Goal: Task Accomplishment & Management: Manage account settings

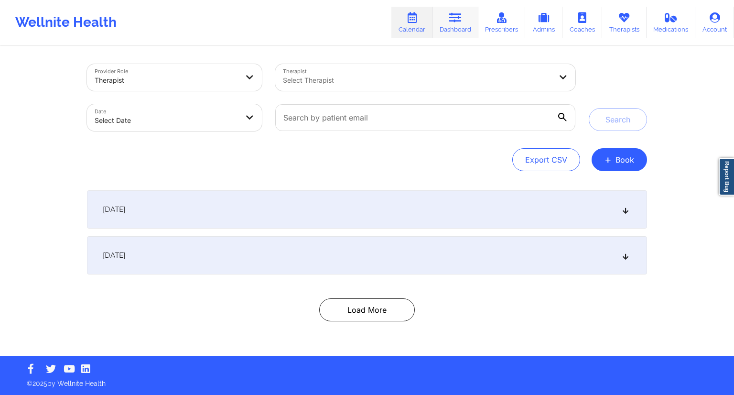
click at [451, 24] on link "Dashboard" at bounding box center [455, 23] width 46 height 32
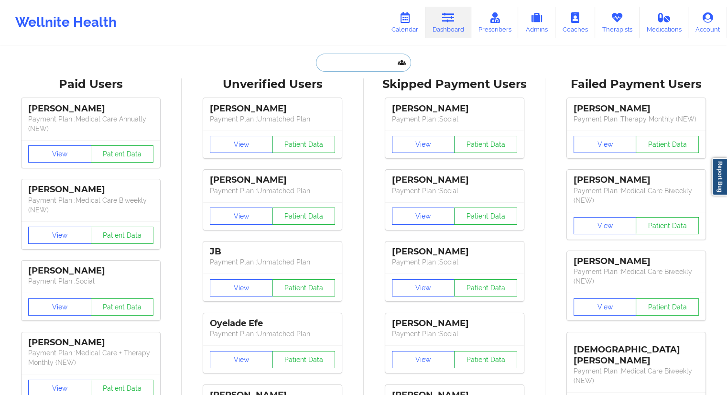
click at [325, 60] on input "text" at bounding box center [363, 63] width 95 height 18
paste input "[PHONE_NUMBER]"
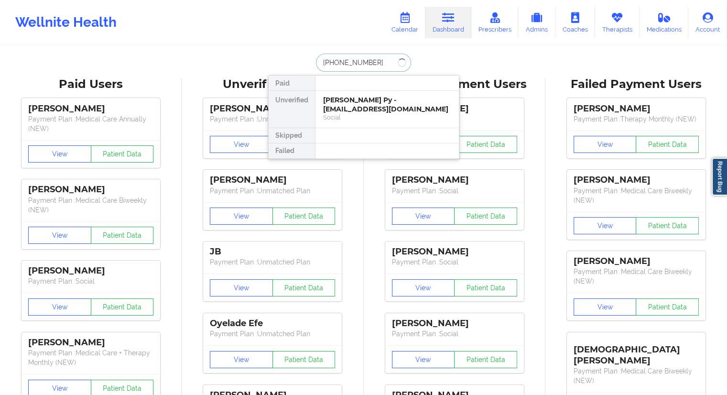
drag, startPoint x: 378, startPoint y: 64, endPoint x: 292, endPoint y: 64, distance: 85.5
click at [293, 64] on div "[PHONE_NUMBER] Paid Unverified [PERSON_NAME] Py - [EMAIL_ADDRESS][DOMAIN_NAME] …" at bounding box center [363, 63] width 191 height 18
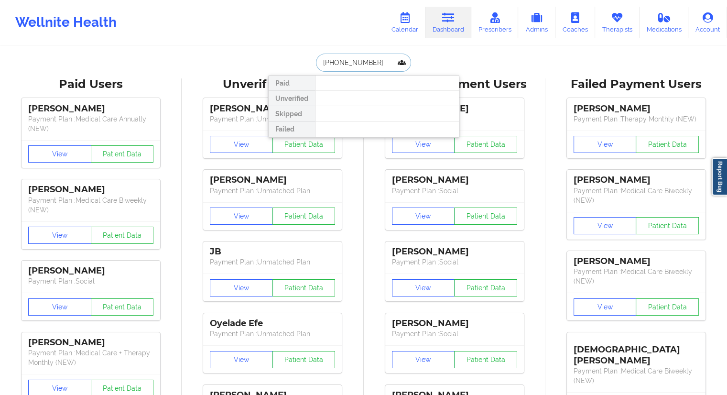
paste input "[EMAIL_ADDRESS][DOMAIN_NAME]"
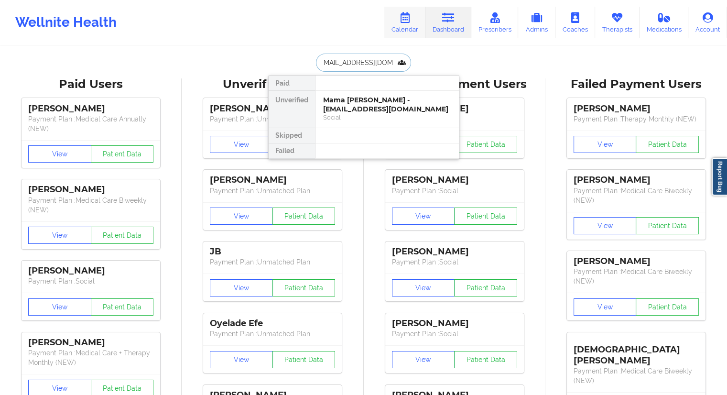
type input "[EMAIL_ADDRESS][DOMAIN_NAME]"
click at [410, 22] on icon at bounding box center [404, 17] width 12 height 11
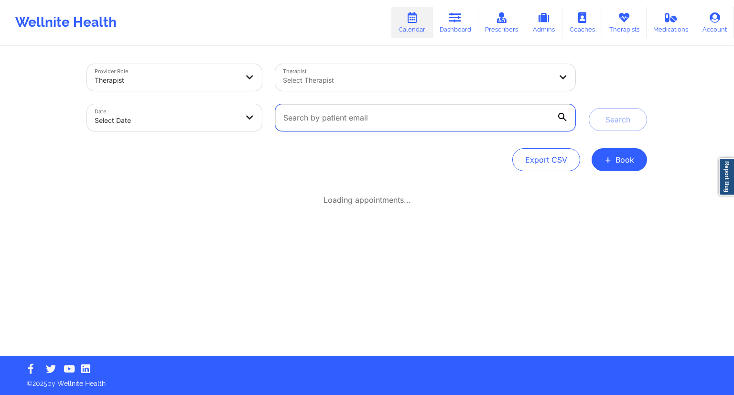
click at [332, 111] on input "text" at bounding box center [425, 117] width 300 height 27
paste input "[EMAIL_ADDRESS][DOMAIN_NAME]"
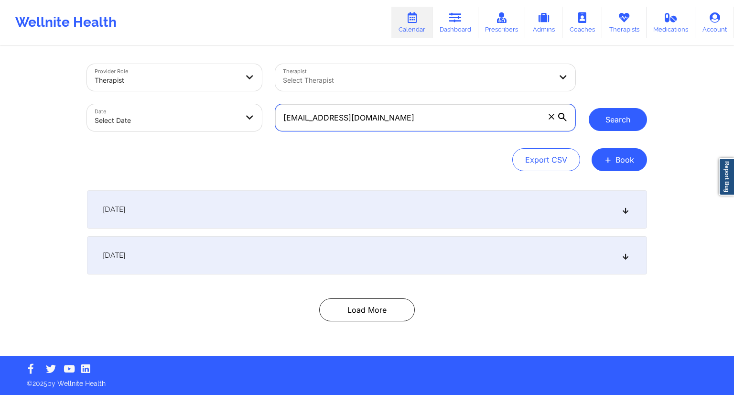
type input "[EMAIL_ADDRESS][DOMAIN_NAME]"
click at [603, 124] on button "Search" at bounding box center [618, 119] width 58 height 23
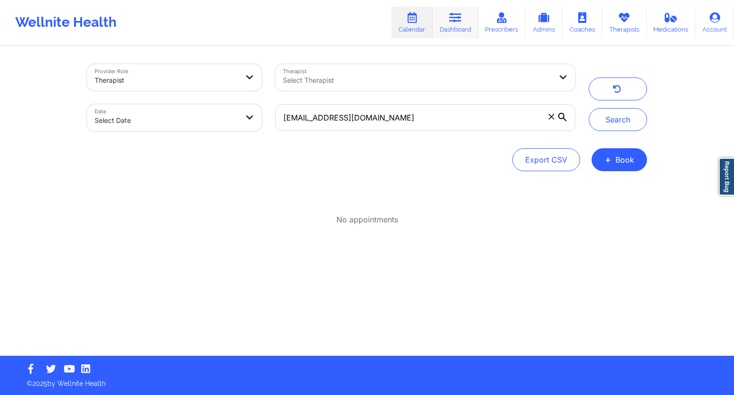
click at [454, 21] on icon at bounding box center [455, 17] width 12 height 11
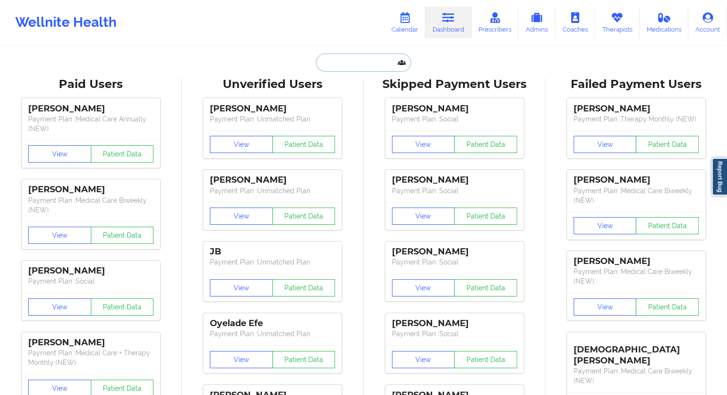
click at [355, 55] on input "text" at bounding box center [363, 63] width 95 height 18
paste input "[EMAIL_ADDRESS][DOMAIN_NAME]"
type input "[EMAIL_ADDRESS][DOMAIN_NAME]"
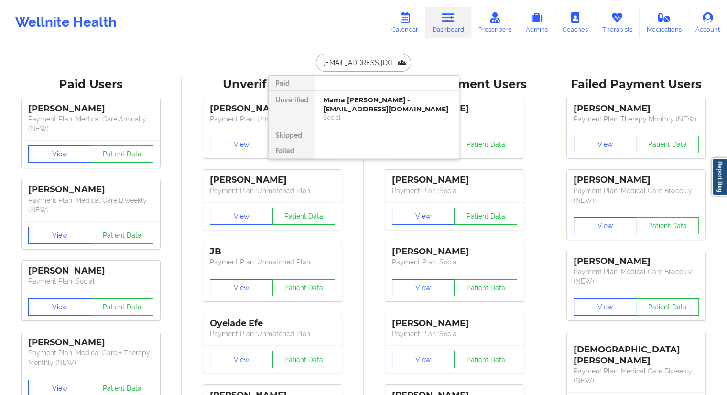
scroll to position [0, 6]
click at [349, 105] on div "Mama [PERSON_NAME] - [EMAIL_ADDRESS][DOMAIN_NAME]" at bounding box center [387, 105] width 128 height 18
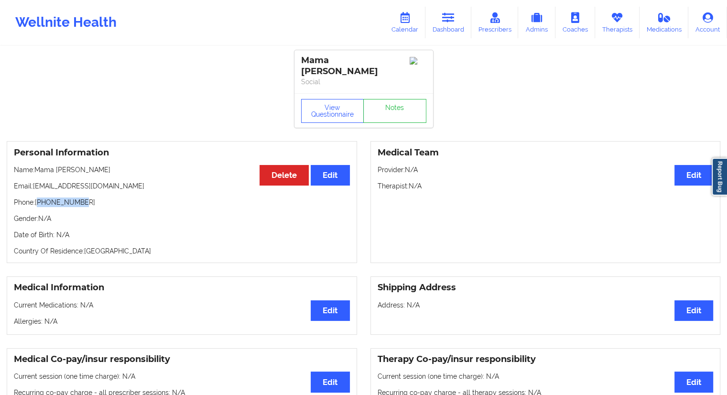
drag, startPoint x: 94, startPoint y: 194, endPoint x: 39, endPoint y: 193, distance: 54.5
click at [39, 197] on p "Phone: [PHONE_NUMBER]" at bounding box center [182, 202] width 336 height 10
click at [64, 181] on p "Email: [EMAIL_ADDRESS][DOMAIN_NAME]" at bounding box center [182, 186] width 336 height 10
drag, startPoint x: 86, startPoint y: 195, endPoint x: 35, endPoint y: 195, distance: 51.1
click at [35, 197] on p "Phone: [PHONE_NUMBER]" at bounding box center [182, 202] width 336 height 10
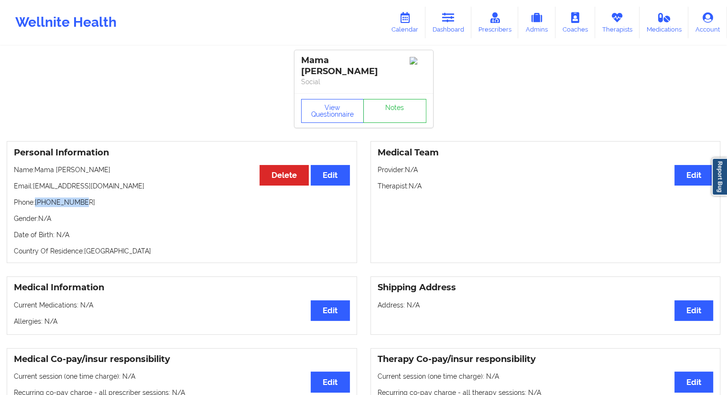
click at [63, 197] on p "Phone: [PHONE_NUMBER]" at bounding box center [182, 202] width 336 height 10
drag, startPoint x: 91, startPoint y: 193, endPoint x: 37, endPoint y: 193, distance: 53.5
click at [37, 197] on p "Phone: [PHONE_NUMBER]" at bounding box center [182, 202] width 336 height 10
copy p "[PHONE_NUMBER]"
drag, startPoint x: 77, startPoint y: 157, endPoint x: 36, endPoint y: 162, distance: 41.4
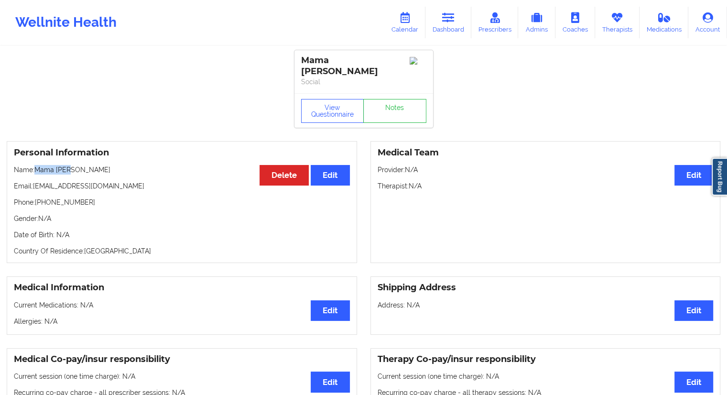
click at [35, 165] on p "Name: Mama [PERSON_NAME]" at bounding box center [182, 170] width 336 height 10
copy p "Mama [PERSON_NAME]"
drag, startPoint x: 94, startPoint y: 211, endPoint x: 211, endPoint y: 203, distance: 117.8
click at [94, 214] on p "Gender: N/A" at bounding box center [182, 219] width 336 height 10
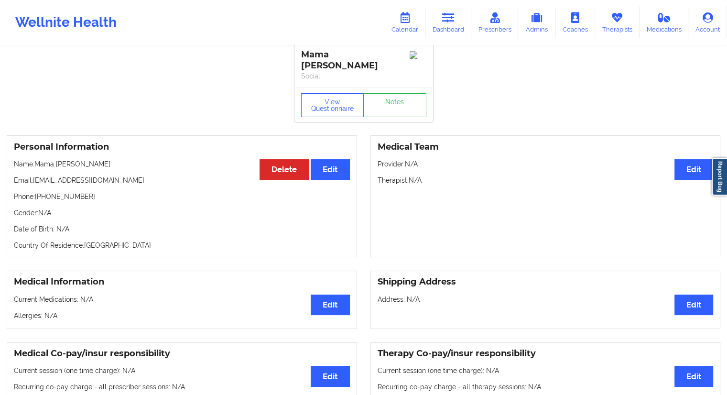
scroll to position [2, 0]
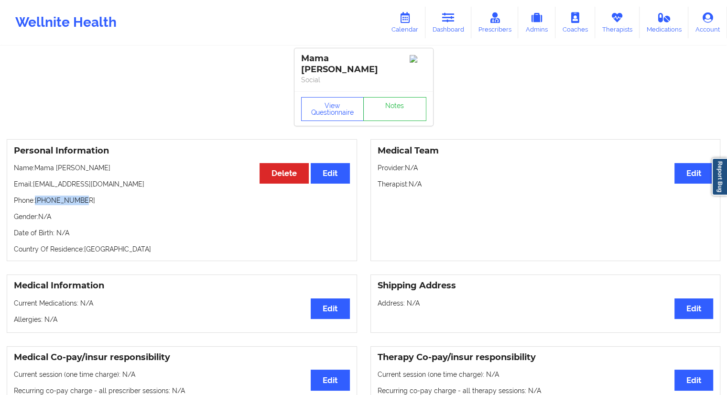
drag, startPoint x: 96, startPoint y: 193, endPoint x: 36, endPoint y: 193, distance: 59.2
click at [36, 195] on p "Phone: [PHONE_NUMBER]" at bounding box center [182, 200] width 336 height 10
copy p "[PHONE_NUMBER]"
click at [447, 30] on link "Dashboard" at bounding box center [448, 23] width 46 height 32
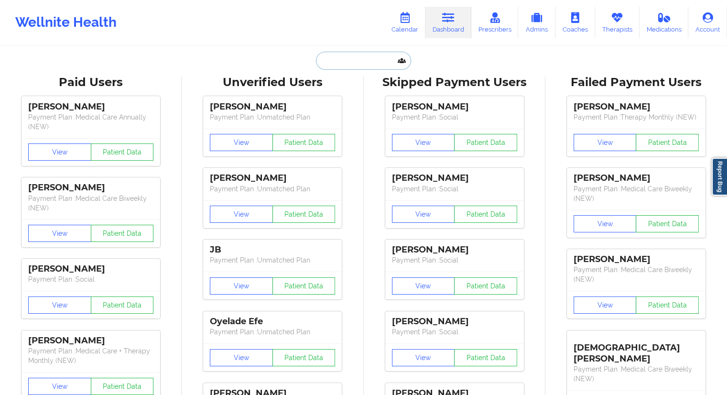
click at [342, 62] on input "text" at bounding box center [363, 61] width 95 height 18
paste input "[PHONE_NUMBER]"
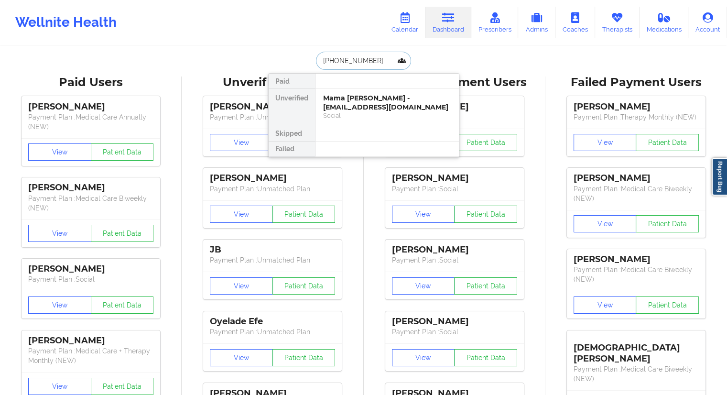
drag, startPoint x: 379, startPoint y: 61, endPoint x: 309, endPoint y: 64, distance: 69.8
click at [309, 64] on div "[PHONE_NUMBER] Paid Unverified Mama [PERSON_NAME] - [EMAIL_ADDRESS][DOMAIN_NAME…" at bounding box center [363, 61] width 191 height 18
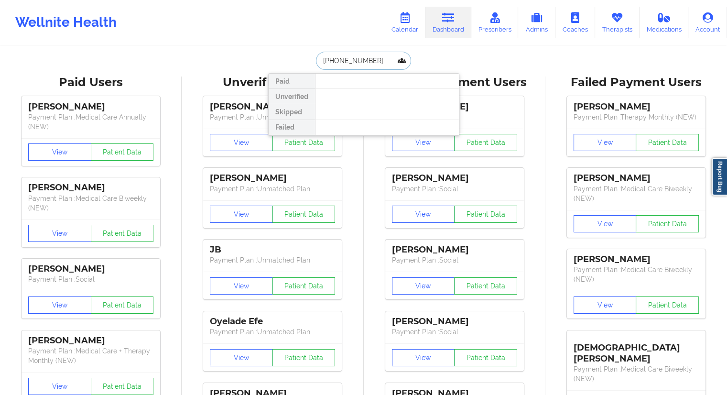
paste input "[EMAIL_ADDRESS][DOMAIN_NAME]"
type input "[EMAIL_ADDRESS][DOMAIN_NAME]"
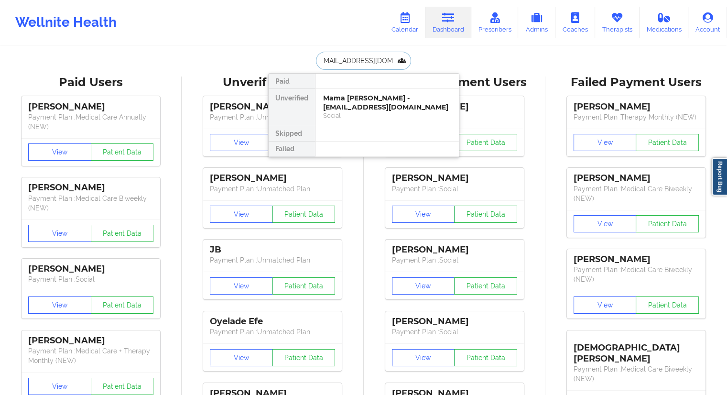
click at [352, 100] on div "Mama [PERSON_NAME] - [EMAIL_ADDRESS][DOMAIN_NAME]" at bounding box center [387, 103] width 128 height 18
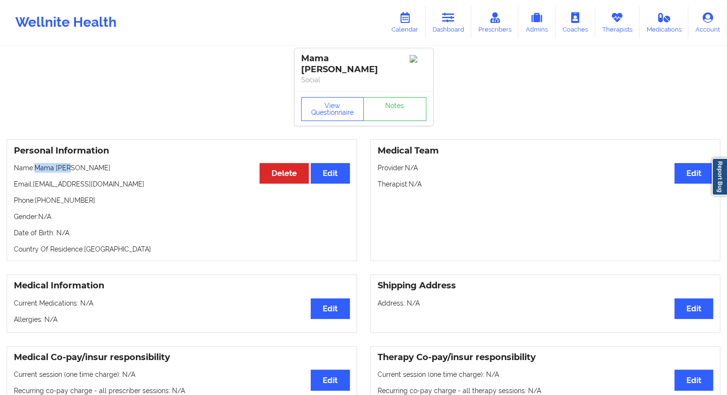
drag, startPoint x: 89, startPoint y: 159, endPoint x: 37, endPoint y: 162, distance: 51.7
click at [37, 163] on p "Name: Mama [PERSON_NAME]" at bounding box center [182, 168] width 336 height 10
copy p "Mama [PERSON_NAME]"
click at [462, 7] on link "Dashboard" at bounding box center [448, 23] width 46 height 32
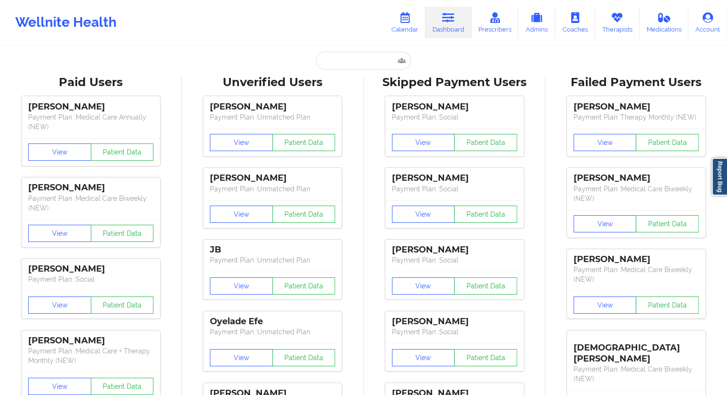
click at [340, 64] on input "text" at bounding box center [363, 61] width 95 height 18
paste input "[PHONE_NUMBER]"
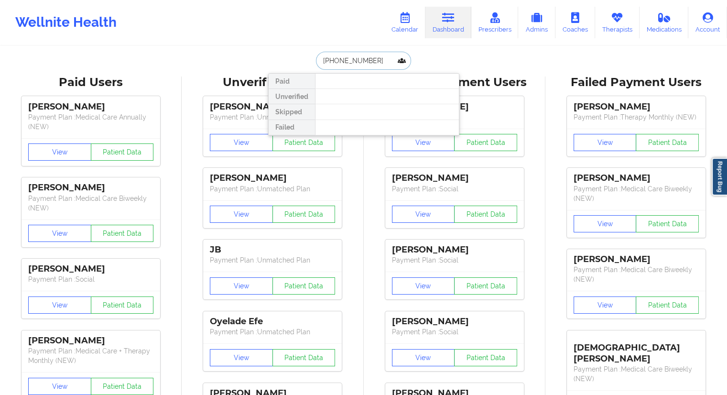
drag, startPoint x: 384, startPoint y: 62, endPoint x: 313, endPoint y: 60, distance: 70.7
click at [317, 58] on input "[PHONE_NUMBER]" at bounding box center [363, 61] width 95 height 18
type input "[PHONE_NUMBER]"
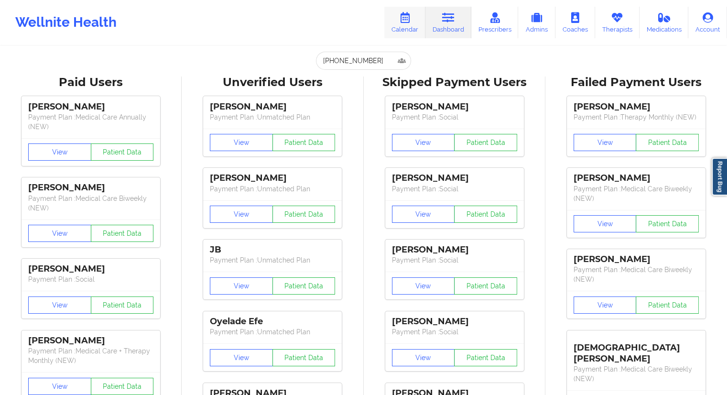
click at [409, 32] on link "Calendar" at bounding box center [404, 23] width 41 height 32
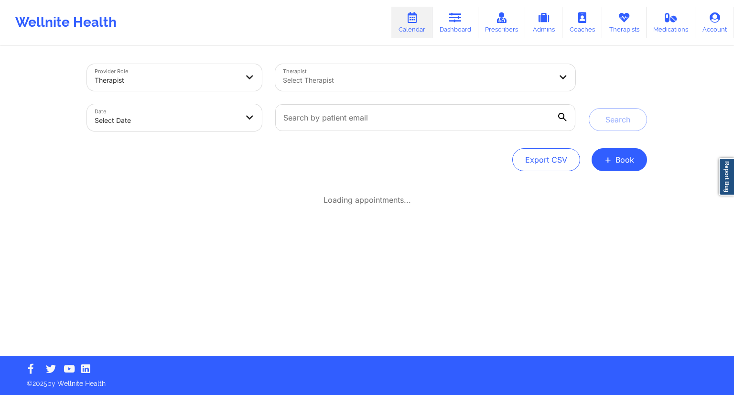
click at [361, 101] on div at bounding box center [424, 117] width 313 height 40
click at [359, 110] on input "text" at bounding box center [425, 117] width 300 height 27
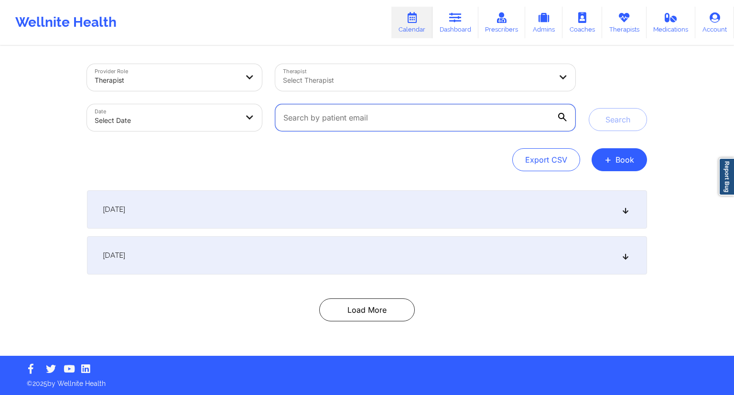
paste input "[EMAIL_ADDRESS][DOMAIN_NAME]"
type input "[EMAIL_ADDRESS][DOMAIN_NAME]"
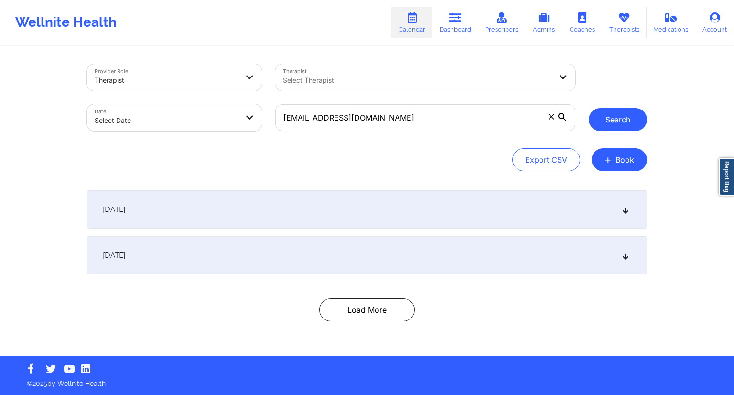
click at [632, 125] on button "Search" at bounding box center [618, 119] width 58 height 23
click at [227, 210] on div "[DATE]" at bounding box center [367, 209] width 560 height 38
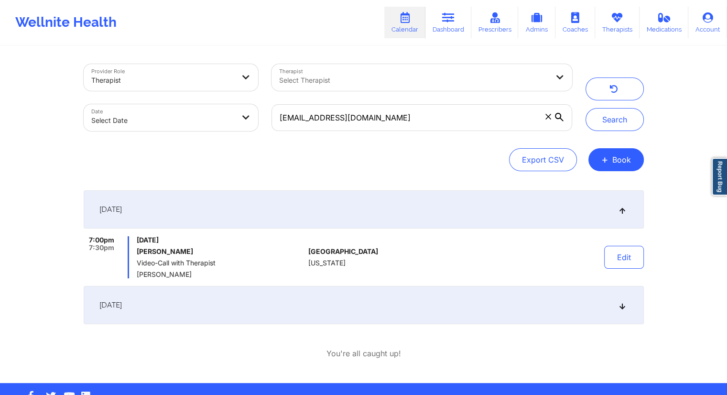
click at [214, 291] on div "[DATE]" at bounding box center [364, 305] width 560 height 38
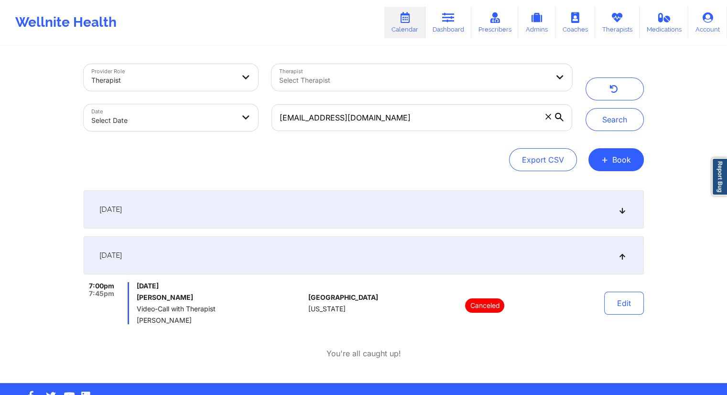
click at [277, 225] on div "[DATE]" at bounding box center [364, 209] width 560 height 38
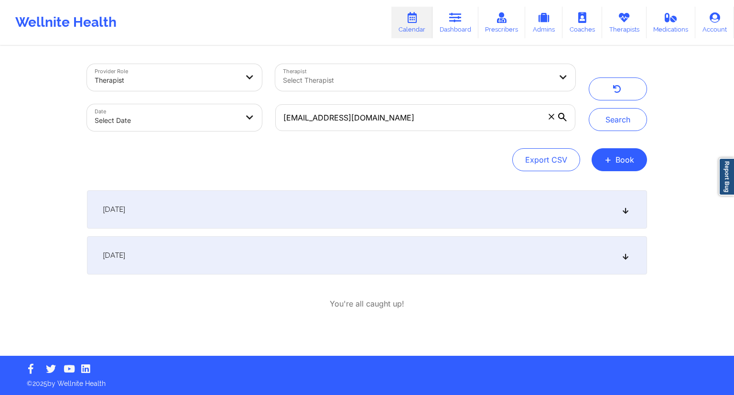
click at [246, 212] on div "[DATE]" at bounding box center [367, 209] width 560 height 38
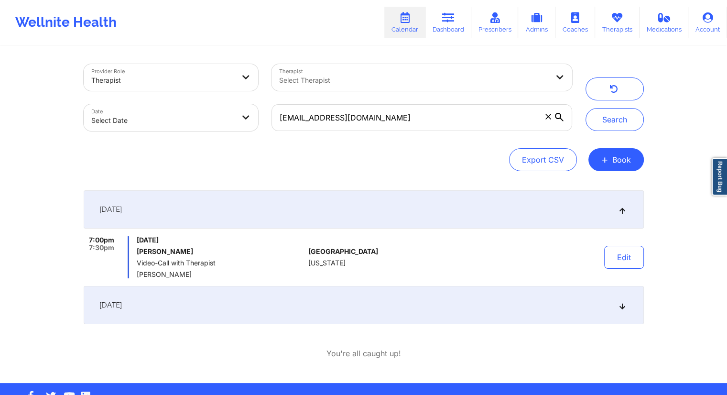
drag, startPoint x: 206, startPoint y: 251, endPoint x: 136, endPoint y: 249, distance: 70.3
click at [137, 249] on h6 "[PERSON_NAME]" at bounding box center [221, 251] width 168 height 8
drag, startPoint x: 192, startPoint y: 278, endPoint x: 137, endPoint y: 278, distance: 54.9
click at [137, 278] on div "[DATE] 7:00pm 7:30pm [DATE] [PERSON_NAME] Video-Call with Therapist [PERSON_NAM…" at bounding box center [364, 257] width 560 height 134
copy span "[PERSON_NAME]"
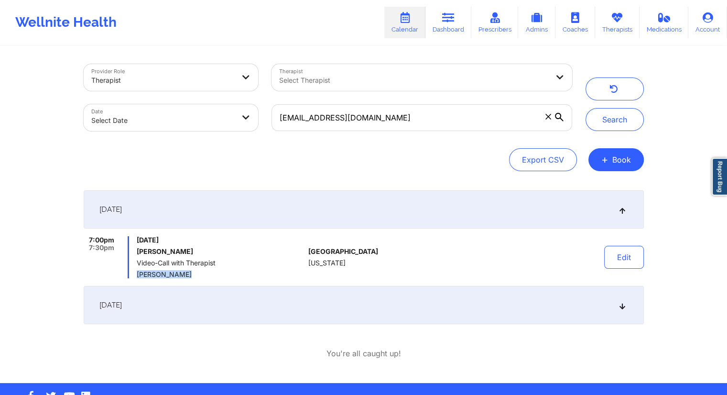
drag, startPoint x: 204, startPoint y: 254, endPoint x: 136, endPoint y: 251, distance: 68.4
click at [136, 251] on div "7:00pm 7:30pm [DATE] [PERSON_NAME] Video-Call with Therapist [PERSON_NAME]" at bounding box center [194, 257] width 221 height 42
copy h6 "[PERSON_NAME]"
drag, startPoint x: 199, startPoint y: 274, endPoint x: 137, endPoint y: 275, distance: 62.1
click at [137, 275] on span "[PERSON_NAME]" at bounding box center [221, 274] width 168 height 8
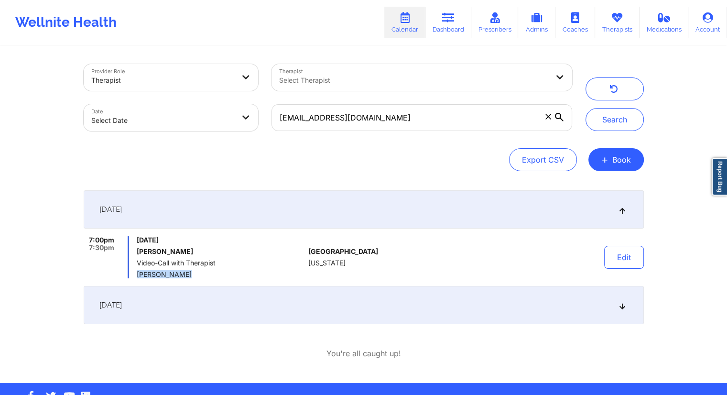
copy span "[PERSON_NAME]"
drag, startPoint x: 397, startPoint y: 121, endPoint x: 268, endPoint y: 116, distance: 128.1
click at [268, 116] on div "[EMAIL_ADDRESS][DOMAIN_NAME]" at bounding box center [421, 117] width 313 height 40
drag, startPoint x: 453, startPoint y: 8, endPoint x: 438, endPoint y: 22, distance: 20.6
click at [453, 8] on link "Dashboard" at bounding box center [448, 23] width 46 height 32
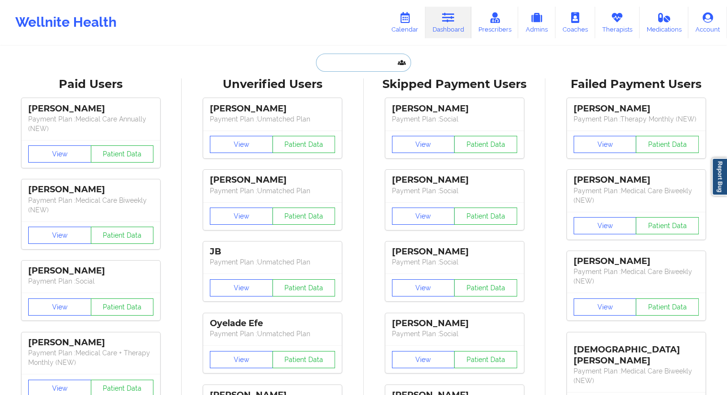
click at [351, 67] on input "text" at bounding box center [363, 63] width 95 height 18
paste input "[EMAIL_ADDRESS][DOMAIN_NAME]"
type input "[EMAIL_ADDRESS][DOMAIN_NAME]"
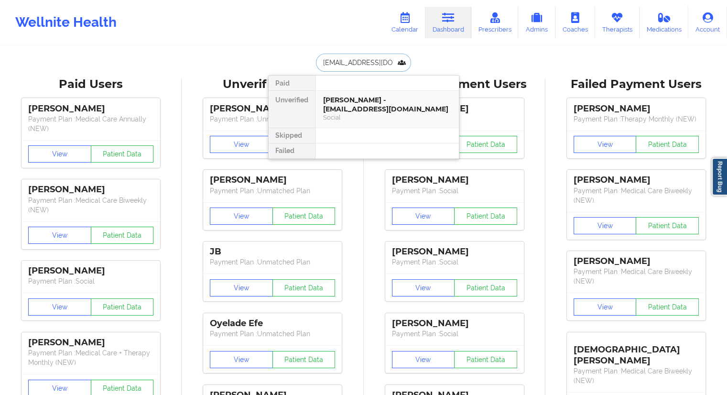
click at [354, 105] on div "[PERSON_NAME] - [EMAIL_ADDRESS][DOMAIN_NAME]" at bounding box center [387, 105] width 128 height 18
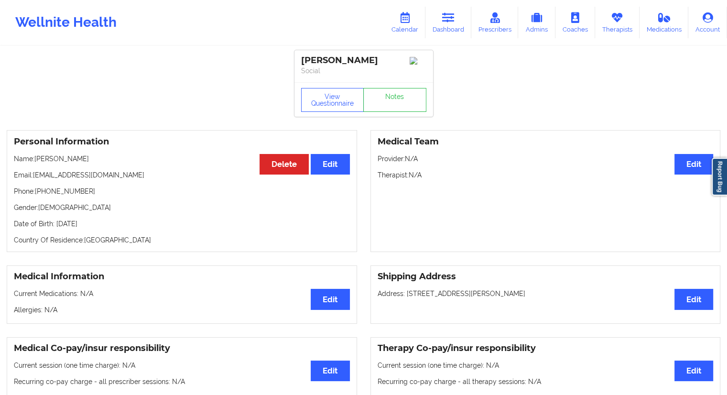
drag, startPoint x: 103, startPoint y: 161, endPoint x: 36, endPoint y: 160, distance: 66.4
click at [36, 160] on p "Name: [PERSON_NAME]" at bounding box center [182, 159] width 336 height 10
copy p "[PERSON_NAME]"
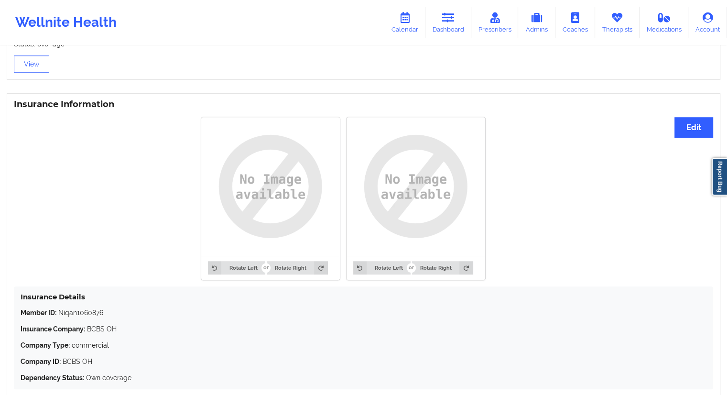
scroll to position [666, 0]
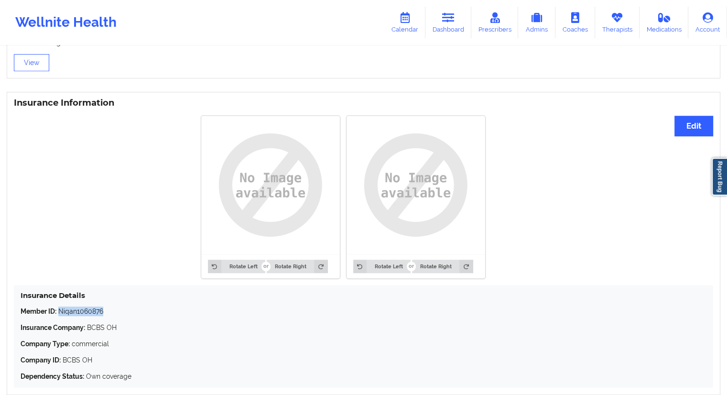
drag, startPoint x: 114, startPoint y: 315, endPoint x: 59, endPoint y: 314, distance: 54.5
click at [59, 314] on p "Member ID: Niqan1060876" at bounding box center [364, 311] width 686 height 10
copy p "Niqan1060876"
click at [134, 322] on div "Member ID: Niqan1060876 Insurance Company: BCBS OH Company Type: commercial Com…" at bounding box center [364, 343] width 686 height 75
drag, startPoint x: 103, startPoint y: 311, endPoint x: 59, endPoint y: 311, distance: 44.0
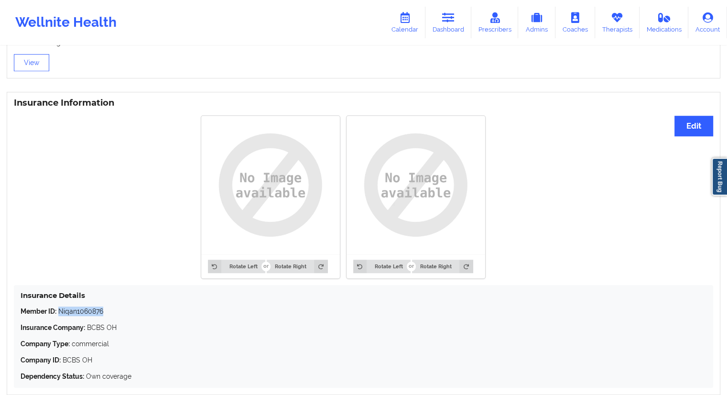
click at [59, 311] on p "Member ID: Niqan1060876" at bounding box center [364, 311] width 686 height 10
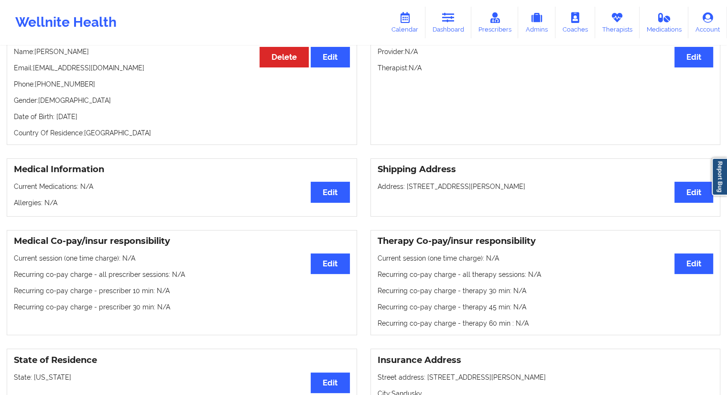
scroll to position [0, 0]
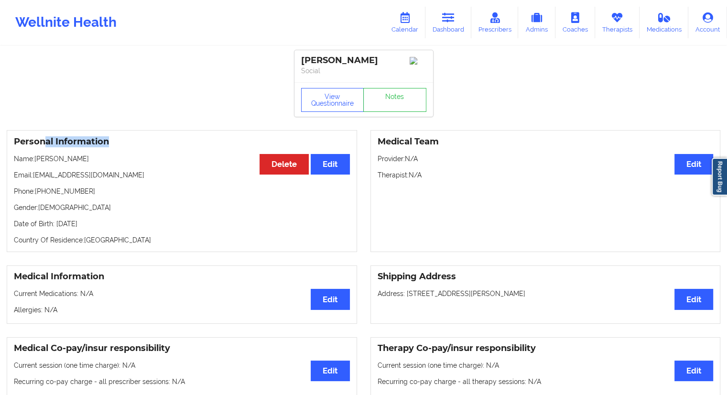
drag, startPoint x: 94, startPoint y: 148, endPoint x: 47, endPoint y: 148, distance: 46.3
click at [48, 147] on h3 "Personal Information" at bounding box center [182, 141] width 336 height 11
click at [59, 159] on p "Name: [PERSON_NAME]" at bounding box center [182, 159] width 336 height 10
drag, startPoint x: 107, startPoint y: 159, endPoint x: 34, endPoint y: 159, distance: 72.1
click at [34, 159] on p "Name: [PERSON_NAME]" at bounding box center [182, 159] width 336 height 10
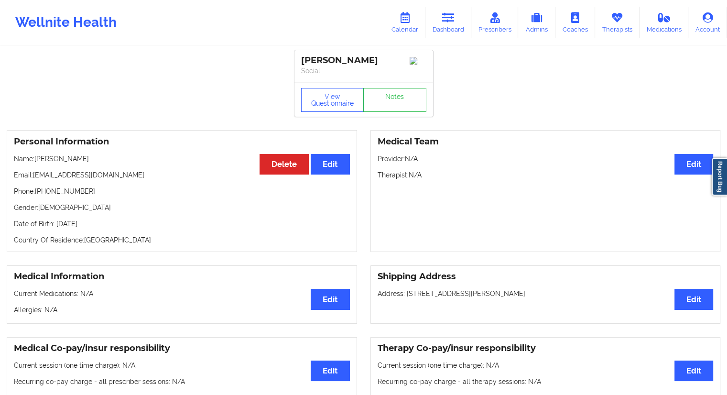
click at [54, 174] on p "Email: [EMAIL_ADDRESS][DOMAIN_NAME]" at bounding box center [182, 175] width 336 height 10
drag, startPoint x: 94, startPoint y: 159, endPoint x: 34, endPoint y: 157, distance: 59.3
click at [34, 157] on p "Name: [PERSON_NAME]" at bounding box center [182, 159] width 336 height 10
drag, startPoint x: 87, startPoint y: 198, endPoint x: 35, endPoint y: 194, distance: 52.3
click at [35, 194] on p "Phone: [PHONE_NUMBER]" at bounding box center [182, 191] width 336 height 10
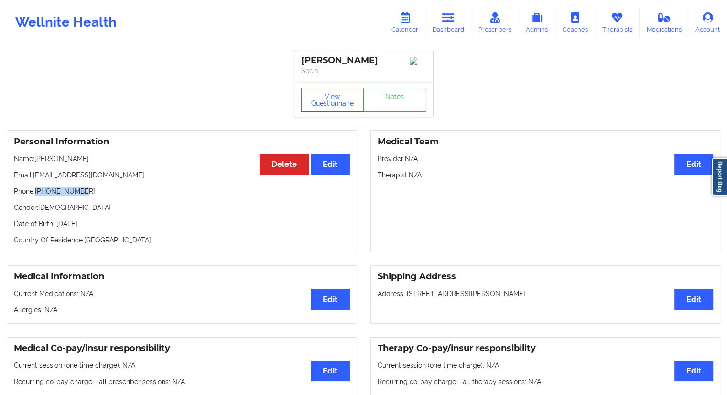
drag, startPoint x: 108, startPoint y: 228, endPoint x: 93, endPoint y: 228, distance: 14.8
click at [93, 228] on p "Date of Birth: [DEMOGRAPHIC_DATA]" at bounding box center [182, 224] width 336 height 10
drag, startPoint x: 106, startPoint y: 177, endPoint x: 32, endPoint y: 175, distance: 73.6
click at [32, 175] on p "Email: [EMAIL_ADDRESS][DOMAIN_NAME]" at bounding box center [182, 175] width 336 height 10
click at [410, 16] on icon at bounding box center [404, 17] width 12 height 11
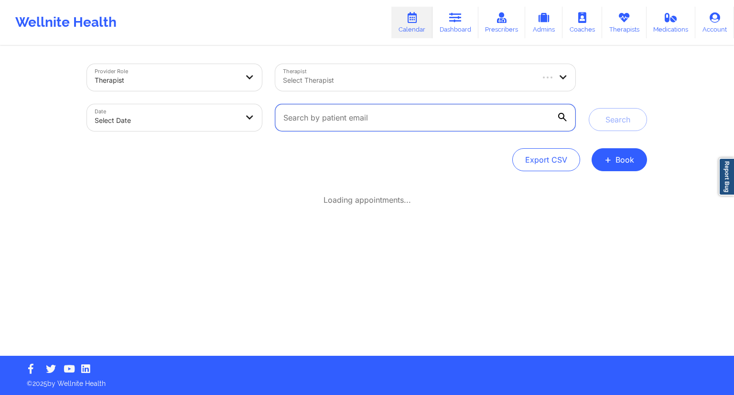
click at [333, 108] on input "text" at bounding box center [425, 117] width 300 height 27
paste input "[EMAIL_ADDRESS][DOMAIN_NAME]"
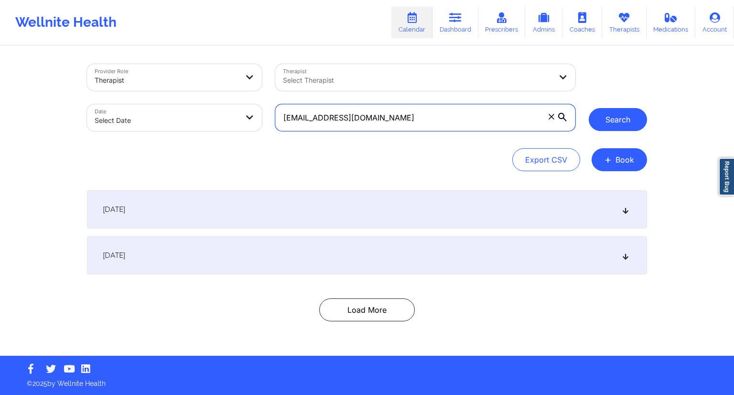
type input "[EMAIL_ADDRESS][DOMAIN_NAME]"
click at [615, 125] on button "Search" at bounding box center [618, 119] width 58 height 23
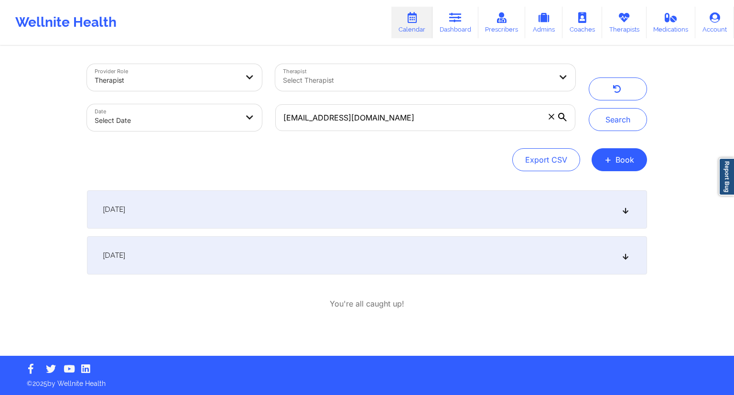
click at [285, 218] on div "[DATE]" at bounding box center [367, 209] width 560 height 38
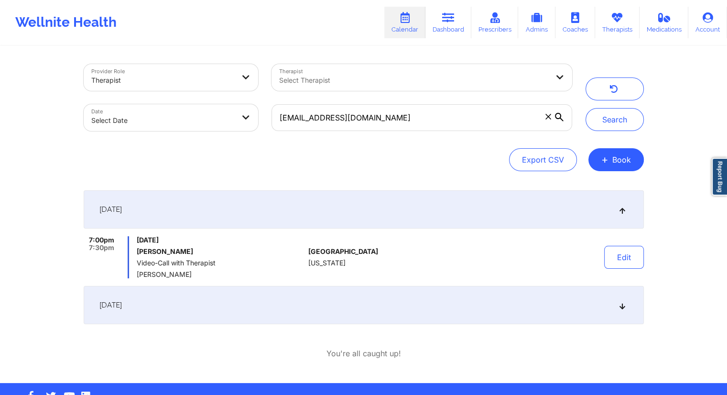
click at [208, 295] on div "[DATE]" at bounding box center [364, 305] width 560 height 38
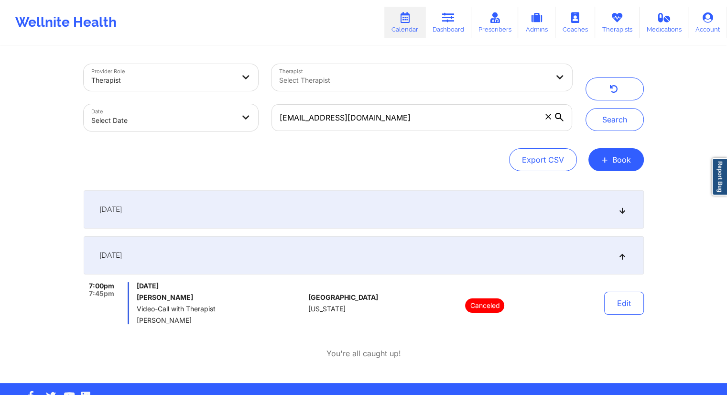
click at [263, 210] on div "[DATE]" at bounding box center [364, 209] width 560 height 38
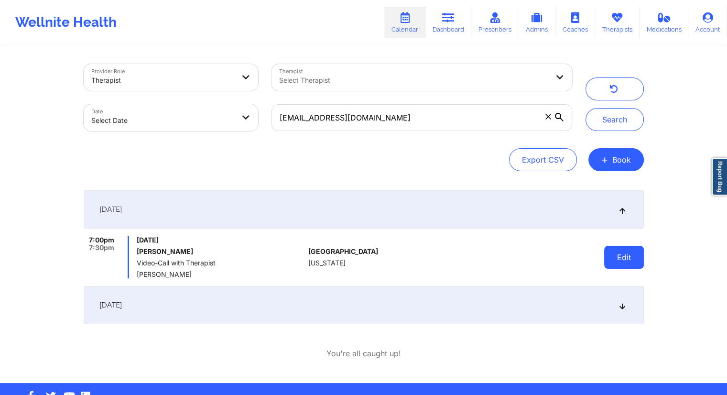
click at [625, 267] on button "Edit" at bounding box center [624, 257] width 40 height 23
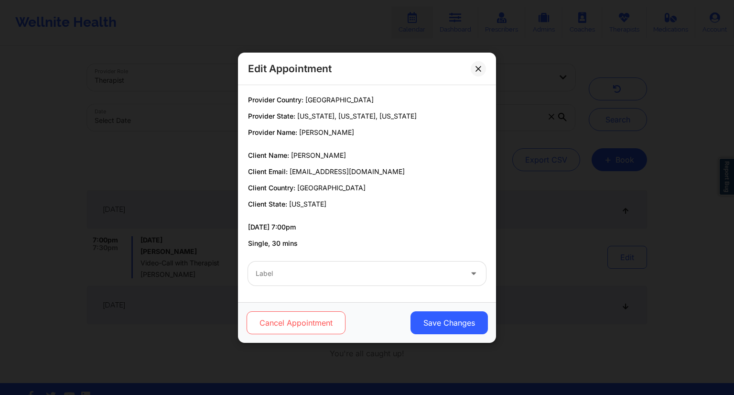
click at [296, 318] on button "Cancel Appointment" at bounding box center [296, 322] width 99 height 23
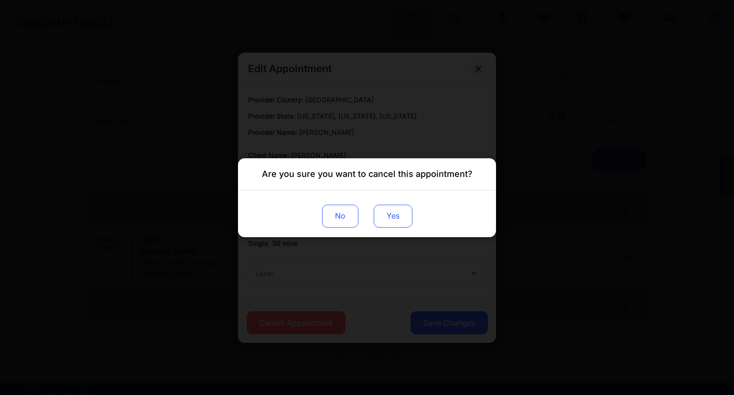
click at [412, 220] on button "Yes" at bounding box center [393, 215] width 39 height 23
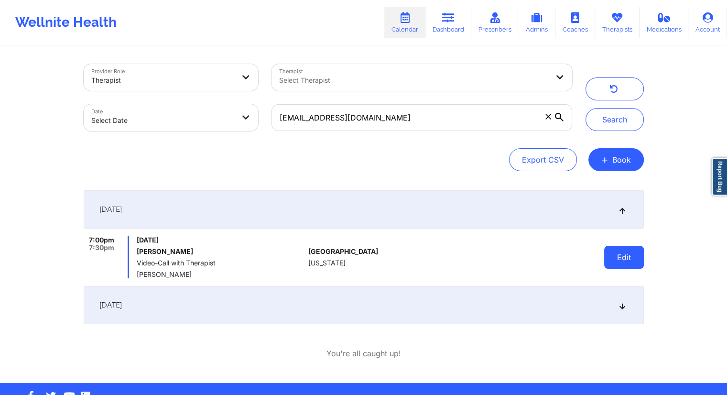
click at [622, 263] on button "Edit" at bounding box center [624, 257] width 40 height 23
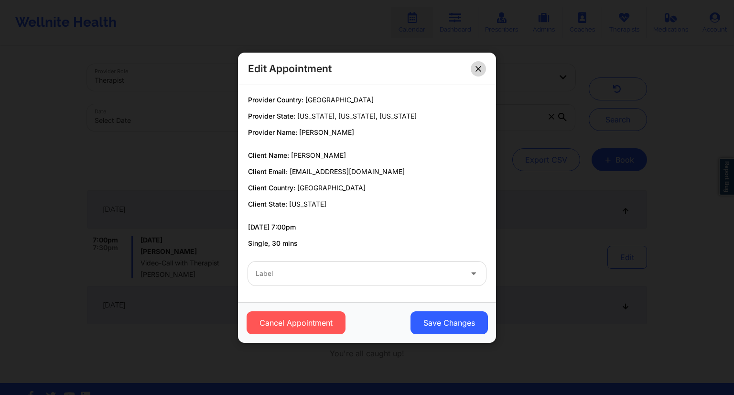
click at [480, 67] on icon at bounding box center [478, 68] width 6 height 6
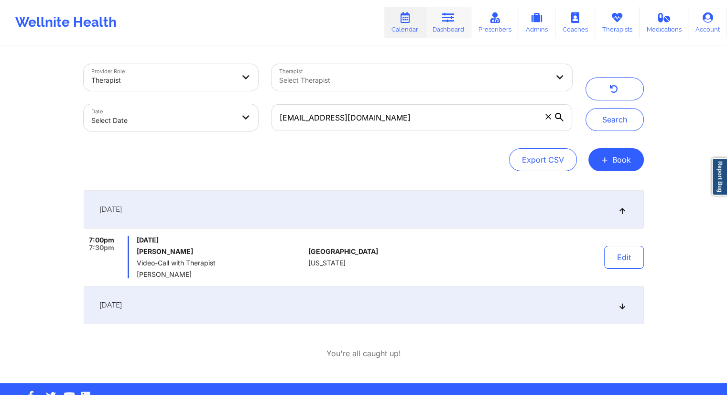
click at [460, 33] on link "Dashboard" at bounding box center [448, 23] width 46 height 32
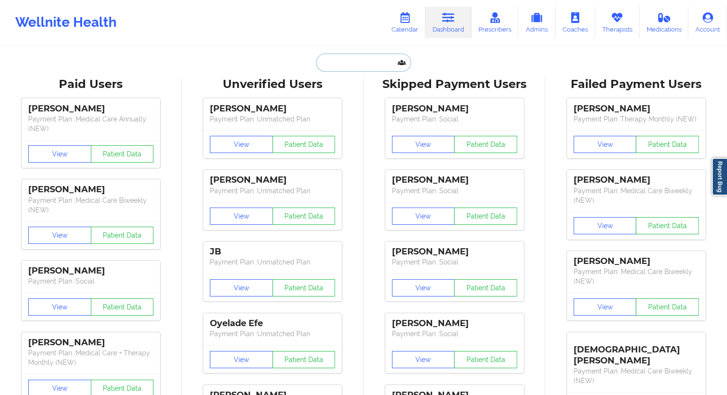
click at [346, 65] on input "text" at bounding box center [363, 63] width 95 height 18
paste input "[PERSON_NAME][EMAIL_ADDRESS][DOMAIN_NAME]"
type input "[PERSON_NAME][EMAIL_ADDRESS][DOMAIN_NAME]"
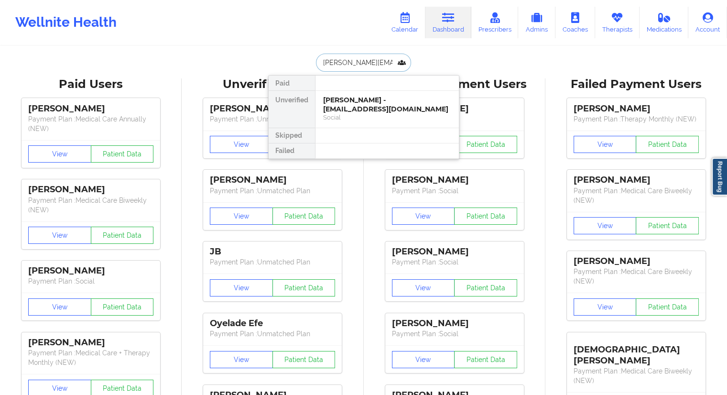
scroll to position [0, 15]
click at [347, 109] on div "[PERSON_NAME] - [PERSON_NAME][EMAIL_ADDRESS][DOMAIN_NAME]" at bounding box center [387, 105] width 128 height 18
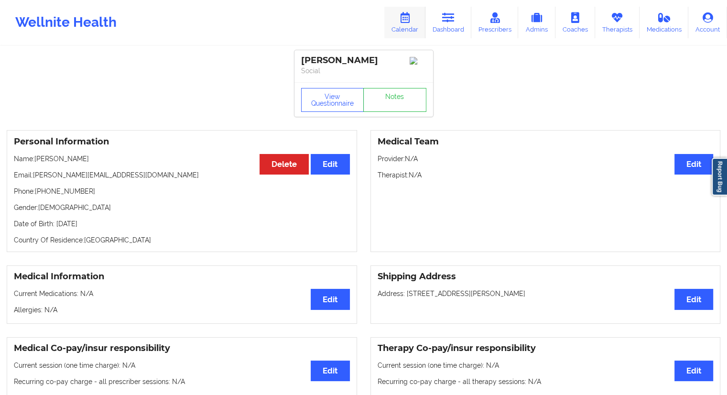
click at [410, 26] on link "Calendar" at bounding box center [404, 23] width 41 height 32
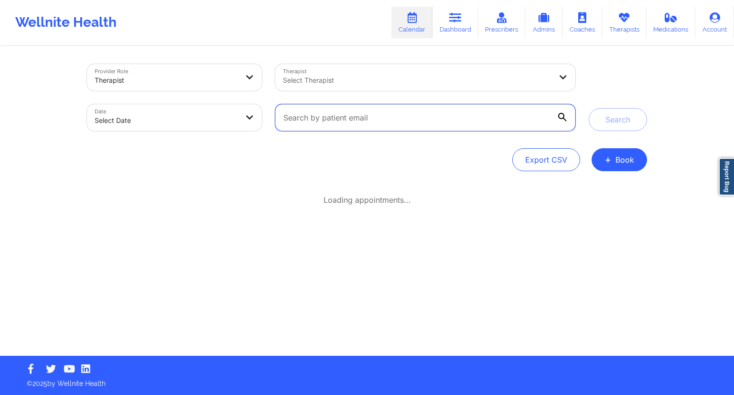
click at [347, 117] on input "text" at bounding box center [425, 117] width 300 height 27
paste input "[PERSON_NAME][EMAIL_ADDRESS][DOMAIN_NAME]"
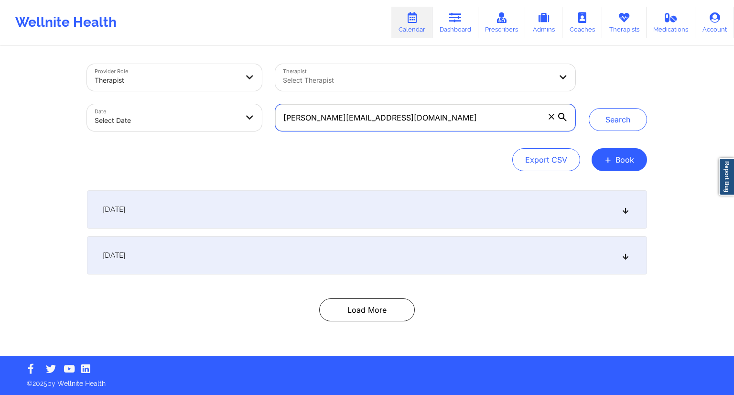
type input "[PERSON_NAME][EMAIL_ADDRESS][DOMAIN_NAME]"
click at [606, 132] on div "Provider Role Therapist Therapist Select Therapist Date Select Date [PERSON_NAM…" at bounding box center [366, 97] width 573 height 80
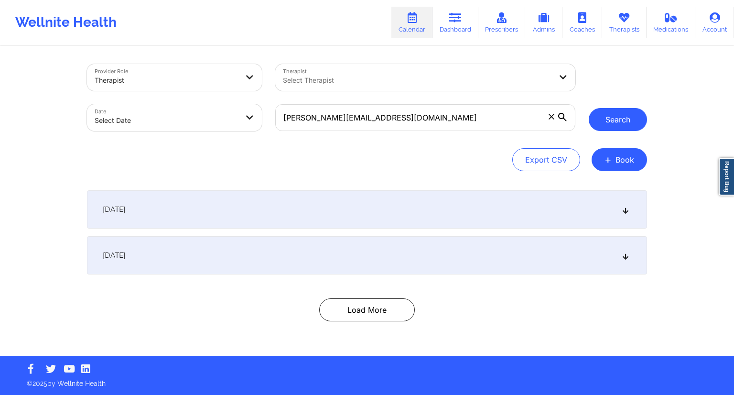
click at [603, 127] on button "Search" at bounding box center [618, 119] width 58 height 23
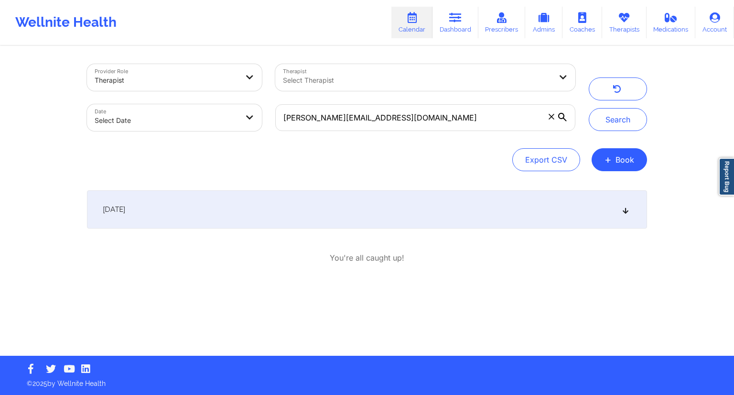
click at [267, 193] on div "[DATE]" at bounding box center [367, 209] width 560 height 38
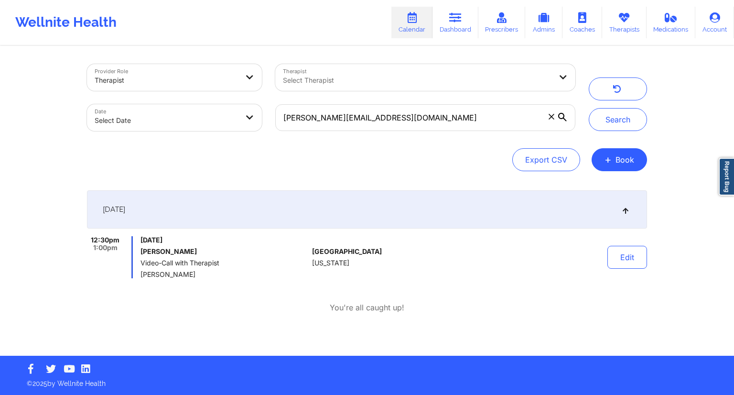
drag, startPoint x: 185, startPoint y: 274, endPoint x: 141, endPoint y: 272, distance: 44.0
click at [141, 272] on span "[PERSON_NAME]" at bounding box center [224, 274] width 168 height 8
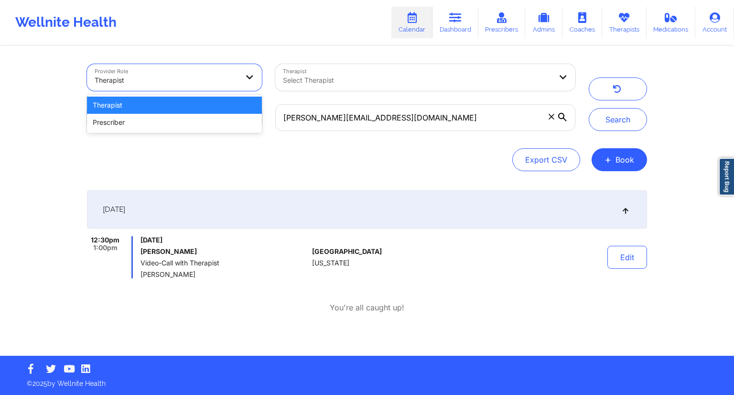
drag, startPoint x: 273, startPoint y: 74, endPoint x: 161, endPoint y: 203, distance: 171.0
click at [280, 58] on div "Provider Role 2 results available. Use Up and Down to choose options, press Ent…" at bounding box center [331, 97] width 502 height 80
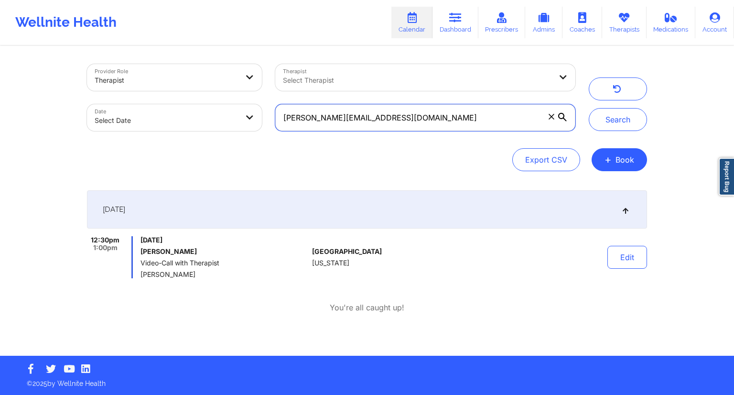
drag, startPoint x: 412, startPoint y: 125, endPoint x: 279, endPoint y: 116, distance: 133.6
click at [279, 116] on input "[PERSON_NAME][EMAIL_ADDRESS][DOMAIN_NAME]" at bounding box center [425, 117] width 300 height 27
click at [458, 8] on link "Dashboard" at bounding box center [455, 23] width 46 height 32
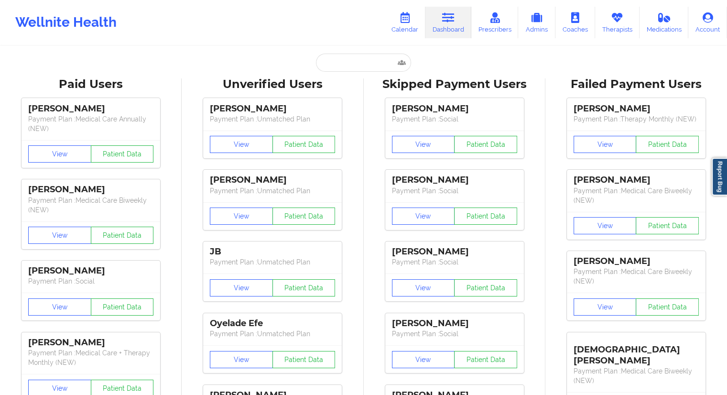
click at [445, 20] on icon at bounding box center [448, 17] width 12 height 11
click at [335, 58] on input "text" at bounding box center [363, 63] width 95 height 18
paste input "[PERSON_NAME][EMAIL_ADDRESS][DOMAIN_NAME]"
type input "[PERSON_NAME][EMAIL_ADDRESS][DOMAIN_NAME]"
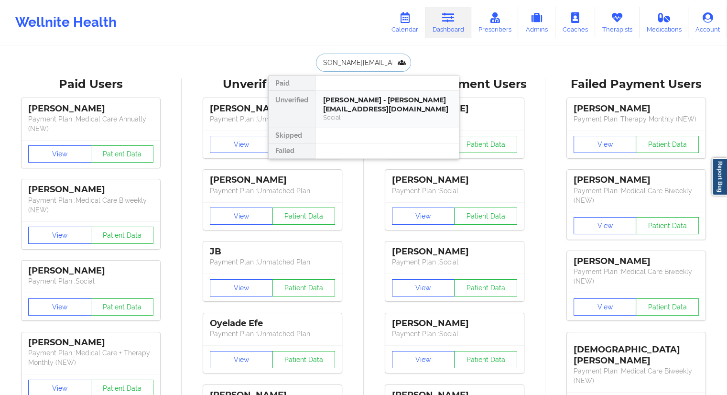
click at [345, 107] on div "[PERSON_NAME] - [PERSON_NAME][EMAIL_ADDRESS][DOMAIN_NAME]" at bounding box center [387, 105] width 128 height 18
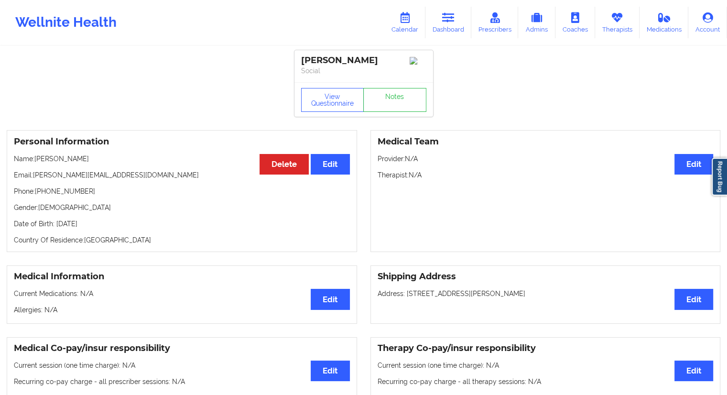
drag, startPoint x: 90, startPoint y: 160, endPoint x: 33, endPoint y: 159, distance: 56.9
click at [33, 159] on p "Name: [PERSON_NAME]" at bounding box center [182, 159] width 336 height 10
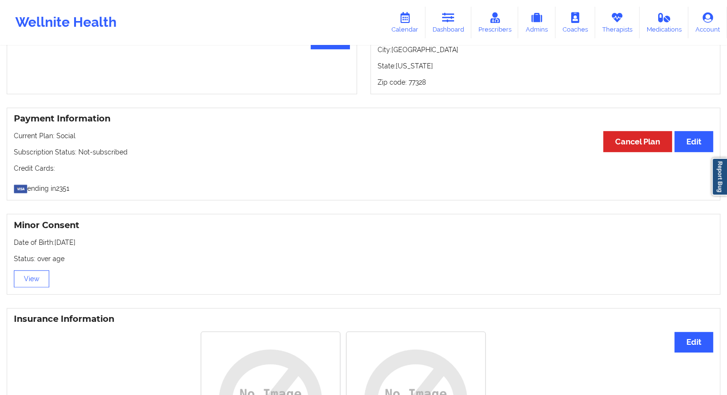
scroll to position [714, 0]
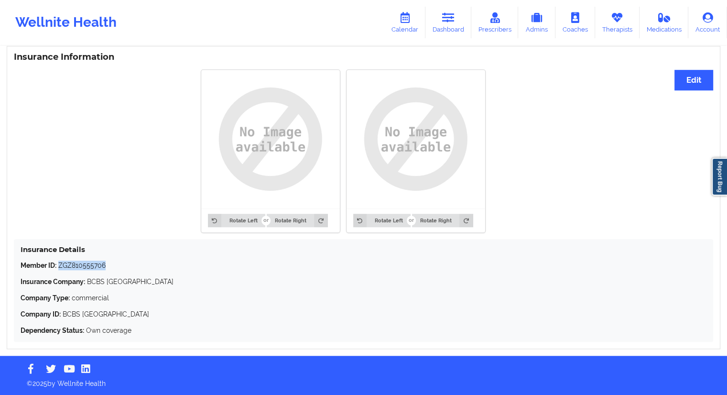
drag, startPoint x: 111, startPoint y: 261, endPoint x: 60, endPoint y: 262, distance: 50.6
click at [60, 262] on p "Member ID: ZGZ810555706" at bounding box center [364, 265] width 686 height 10
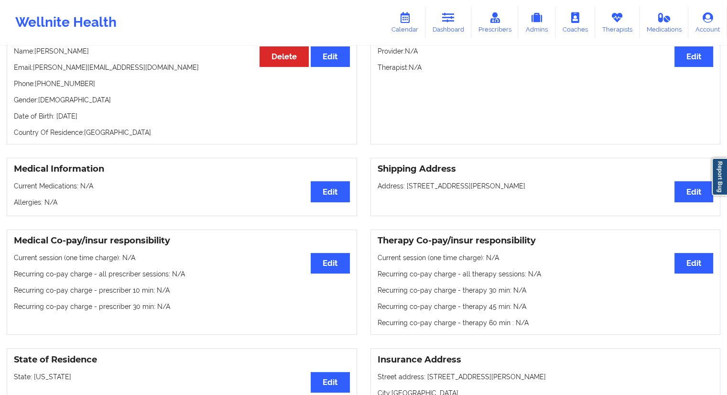
scroll to position [65, 0]
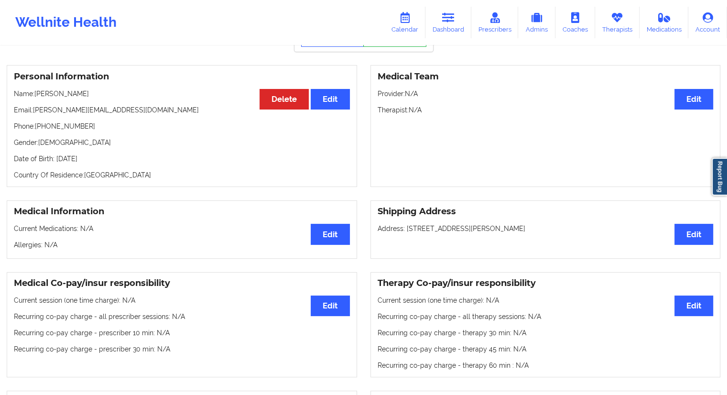
drag, startPoint x: 111, startPoint y: 161, endPoint x: 94, endPoint y: 163, distance: 16.8
click at [94, 163] on p "Date of Birth: [DEMOGRAPHIC_DATA]" at bounding box center [182, 159] width 336 height 10
drag, startPoint x: 46, startPoint y: 126, endPoint x: 36, endPoint y: 125, distance: 10.1
click at [36, 125] on p "Phone: [PHONE_NUMBER]" at bounding box center [182, 126] width 336 height 10
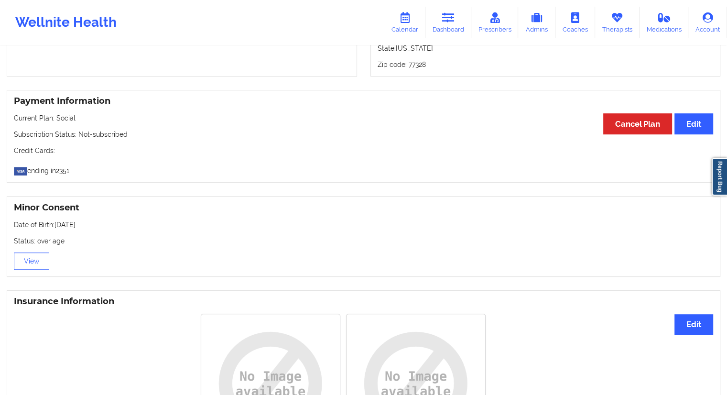
scroll to position [0, 0]
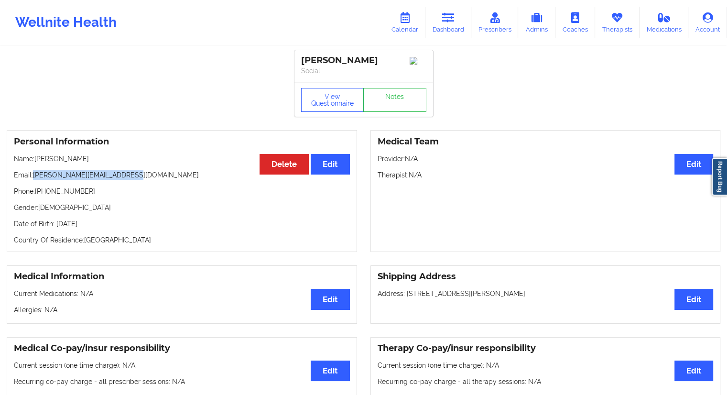
drag, startPoint x: 134, startPoint y: 174, endPoint x: 33, endPoint y: 172, distance: 100.8
click at [33, 172] on div "Personal Information Edit Delete Name: [PERSON_NAME] Email: [PERSON_NAME][EMAIL…" at bounding box center [182, 191] width 350 height 122
drag, startPoint x: 399, startPoint y: 34, endPoint x: 394, endPoint y: 41, distance: 8.5
click at [399, 34] on link "Calendar" at bounding box center [404, 23] width 41 height 32
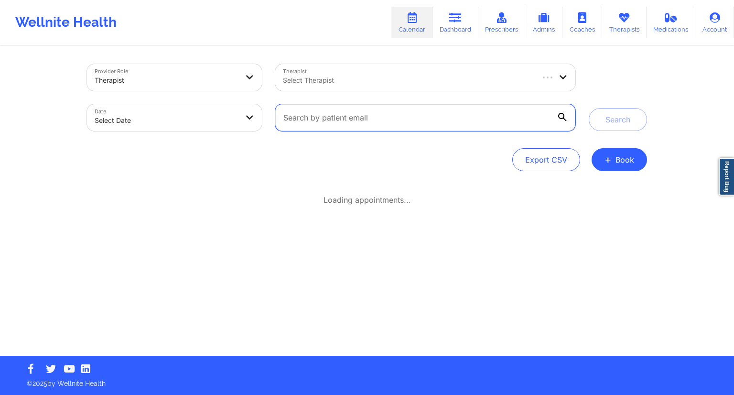
click at [336, 105] on input "text" at bounding box center [425, 117] width 300 height 27
paste input "[PERSON_NAME][EMAIL_ADDRESS][DOMAIN_NAME]"
drag, startPoint x: 571, startPoint y: 127, endPoint x: 592, endPoint y: 119, distance: 22.7
click at [590, 121] on div "Provider Role Therapist Therapist Select Therapist Date Select Date [PERSON_NAM…" at bounding box center [366, 97] width 573 height 80
type input "[PERSON_NAME][EMAIL_ADDRESS][DOMAIN_NAME]"
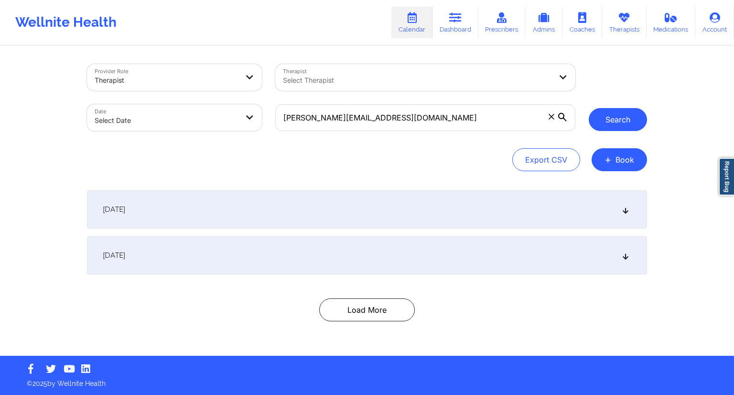
click at [603, 118] on button "Search" at bounding box center [618, 119] width 58 height 23
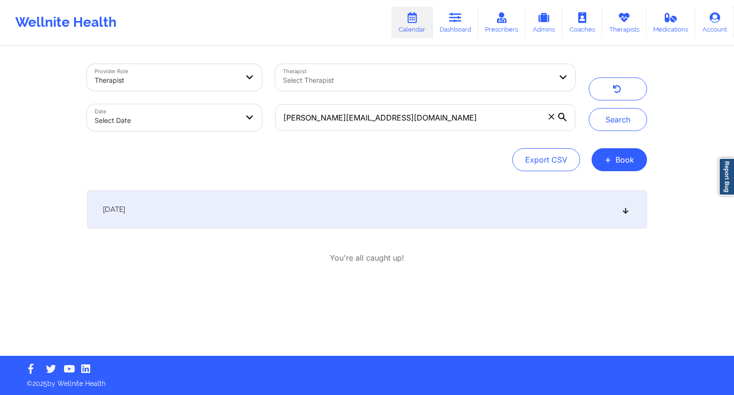
click at [182, 220] on div "[DATE]" at bounding box center [367, 209] width 560 height 38
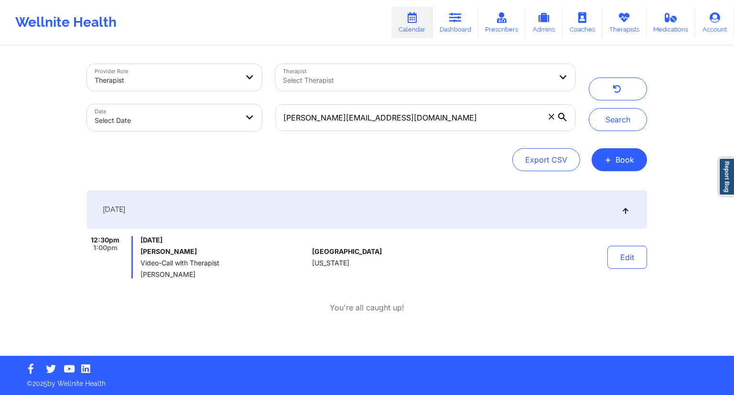
drag, startPoint x: 168, startPoint y: 251, endPoint x: 141, endPoint y: 251, distance: 27.2
click at [141, 251] on h6 "[PERSON_NAME]" at bounding box center [224, 251] width 168 height 8
drag, startPoint x: 411, startPoint y: 121, endPoint x: 289, endPoint y: 116, distance: 121.9
click at [289, 116] on input "[PERSON_NAME][EMAIL_ADDRESS][DOMAIN_NAME]" at bounding box center [425, 117] width 300 height 27
click at [293, 134] on div "[PERSON_NAME][EMAIL_ADDRESS][DOMAIN_NAME]" at bounding box center [424, 117] width 313 height 40
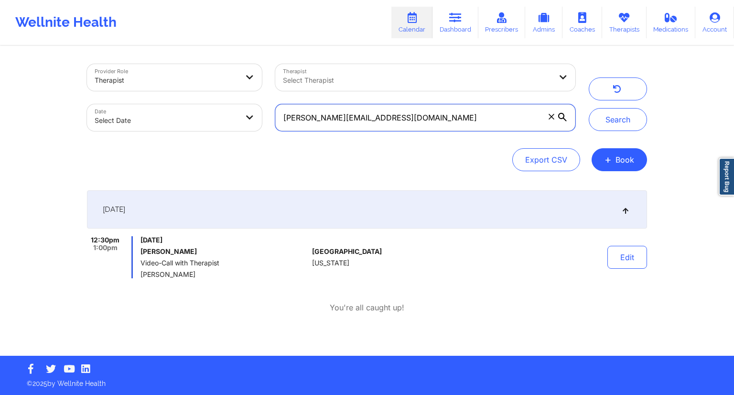
drag, startPoint x: 408, startPoint y: 120, endPoint x: 283, endPoint y: 122, distance: 125.7
click at [286, 121] on input "[PERSON_NAME][EMAIL_ADDRESS][DOMAIN_NAME]" at bounding box center [425, 117] width 300 height 27
click at [288, 134] on div "[PERSON_NAME][EMAIL_ADDRESS][DOMAIN_NAME]" at bounding box center [424, 117] width 313 height 40
click at [310, 120] on input "[PERSON_NAME][EMAIL_ADDRESS][DOMAIN_NAME]" at bounding box center [425, 117] width 300 height 27
drag, startPoint x: 379, startPoint y: 118, endPoint x: 279, endPoint y: 114, distance: 99.9
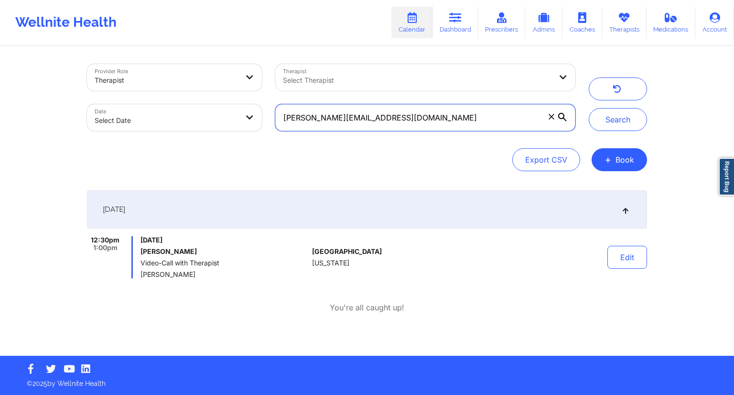
click at [279, 114] on input "[PERSON_NAME][EMAIL_ADDRESS][DOMAIN_NAME]" at bounding box center [425, 117] width 300 height 27
click at [450, 20] on link "Dashboard" at bounding box center [455, 23] width 46 height 32
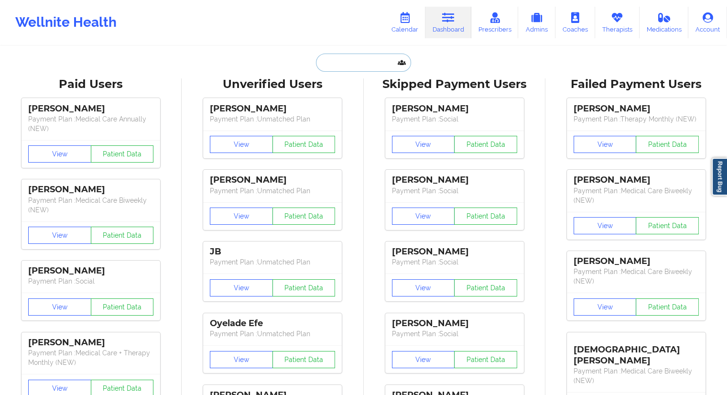
click at [336, 64] on input "text" at bounding box center [363, 63] width 95 height 18
paste input "[PERSON_NAME][EMAIL_ADDRESS][DOMAIN_NAME]"
type input "[PERSON_NAME][EMAIL_ADDRESS][DOMAIN_NAME]"
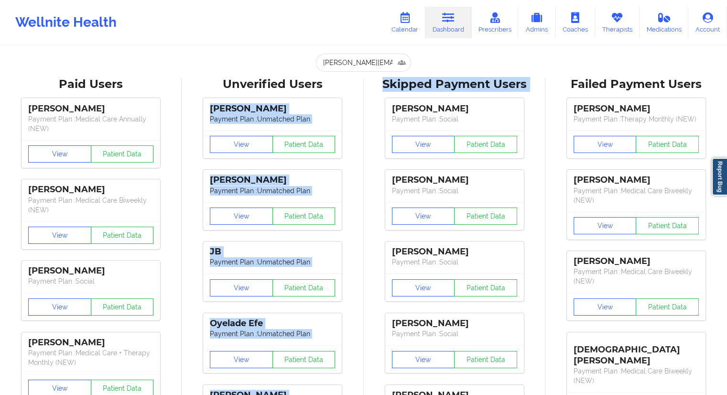
drag, startPoint x: 359, startPoint y: 75, endPoint x: 364, endPoint y: 99, distance: 25.3
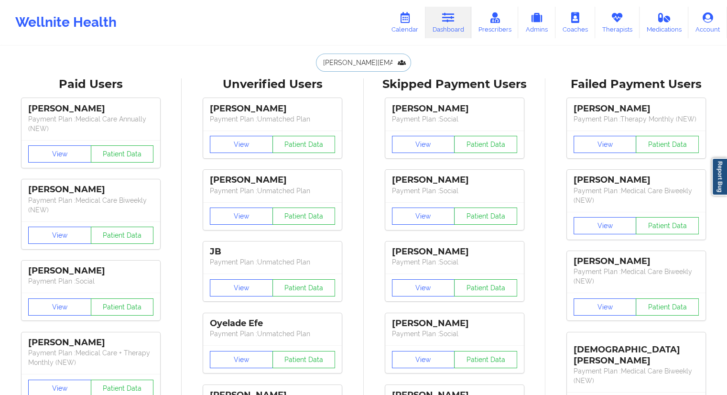
click at [359, 68] on input "[PERSON_NAME][EMAIL_ADDRESS][DOMAIN_NAME]" at bounding box center [363, 63] width 95 height 18
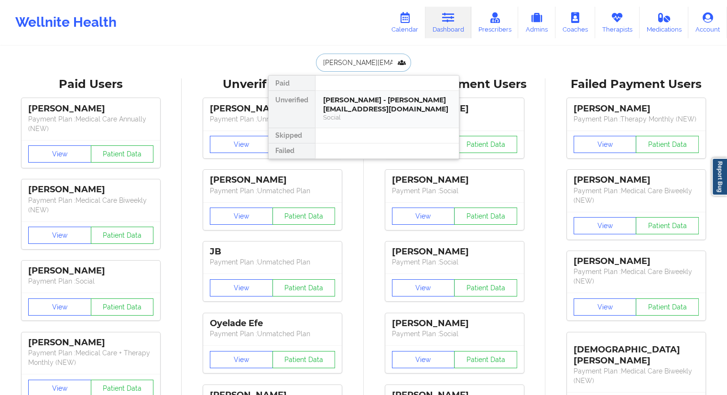
click at [358, 104] on div "[PERSON_NAME] - [PERSON_NAME][EMAIL_ADDRESS][DOMAIN_NAME]" at bounding box center [387, 105] width 128 height 18
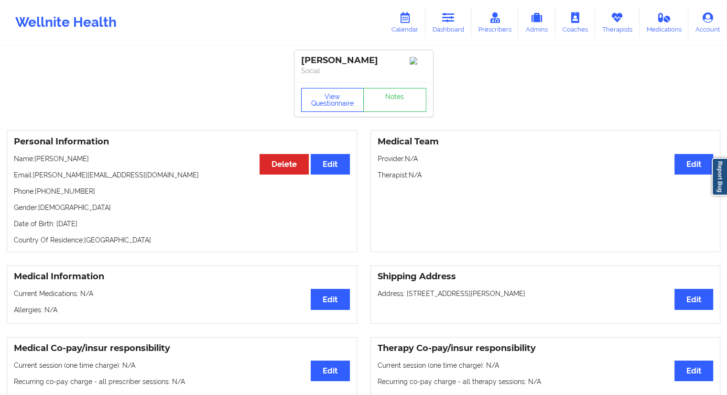
click at [342, 107] on button "View Questionnaire" at bounding box center [332, 100] width 63 height 24
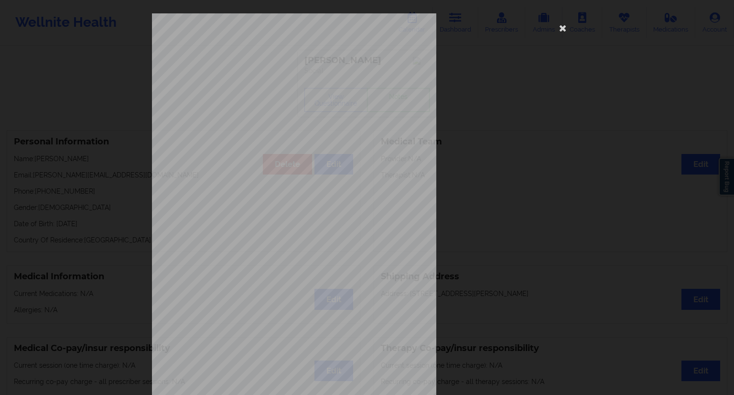
scroll to position [61, 0]
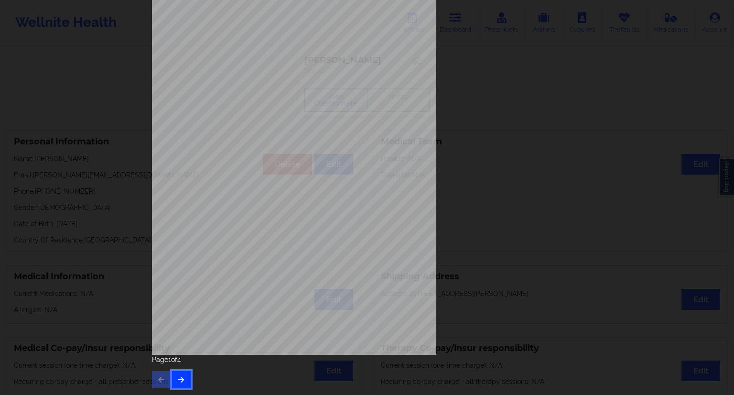
click at [178, 378] on icon "button" at bounding box center [181, 379] width 8 height 6
click at [182, 379] on icon "button" at bounding box center [181, 379] width 8 height 6
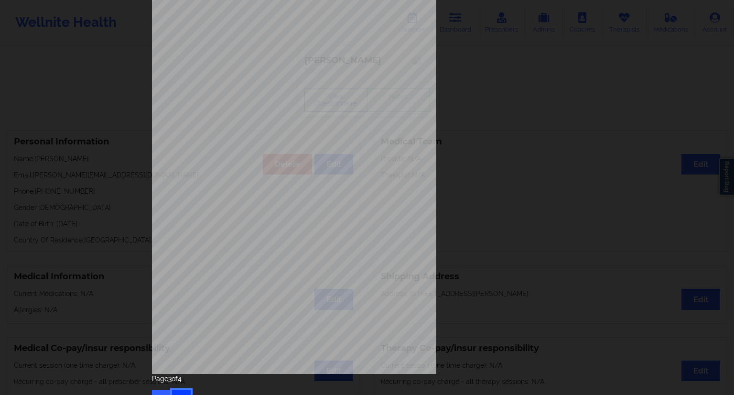
scroll to position [55, 0]
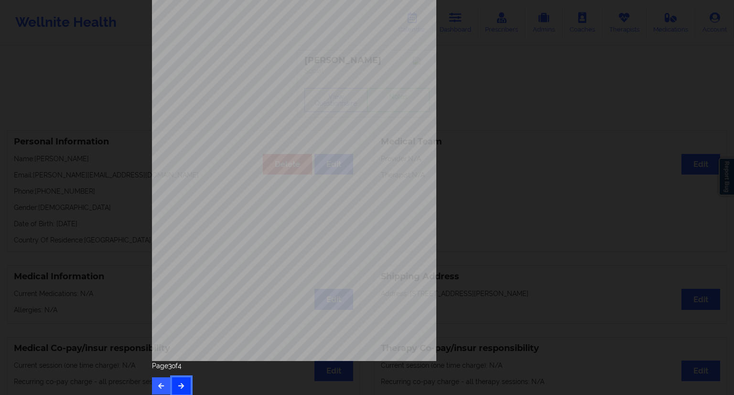
click at [185, 385] on button "button" at bounding box center [181, 385] width 19 height 17
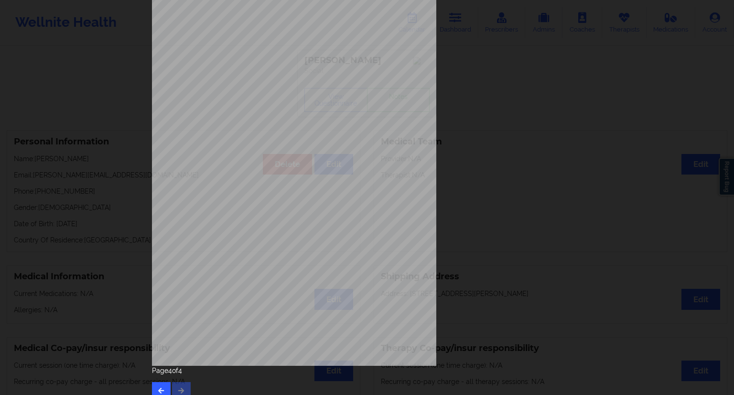
scroll to position [61, 0]
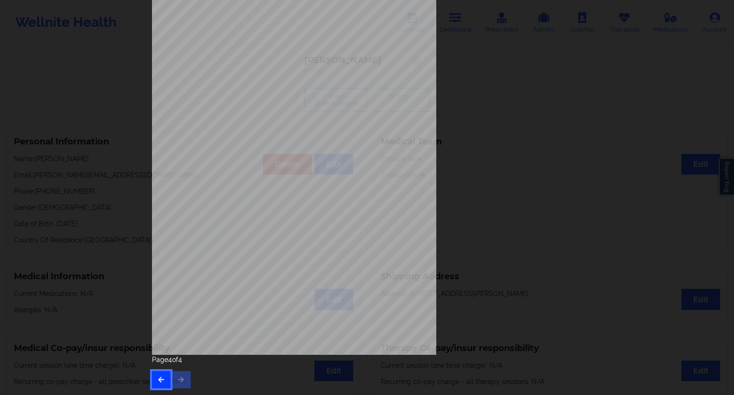
click at [161, 384] on button "button" at bounding box center [161, 379] width 19 height 17
click at [153, 379] on button "button" at bounding box center [161, 379] width 19 height 17
click at [153, 378] on button "button" at bounding box center [161, 379] width 19 height 17
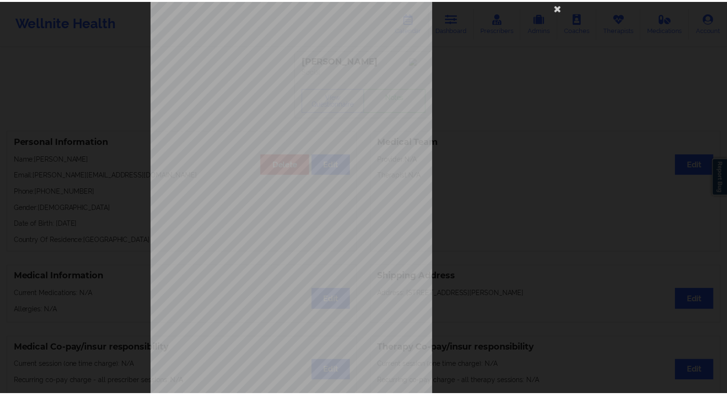
scroll to position [13, 0]
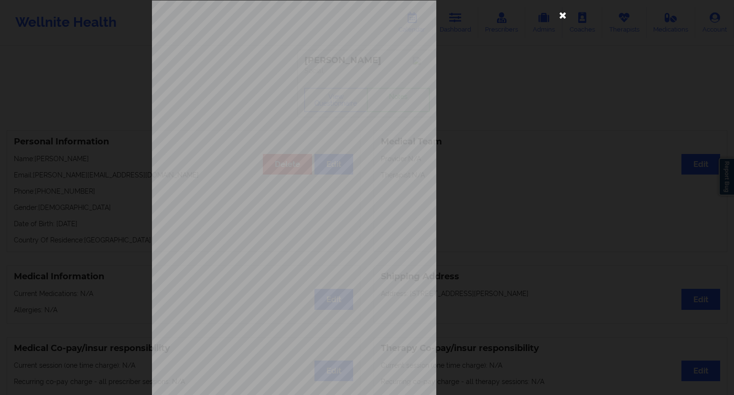
click at [562, 18] on icon at bounding box center [562, 14] width 15 height 15
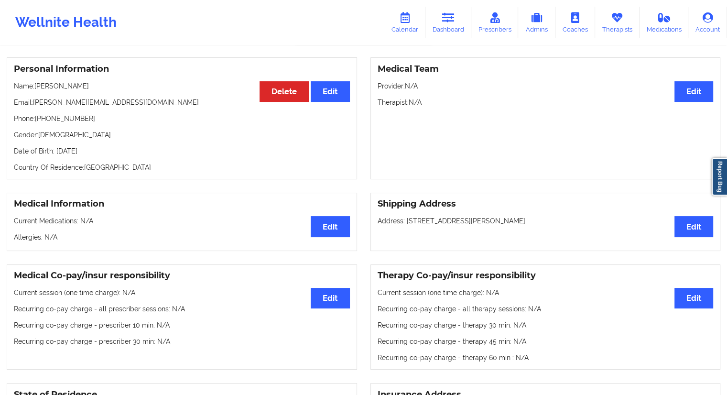
scroll to position [28, 0]
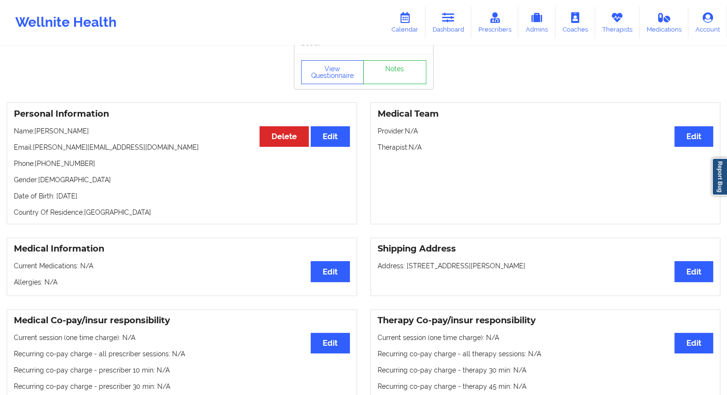
drag, startPoint x: 92, startPoint y: 131, endPoint x: 35, endPoint y: 129, distance: 56.4
click at [35, 129] on p "Name: [PERSON_NAME]" at bounding box center [182, 131] width 336 height 10
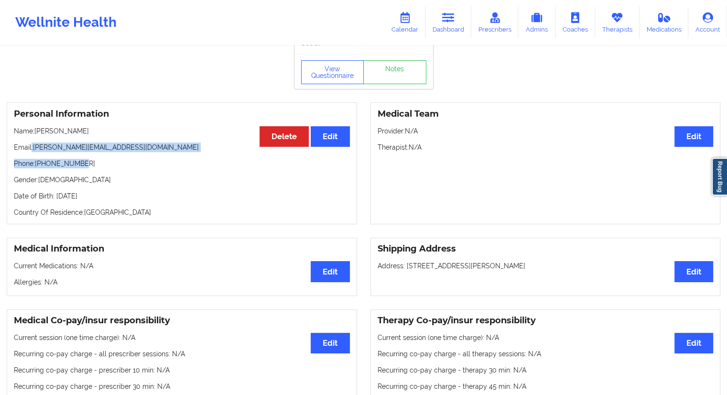
drag, startPoint x: 132, startPoint y: 152, endPoint x: 27, endPoint y: 156, distance: 105.2
click at [27, 149] on div "Personal Information Edit Delete Name: [PERSON_NAME] Email: [PERSON_NAME][EMAIL…" at bounding box center [182, 163] width 350 height 122
click at [38, 162] on p "Phone: [PHONE_NUMBER]" at bounding box center [182, 164] width 336 height 10
drag, startPoint x: 103, startPoint y: 146, endPoint x: 35, endPoint y: 146, distance: 67.8
click at [35, 146] on p "Email: [PERSON_NAME][EMAIL_ADDRESS][DOMAIN_NAME]" at bounding box center [182, 147] width 336 height 10
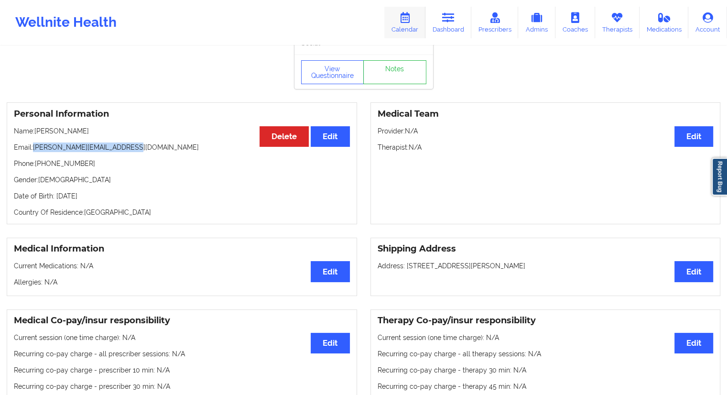
click at [416, 27] on link "Calendar" at bounding box center [404, 23] width 41 height 32
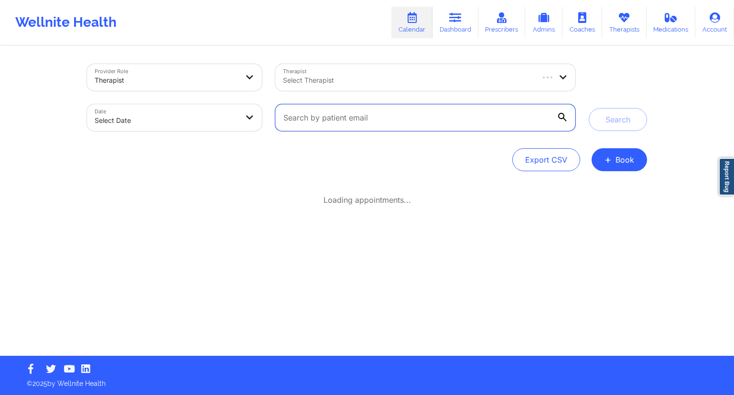
click at [384, 121] on input "text" at bounding box center [425, 117] width 300 height 27
paste input "[PERSON_NAME][EMAIL_ADDRESS][DOMAIN_NAME]"
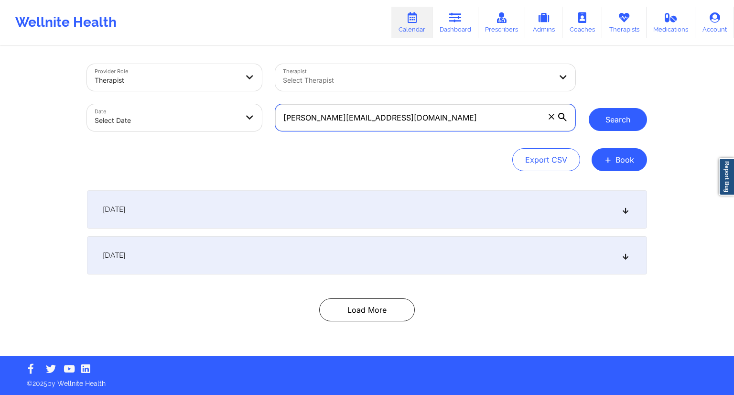
type input "[PERSON_NAME][EMAIL_ADDRESS][DOMAIN_NAME]"
click at [617, 125] on button "Search" at bounding box center [618, 119] width 58 height 23
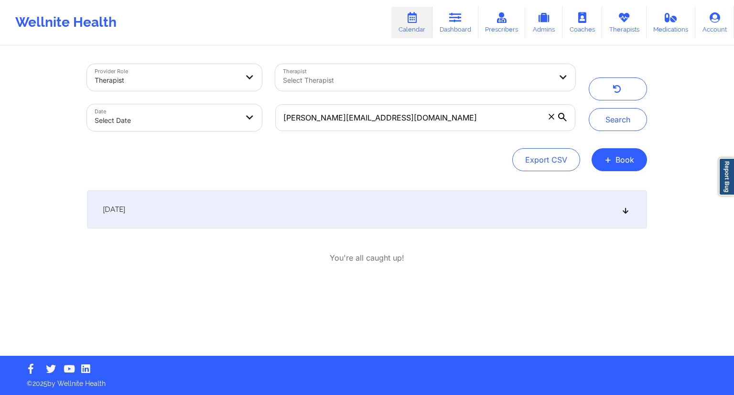
click at [271, 216] on div "[DATE]" at bounding box center [367, 209] width 560 height 38
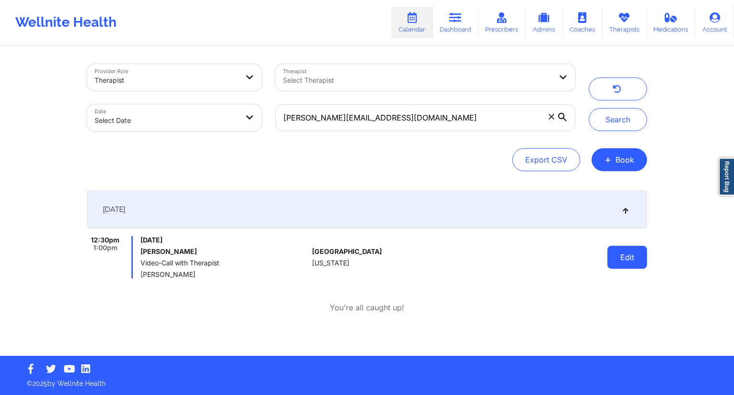
click at [616, 251] on button "Edit" at bounding box center [627, 257] width 40 height 23
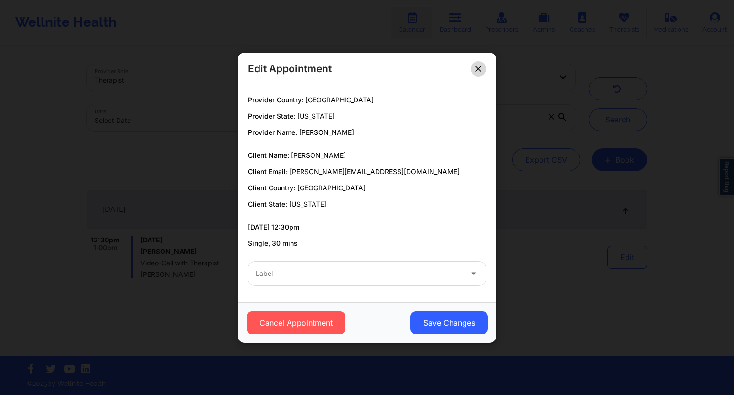
click at [477, 69] on icon at bounding box center [477, 67] width 5 height 5
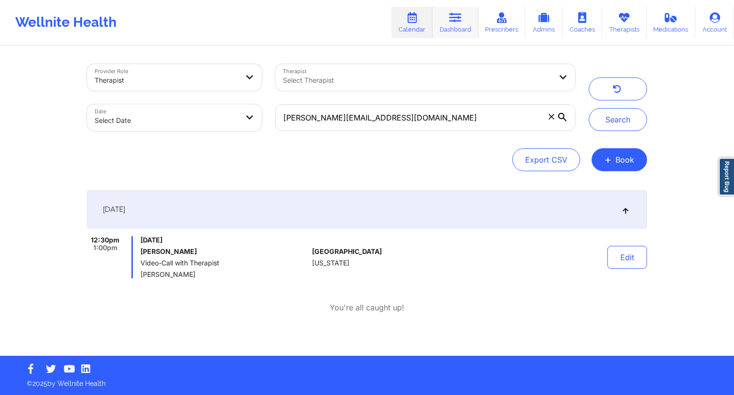
click at [453, 19] on icon at bounding box center [455, 17] width 12 height 11
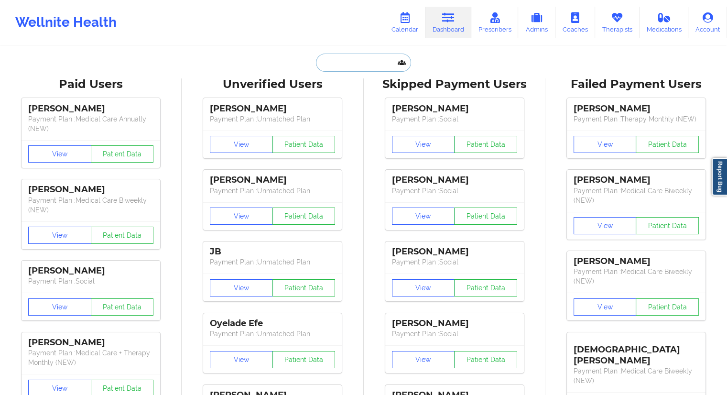
click at [348, 56] on input "text" at bounding box center [363, 63] width 95 height 18
click at [412, 26] on link "Calendar" at bounding box center [404, 23] width 41 height 32
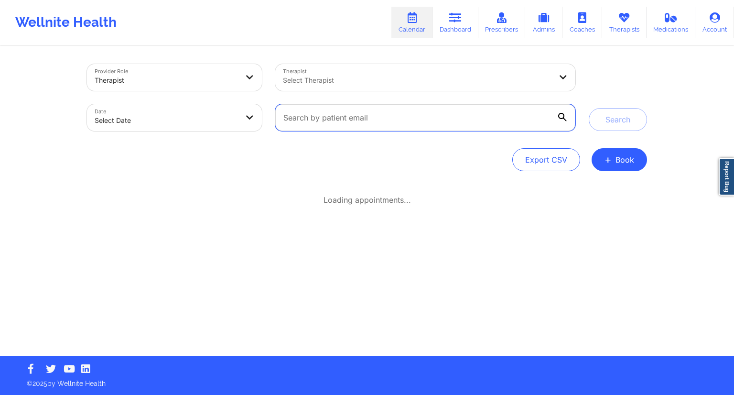
click at [325, 111] on input "text" at bounding box center [425, 117] width 300 height 27
paste input "[EMAIL_ADDRESS][PERSON_NAME][DOMAIN_NAME]"
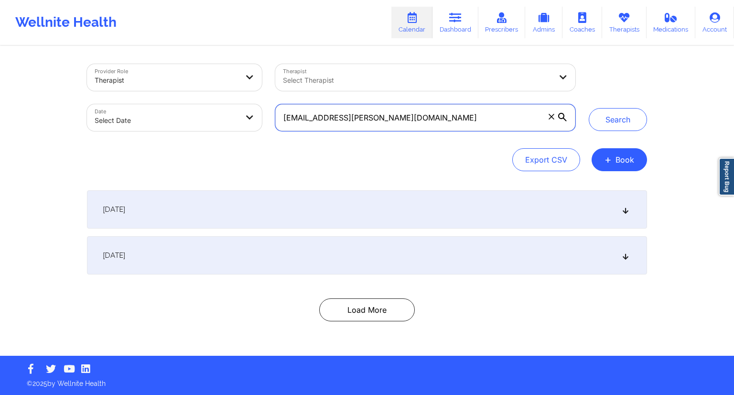
type input "[EMAIL_ADDRESS][PERSON_NAME][DOMAIN_NAME]"
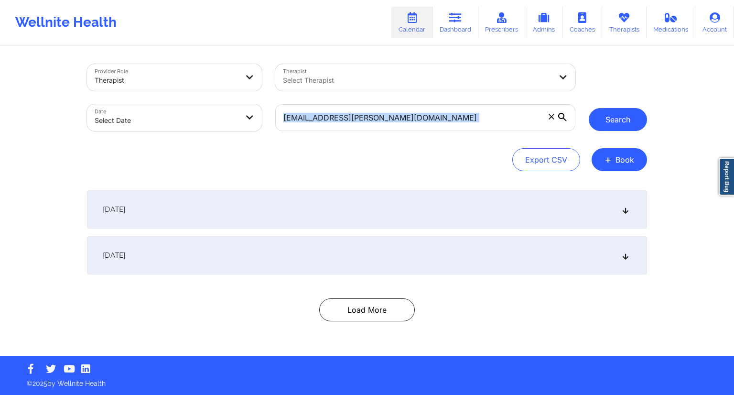
drag, startPoint x: 581, startPoint y: 130, endPoint x: 594, endPoint y: 125, distance: 14.2
click at [583, 130] on div "Provider Role Therapist Therapist Select Therapist Date Select Date [EMAIL_ADDR…" at bounding box center [366, 97] width 573 height 80
click at [600, 123] on button "Search" at bounding box center [618, 119] width 58 height 23
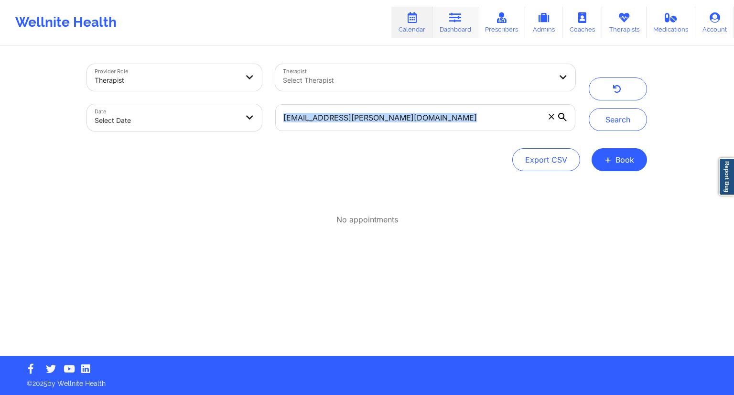
click at [449, 29] on link "Dashboard" at bounding box center [455, 23] width 46 height 32
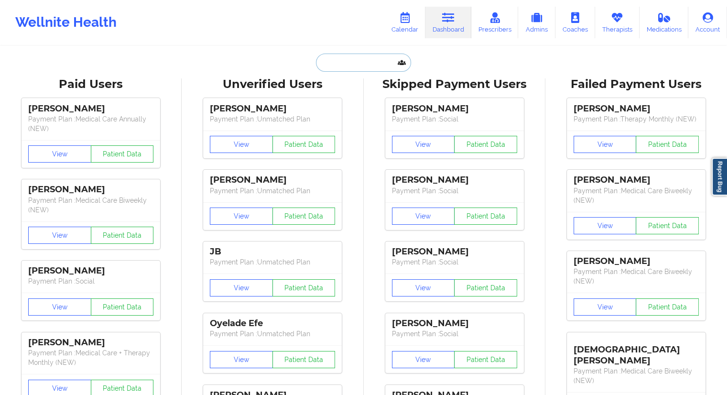
click at [348, 61] on input "text" at bounding box center [363, 63] width 95 height 18
paste input "[EMAIL_ADDRESS][PERSON_NAME][DOMAIN_NAME]"
type input "[EMAIL_ADDRESS][PERSON_NAME][DOMAIN_NAME]"
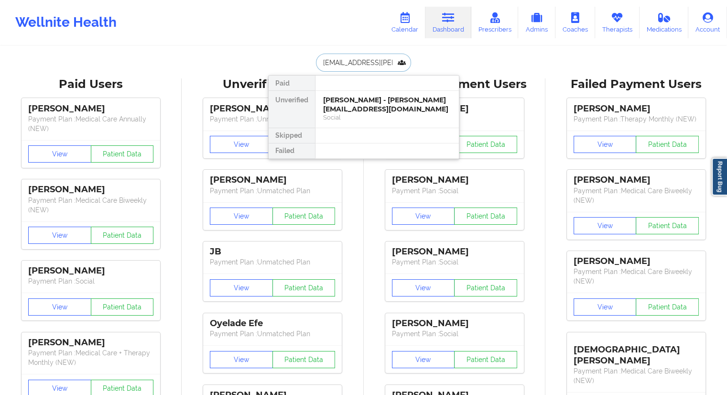
scroll to position [0, 6]
click at [345, 100] on div "[PERSON_NAME] - [PERSON_NAME][EMAIL_ADDRESS][PERSON_NAME][DOMAIN_NAME]" at bounding box center [387, 109] width 128 height 27
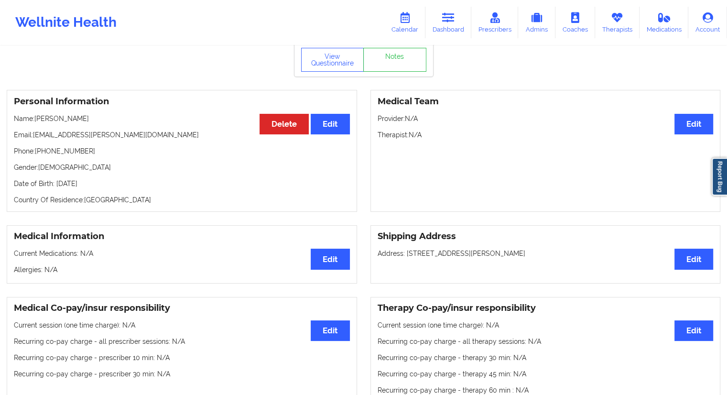
scroll to position [22, 0]
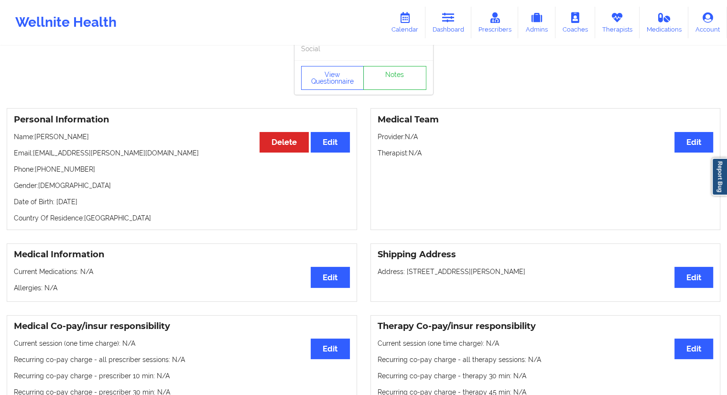
drag, startPoint x: 101, startPoint y: 134, endPoint x: 36, endPoint y: 130, distance: 64.6
click at [36, 130] on div "Personal Information Edit Delete Name: [PERSON_NAME] Email: [PERSON_NAME][EMAIL…" at bounding box center [182, 169] width 350 height 122
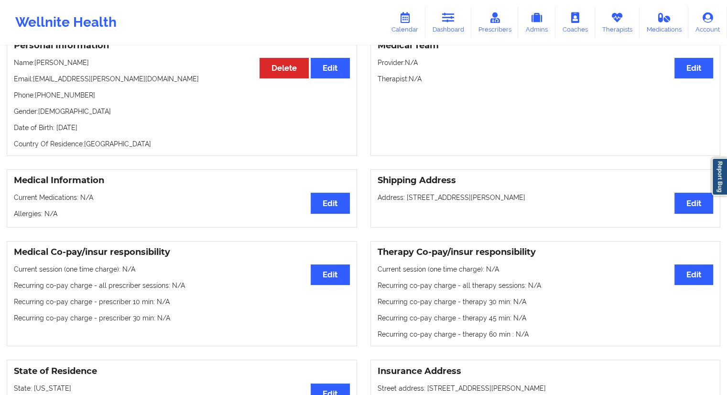
scroll to position [0, 0]
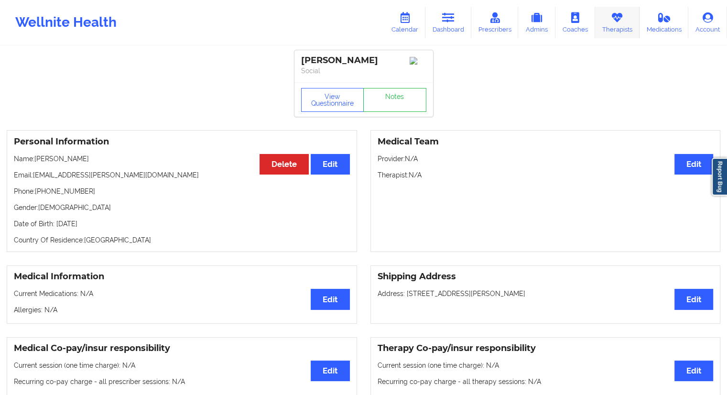
click at [612, 31] on link "Therapists" at bounding box center [617, 23] width 44 height 32
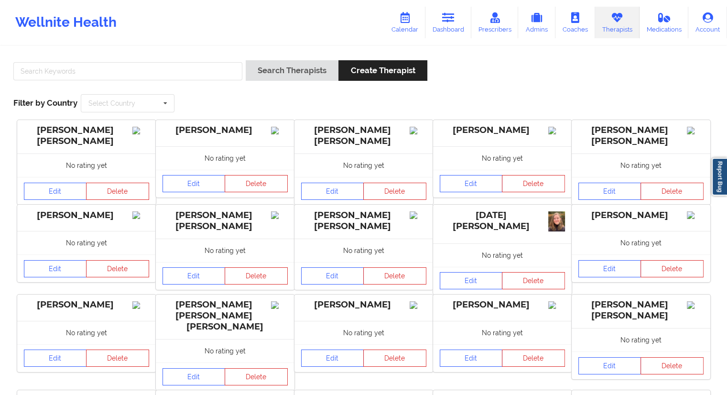
drag, startPoint x: 195, startPoint y: 54, endPoint x: 190, endPoint y: 60, distance: 8.8
click at [194, 54] on div "Search Therapists Create Therapist Filter by Country Select Country [GEOGRAPHIC…" at bounding box center [363, 86] width 713 height 65
click at [188, 65] on input "text" at bounding box center [127, 71] width 229 height 18
paste input "[PERSON_NAME]"
type input "[PERSON_NAME]"
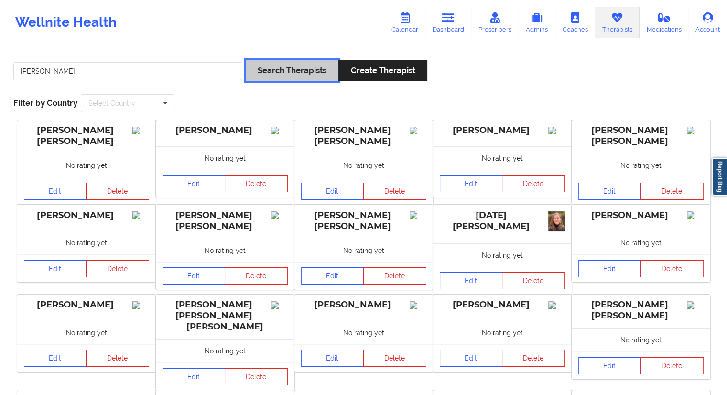
click at [286, 70] on button "Search Therapists" at bounding box center [292, 70] width 93 height 21
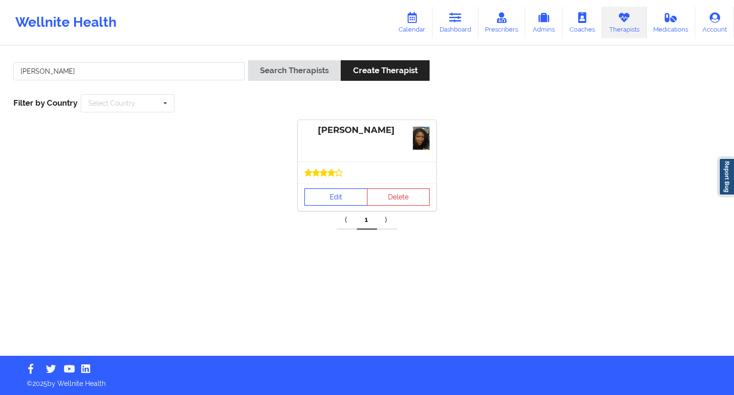
click at [336, 198] on link "Edit" at bounding box center [335, 196] width 63 height 17
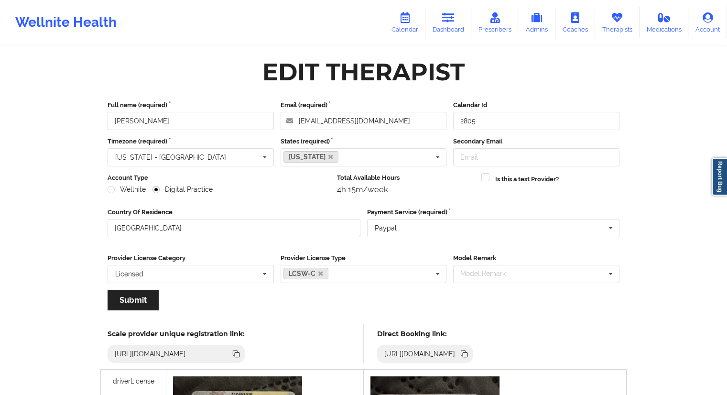
click at [467, 354] on icon at bounding box center [464, 354] width 5 height 5
click at [447, 26] on link "Dashboard" at bounding box center [448, 23] width 46 height 32
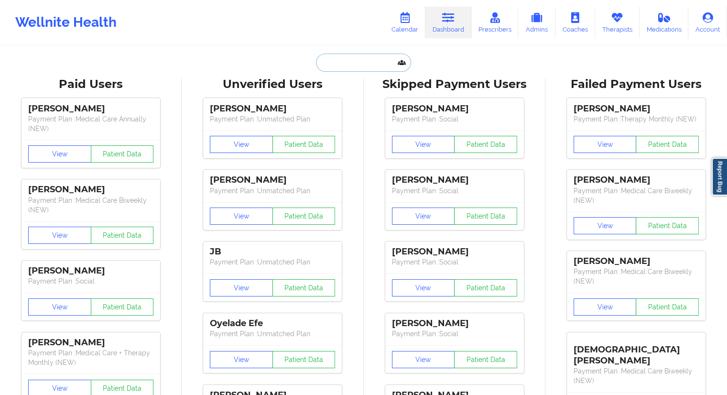
click at [339, 69] on input "text" at bounding box center [363, 63] width 95 height 18
paste input "[EMAIL_ADDRESS][PERSON_NAME][DOMAIN_NAME]"
type input "[EMAIL_ADDRESS][PERSON_NAME][DOMAIN_NAME]"
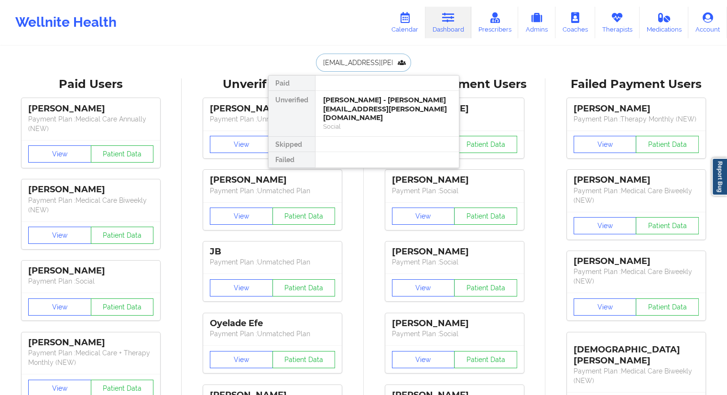
scroll to position [0, 6]
click at [346, 107] on div "[PERSON_NAME] - [PERSON_NAME][EMAIL_ADDRESS][PERSON_NAME][DOMAIN_NAME]" at bounding box center [387, 109] width 128 height 27
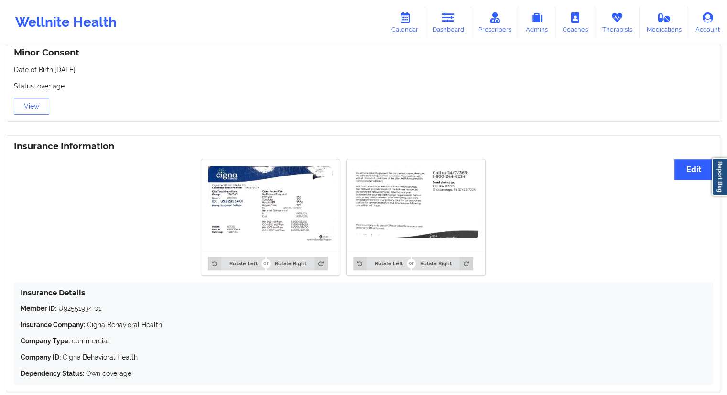
scroll to position [655, 0]
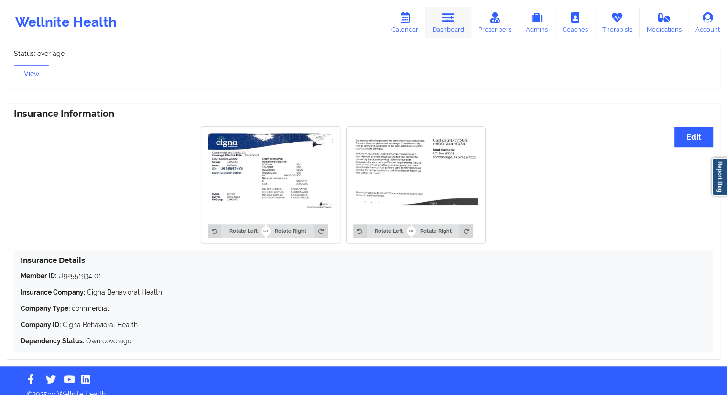
click at [439, 24] on link "Dashboard" at bounding box center [448, 23] width 46 height 32
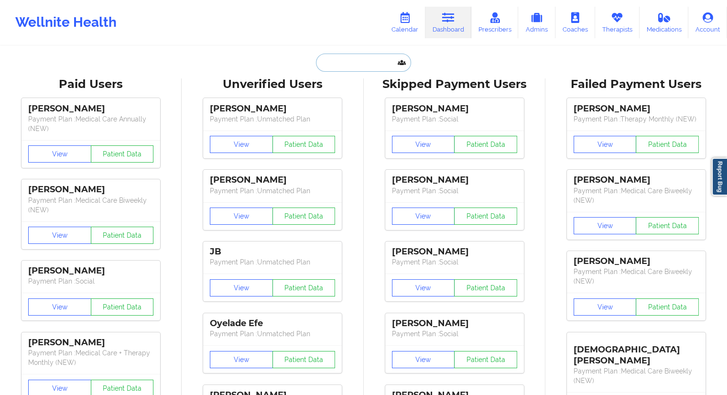
click at [354, 61] on input "text" at bounding box center [363, 63] width 95 height 18
paste input "[PERSON_NAME]"
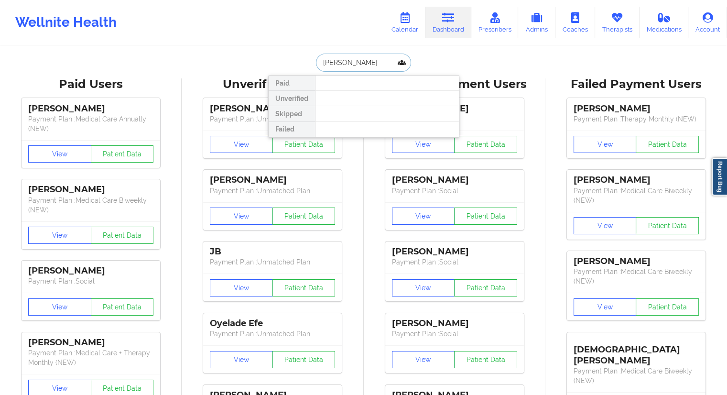
type input "[PERSON_NAME]"
click at [447, 28] on link "Dashboard" at bounding box center [448, 23] width 46 height 32
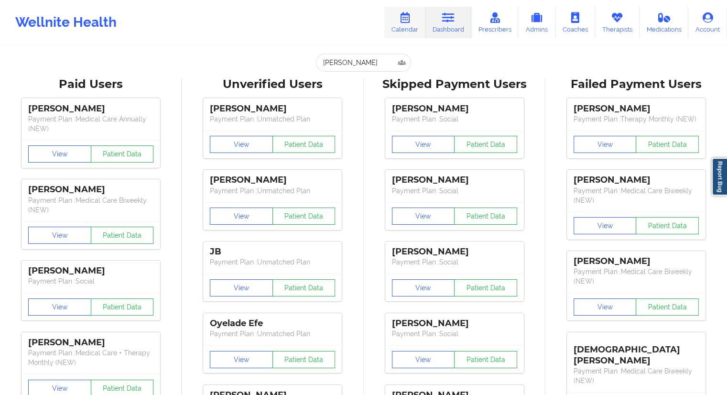
click at [415, 25] on link "Calendar" at bounding box center [404, 23] width 41 height 32
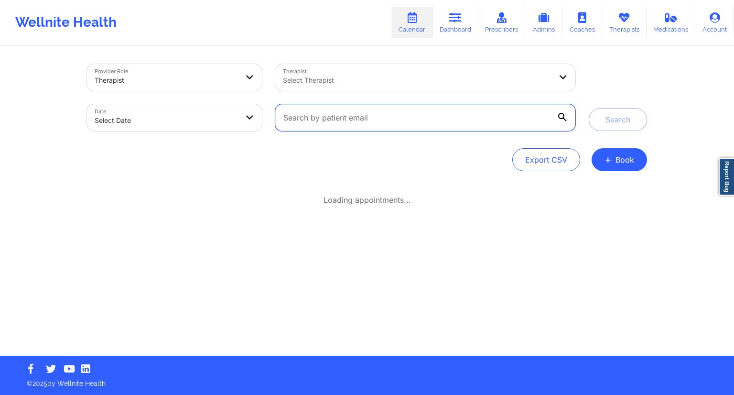
click at [341, 113] on input "text" at bounding box center [425, 117] width 300 height 27
paste input "[EMAIL_ADDRESS][DOMAIN_NAME]"
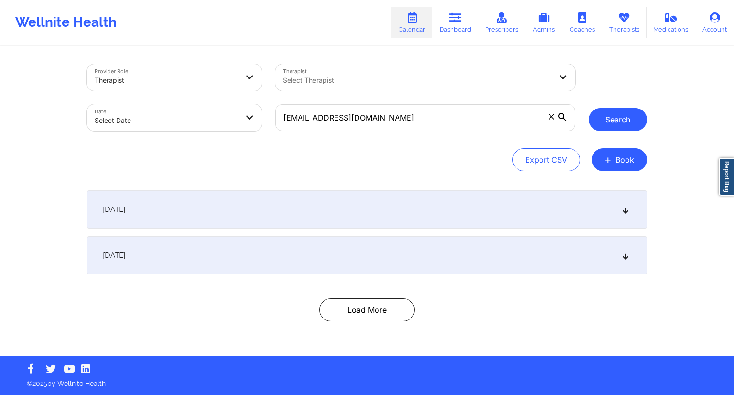
click at [601, 118] on button "Search" at bounding box center [618, 119] width 58 height 23
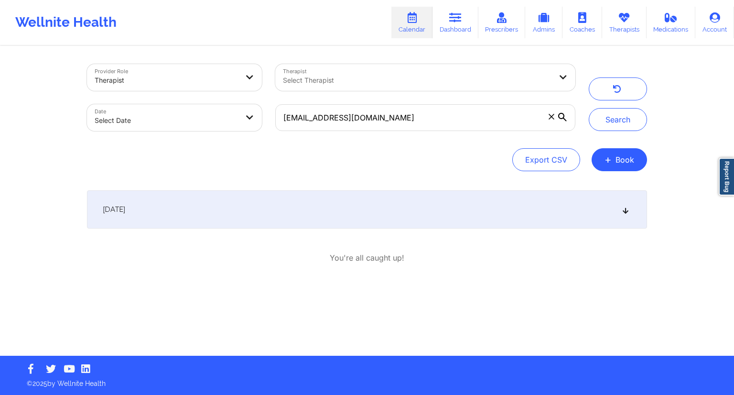
click at [273, 203] on div "[DATE]" at bounding box center [367, 209] width 560 height 38
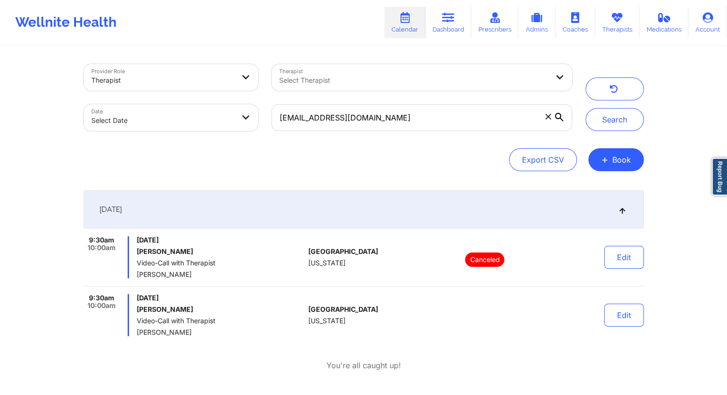
drag, startPoint x: 204, startPoint y: 332, endPoint x: 139, endPoint y: 328, distance: 65.6
click at [139, 328] on span "[PERSON_NAME]" at bounding box center [221, 332] width 168 height 8
click at [154, 334] on span "[PERSON_NAME]" at bounding box center [221, 332] width 168 height 8
click at [136, 335] on div "[DATE] 9:30am 10:00am [DATE] [PERSON_NAME] Video-Call with Therapist [PERSON_NA…" at bounding box center [364, 280] width 560 height 181
click at [220, 355] on div "[DATE] 9:30am 10:00am [DATE] [PERSON_NAME] Video-Call with Therapist [PERSON_NA…" at bounding box center [364, 280] width 560 height 181
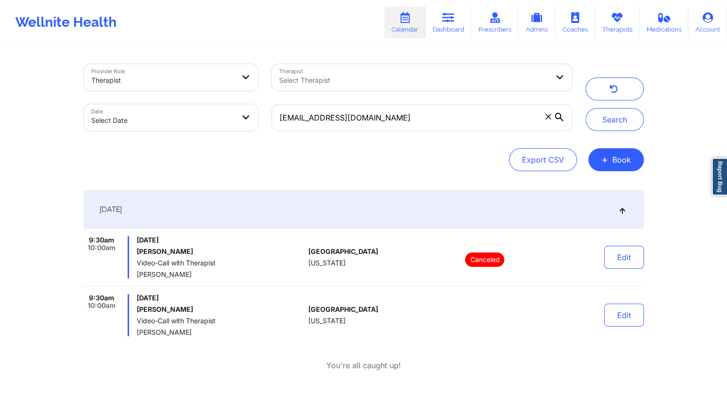
drag, startPoint x: 220, startPoint y: 294, endPoint x: 128, endPoint y: 297, distance: 91.8
click at [128, 297] on div "9:30am 10:00am [DATE] [PERSON_NAME] Video-Call with Therapist [PERSON_NAME]" at bounding box center [194, 315] width 221 height 42
click at [409, 118] on input "[EMAIL_ADDRESS][DOMAIN_NAME]" at bounding box center [421, 117] width 300 height 27
paste input "[DOMAIN_NAME][EMAIL_ADDRESS][DOMAIN_NAME]"
type input "[DOMAIN_NAME][EMAIL_ADDRESS][DOMAIN_NAME]"
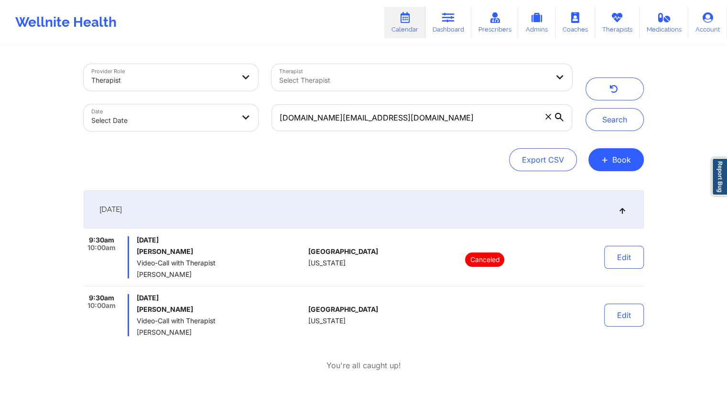
click at [614, 131] on div "Provider Role Therapist Therapist Select Therapist Date Select Date [DOMAIN_NAM…" at bounding box center [363, 97] width 573 height 80
click at [614, 127] on button "Search" at bounding box center [614, 119] width 58 height 23
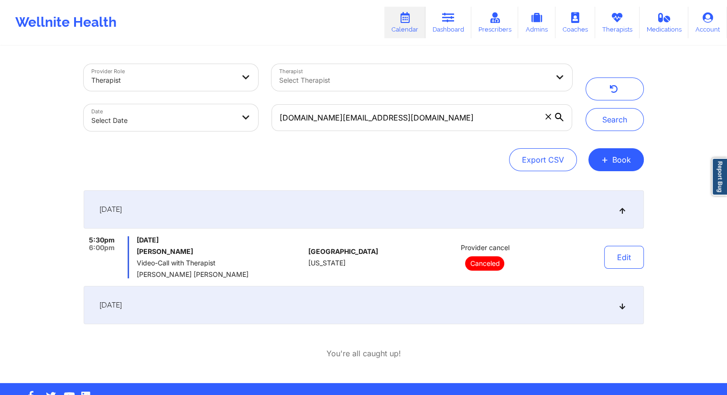
click at [270, 316] on div "[DATE]" at bounding box center [364, 305] width 560 height 38
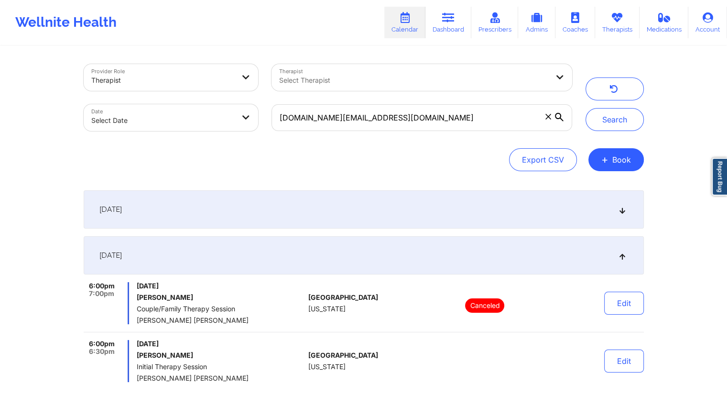
click at [288, 253] on div "[DATE]" at bounding box center [364, 255] width 560 height 38
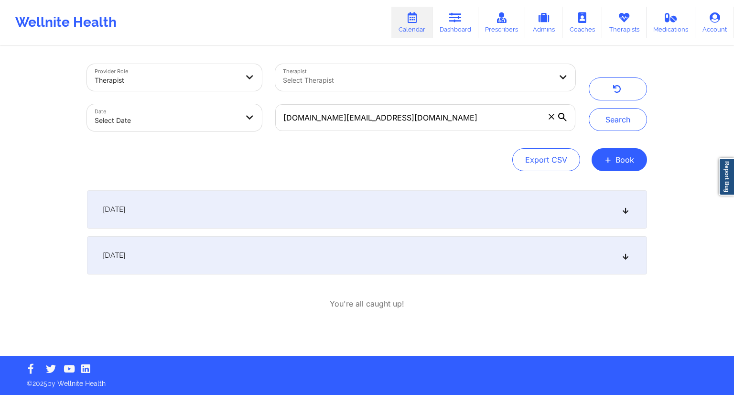
click at [322, 192] on div "[DATE]" at bounding box center [367, 209] width 560 height 38
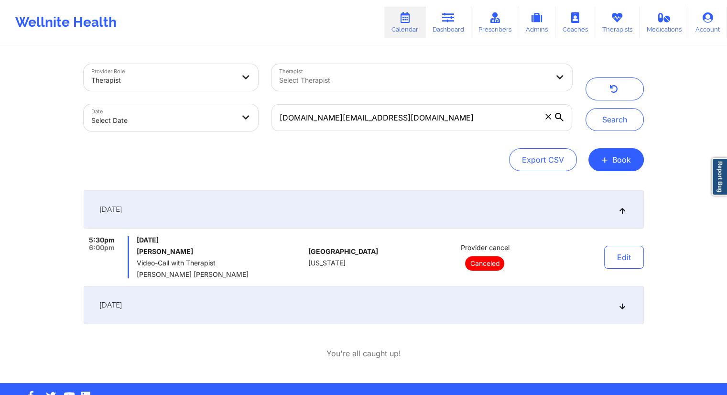
click at [274, 289] on div "[DATE]" at bounding box center [364, 305] width 560 height 38
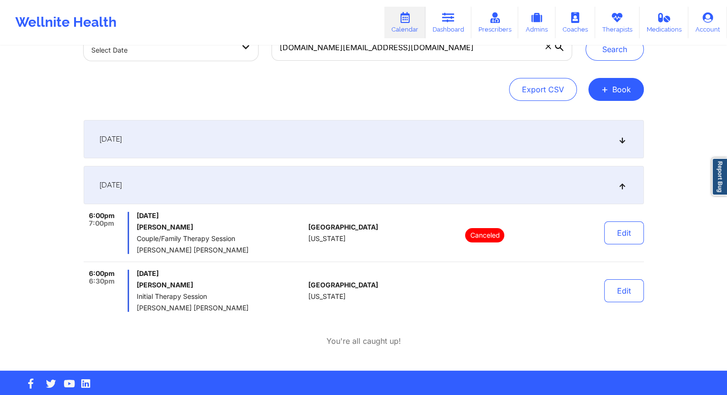
scroll to position [71, 0]
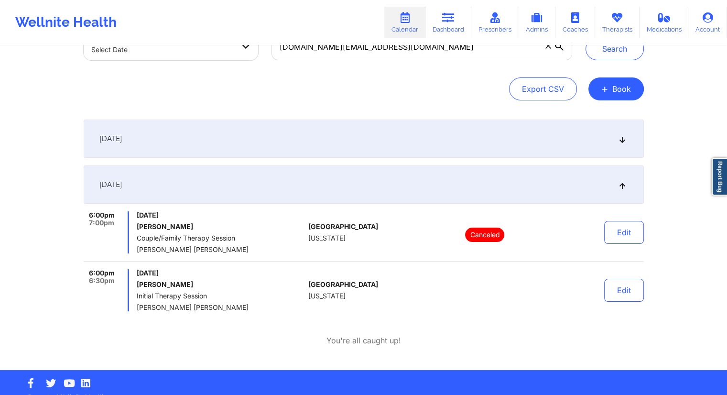
click at [279, 140] on div "[DATE]" at bounding box center [364, 138] width 560 height 38
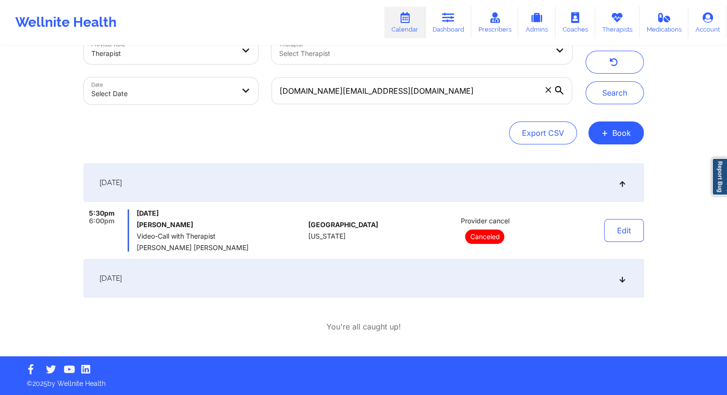
scroll to position [27, 0]
click at [122, 276] on span "[DATE]" at bounding box center [110, 278] width 22 height 10
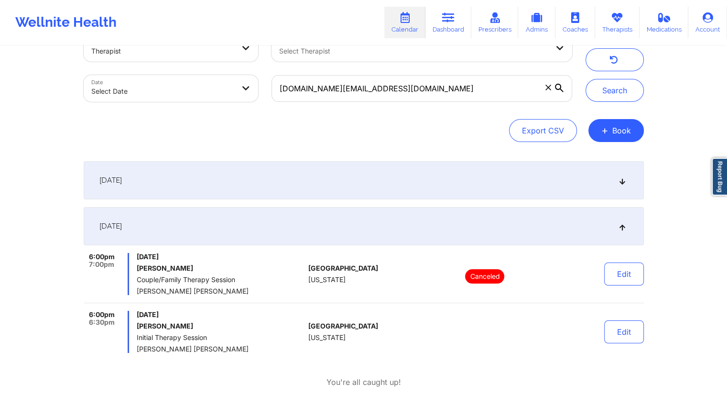
scroll to position [23, 0]
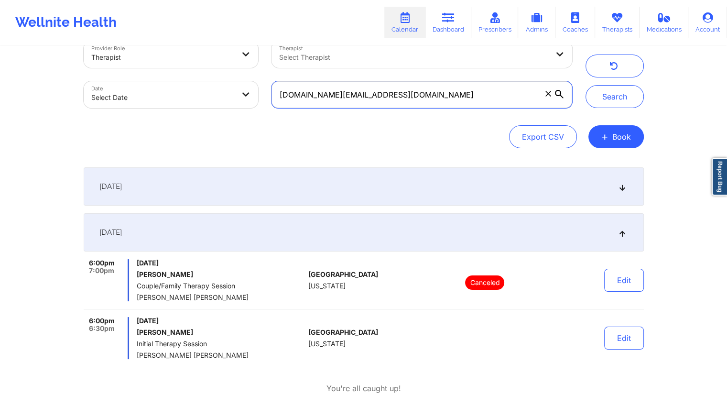
drag, startPoint x: 381, startPoint y: 99, endPoint x: 264, endPoint y: 99, distance: 117.5
click at [264, 99] on div "Provider Role Therapist Therapist Select Therapist Date Select Date [DOMAIN_NAM…" at bounding box center [328, 74] width 502 height 80
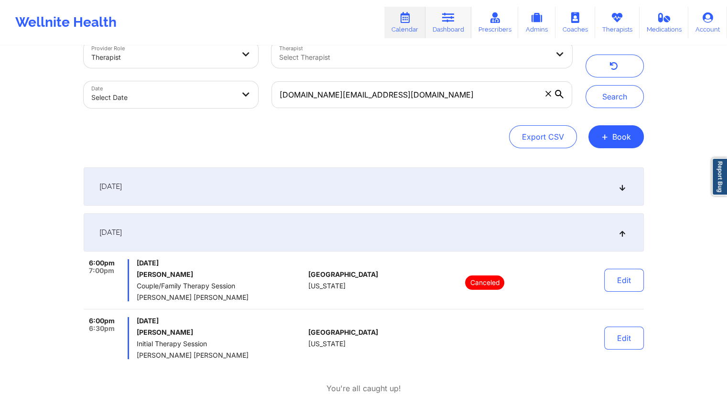
click at [439, 33] on link "Dashboard" at bounding box center [448, 23] width 46 height 32
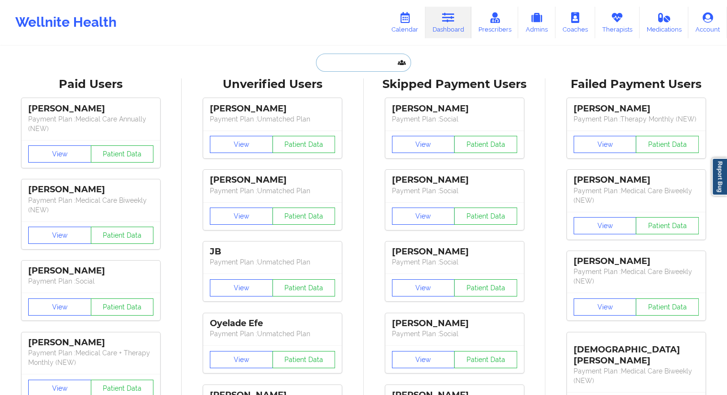
click at [343, 61] on input "text" at bounding box center [363, 63] width 95 height 18
paste input "[DOMAIN_NAME][EMAIL_ADDRESS][DOMAIN_NAME]"
type input "[DOMAIN_NAME][EMAIL_ADDRESS][DOMAIN_NAME]"
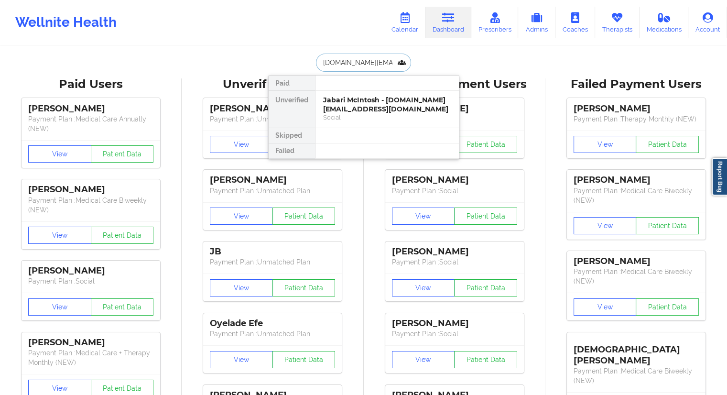
click at [339, 102] on div "Jabari McIntosh - [DOMAIN_NAME][EMAIL_ADDRESS][DOMAIN_NAME]" at bounding box center [387, 105] width 128 height 18
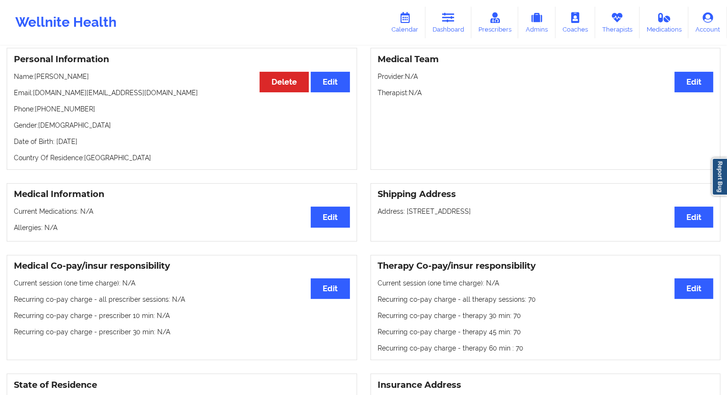
scroll to position [47, 0]
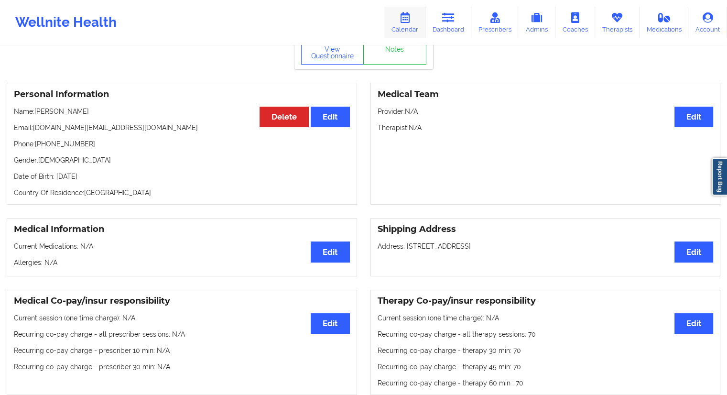
click at [408, 29] on link "Calendar" at bounding box center [404, 23] width 41 height 32
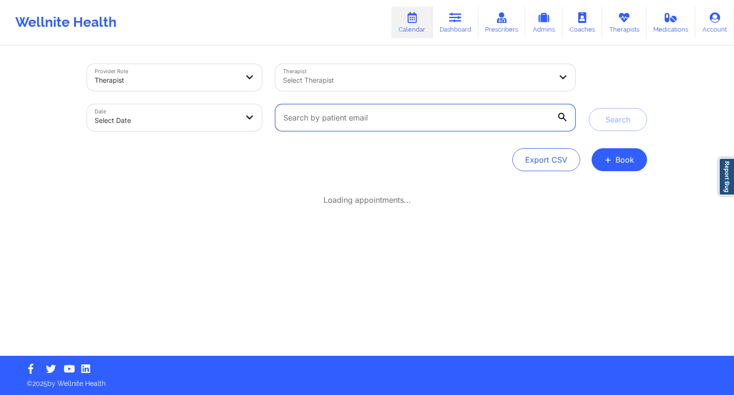
click at [330, 126] on input "text" at bounding box center [425, 117] width 300 height 27
paste input "[EMAIL_ADDRESS][DOMAIN_NAME]"
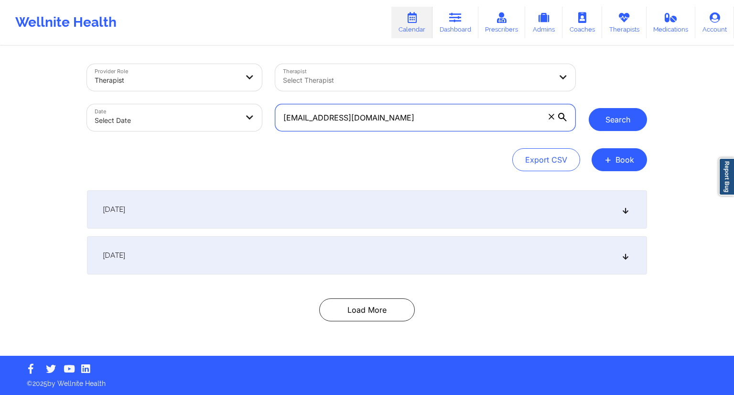
type input "[EMAIL_ADDRESS][DOMAIN_NAME]"
click at [612, 111] on button "Search" at bounding box center [618, 119] width 58 height 23
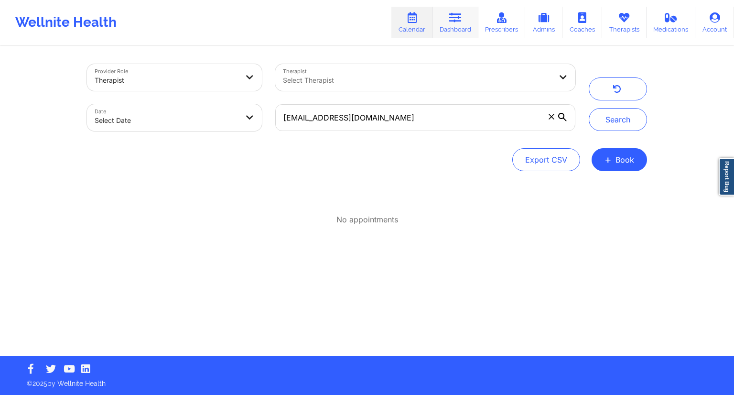
click at [453, 31] on link "Dashboard" at bounding box center [455, 23] width 46 height 32
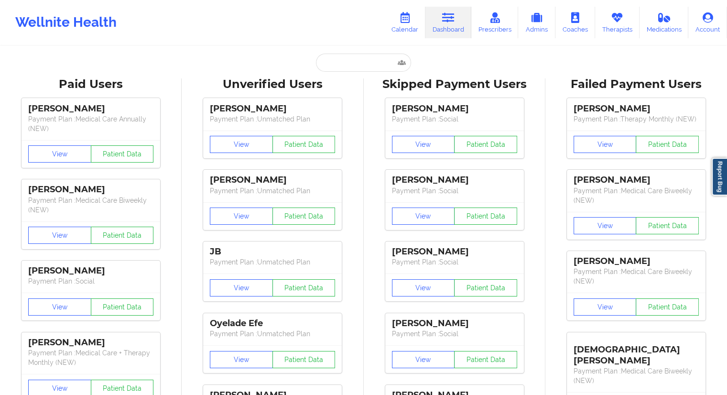
click at [331, 70] on input "text" at bounding box center [363, 63] width 95 height 18
paste input "[EMAIL_ADDRESS][DOMAIN_NAME]"
type input "[EMAIL_ADDRESS][DOMAIN_NAME]"
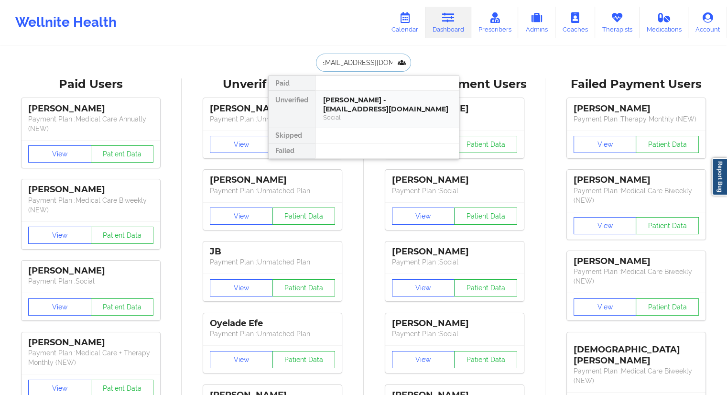
click at [346, 98] on div "[PERSON_NAME] - [EMAIL_ADDRESS][DOMAIN_NAME]" at bounding box center [387, 105] width 128 height 18
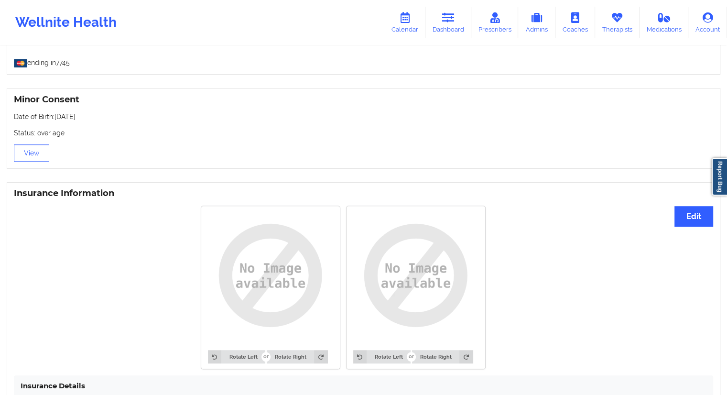
scroll to position [577, 0]
click at [605, 23] on link "Therapists" at bounding box center [617, 23] width 44 height 32
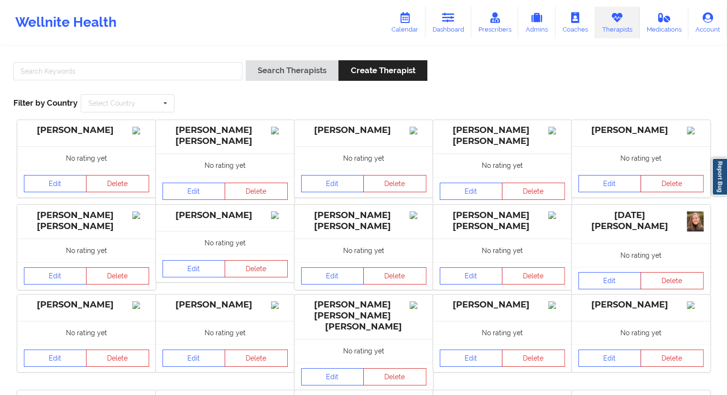
drag, startPoint x: 405, startPoint y: 19, endPoint x: 361, endPoint y: 34, distance: 46.5
click at [405, 19] on icon at bounding box center [404, 17] width 12 height 11
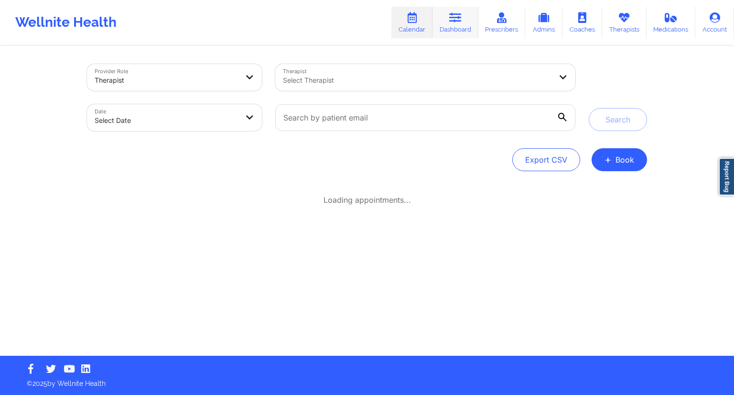
click at [451, 28] on link "Dashboard" at bounding box center [455, 23] width 46 height 32
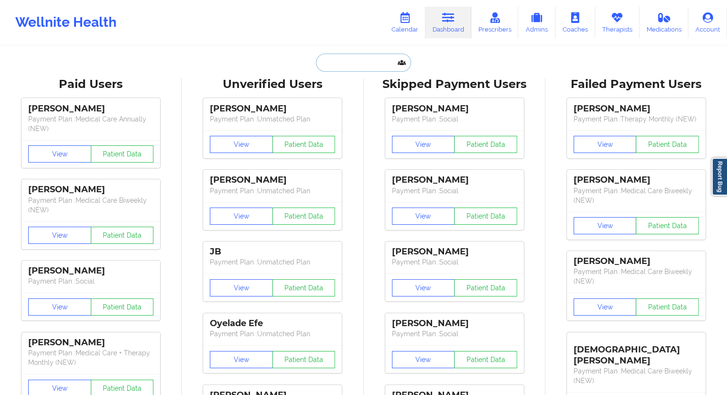
click at [347, 63] on input "text" at bounding box center [363, 63] width 95 height 18
paste input "[EMAIL_ADDRESS][DOMAIN_NAME]"
type input "[EMAIL_ADDRESS][DOMAIN_NAME]"
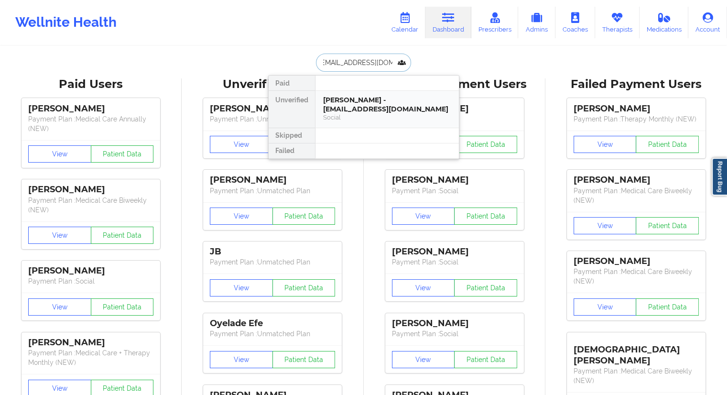
click at [365, 106] on div "[PERSON_NAME] - [EMAIL_ADDRESS][DOMAIN_NAME]" at bounding box center [387, 105] width 128 height 18
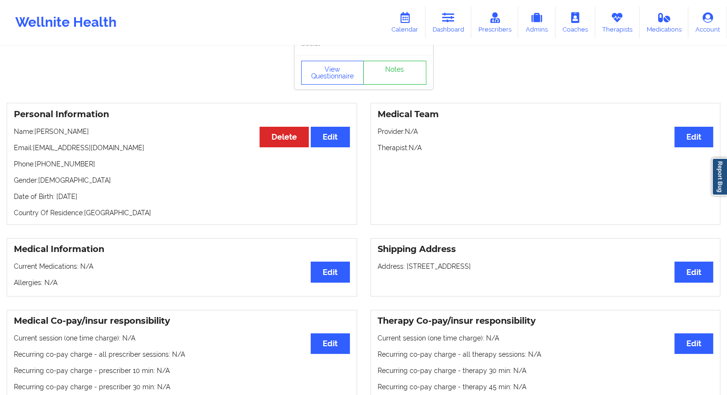
scroll to position [13, 0]
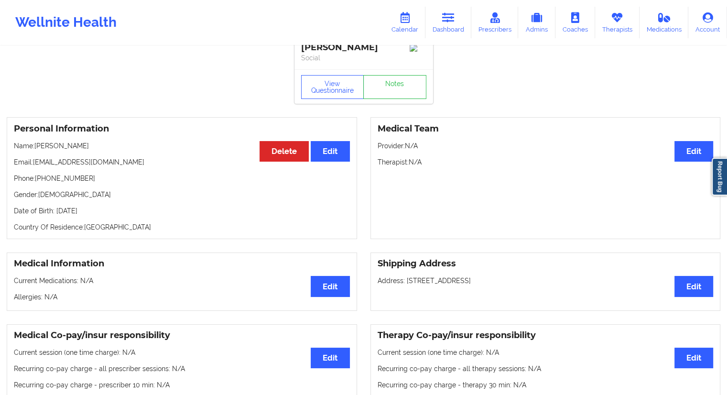
drag, startPoint x: 110, startPoint y: 147, endPoint x: 37, endPoint y: 151, distance: 73.2
click at [37, 150] on p "Name: [PERSON_NAME]" at bounding box center [182, 146] width 336 height 10
click at [436, 25] on link "Dashboard" at bounding box center [448, 23] width 46 height 32
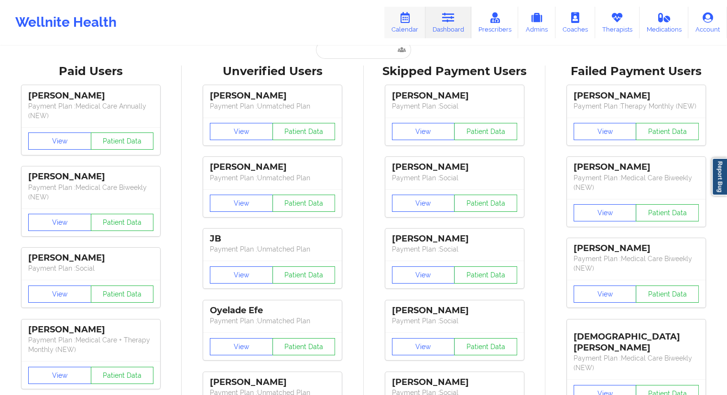
click at [402, 28] on link "Calendar" at bounding box center [404, 23] width 41 height 32
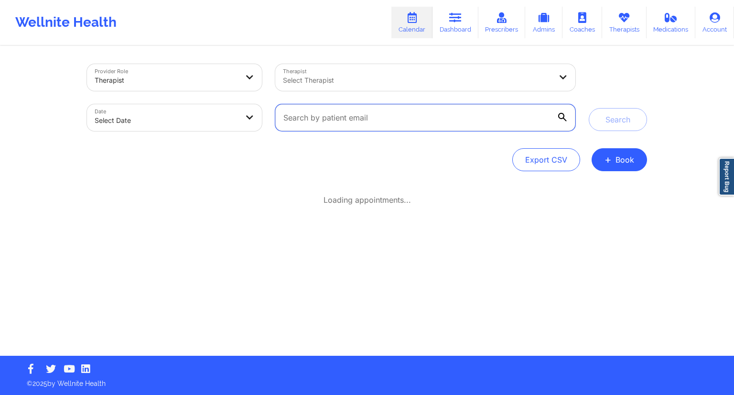
click at [333, 110] on input "text" at bounding box center [425, 117] width 300 height 27
paste input "[EMAIL_ADDRESS][DOMAIN_NAME]"
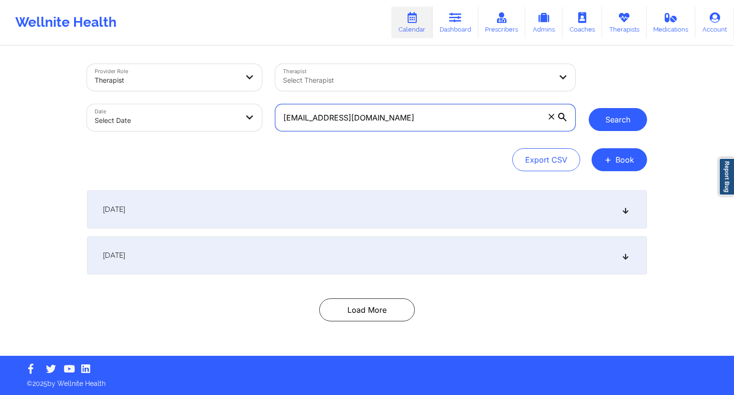
type input "[EMAIL_ADDRESS][DOMAIN_NAME]"
click at [622, 109] on button "Search" at bounding box center [618, 119] width 58 height 23
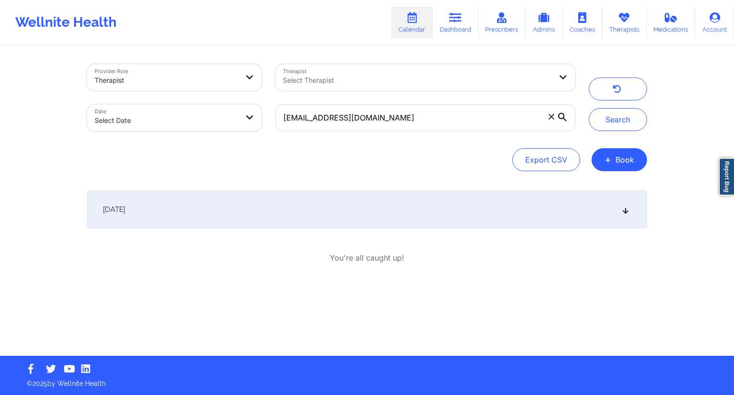
click at [250, 216] on div "[DATE]" at bounding box center [367, 209] width 560 height 38
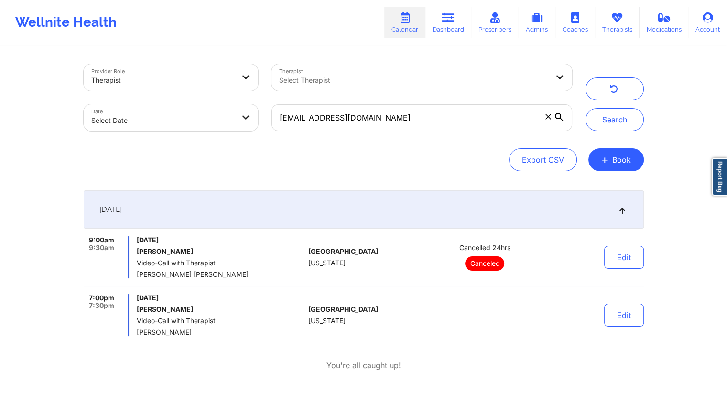
drag, startPoint x: 202, startPoint y: 333, endPoint x: 137, endPoint y: 333, distance: 64.5
click at [137, 333] on span "[PERSON_NAME]" at bounding box center [221, 332] width 168 height 8
drag, startPoint x: 201, startPoint y: 306, endPoint x: 137, endPoint y: 311, distance: 63.8
click at [137, 311] on h6 "[PERSON_NAME]" at bounding box center [221, 309] width 168 height 8
drag, startPoint x: 377, startPoint y: 115, endPoint x: 274, endPoint y: 122, distance: 103.5
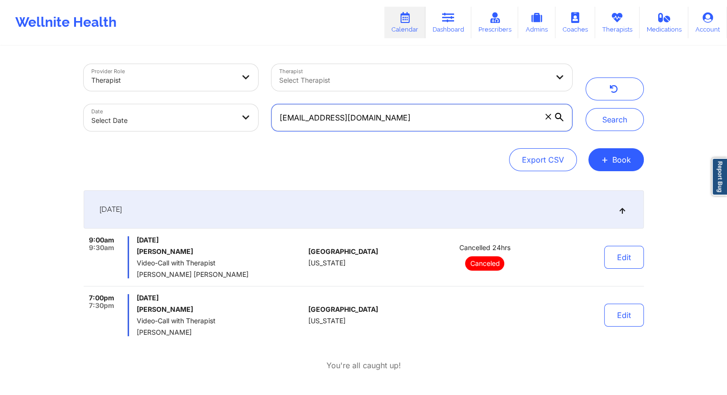
click at [274, 122] on input "[EMAIL_ADDRESS][DOMAIN_NAME]" at bounding box center [421, 117] width 300 height 27
drag, startPoint x: 451, startPoint y: 16, endPoint x: 439, endPoint y: 21, distance: 13.5
click at [451, 16] on icon at bounding box center [448, 17] width 12 height 11
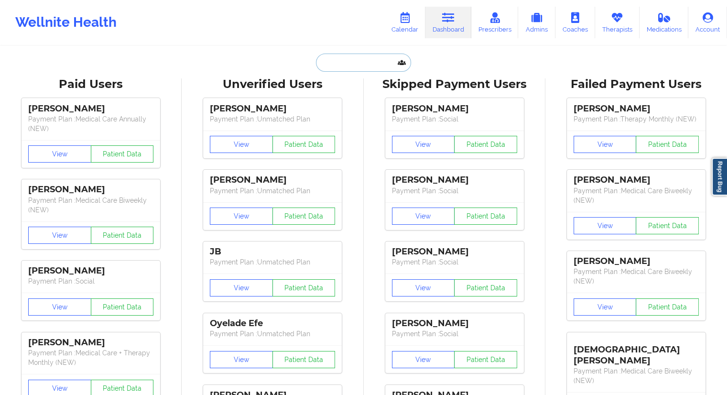
click at [337, 62] on input "text" at bounding box center [363, 63] width 95 height 18
paste input "[EMAIL_ADDRESS][DOMAIN_NAME]"
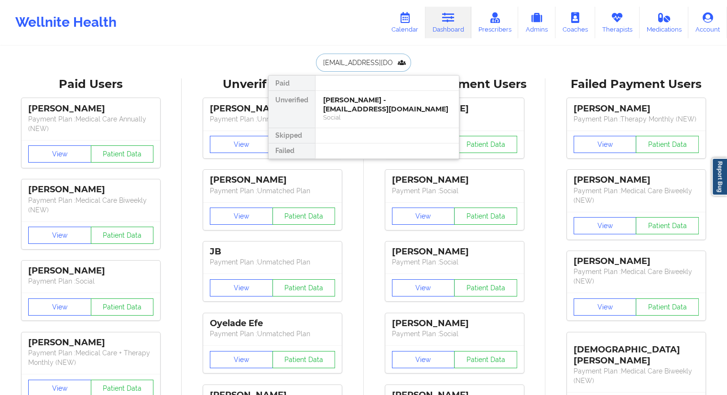
type input "[EMAIL_ADDRESS][DOMAIN_NAME]"
drag, startPoint x: 331, startPoint y: 88, endPoint x: 340, endPoint y: 98, distance: 14.2
click at [340, 98] on div "Paid Unverified [PERSON_NAME] - [EMAIL_ADDRESS][DOMAIN_NAME] Social Skipped Fai…" at bounding box center [363, 117] width 191 height 84
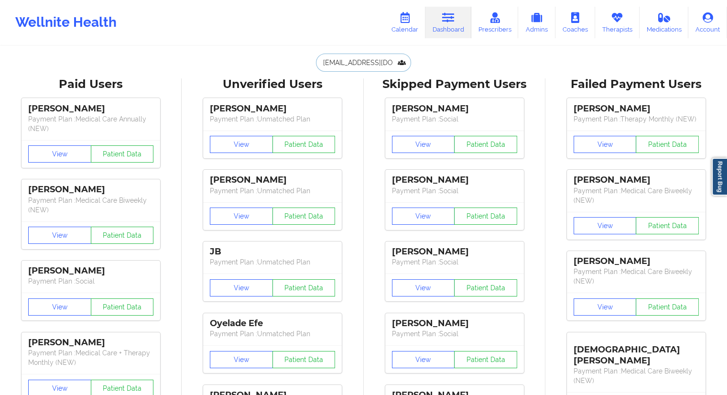
click at [352, 63] on input "[EMAIL_ADDRESS][DOMAIN_NAME]" at bounding box center [363, 63] width 95 height 18
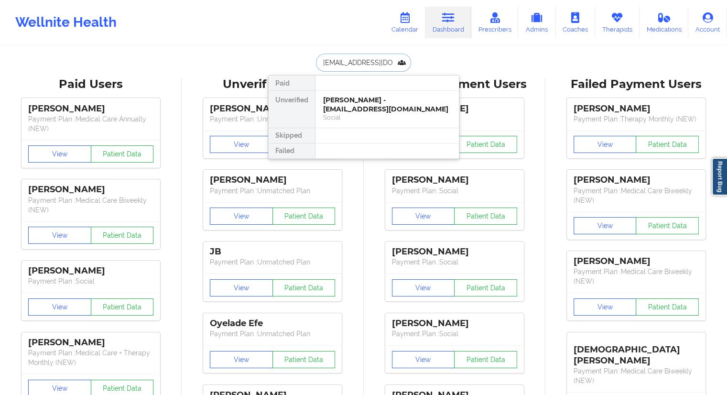
click at [319, 67] on input "[EMAIL_ADDRESS][DOMAIN_NAME]" at bounding box center [363, 63] width 95 height 18
click at [338, 101] on div "[PERSON_NAME] - [EMAIL_ADDRESS][DOMAIN_NAME]" at bounding box center [387, 105] width 128 height 18
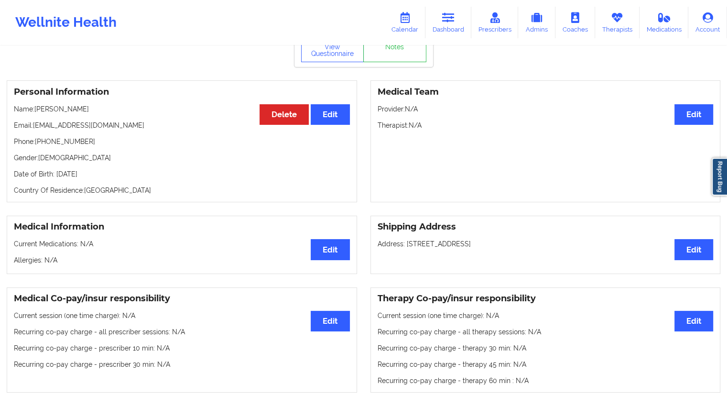
scroll to position [52, 0]
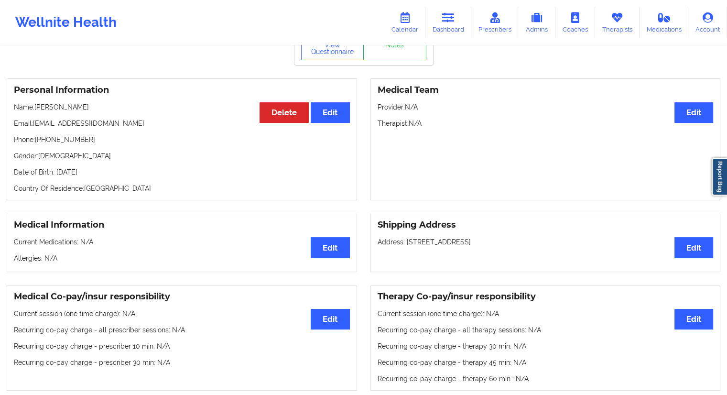
drag, startPoint x: 88, startPoint y: 107, endPoint x: 36, endPoint y: 107, distance: 52.6
click at [36, 107] on p "Name: [PERSON_NAME]" at bounding box center [182, 107] width 336 height 10
drag, startPoint x: 114, startPoint y: 122, endPoint x: 33, endPoint y: 121, distance: 80.3
click at [33, 121] on p "Email: [EMAIL_ADDRESS][DOMAIN_NAME]" at bounding box center [182, 123] width 336 height 10
click at [454, 19] on icon at bounding box center [448, 17] width 12 height 11
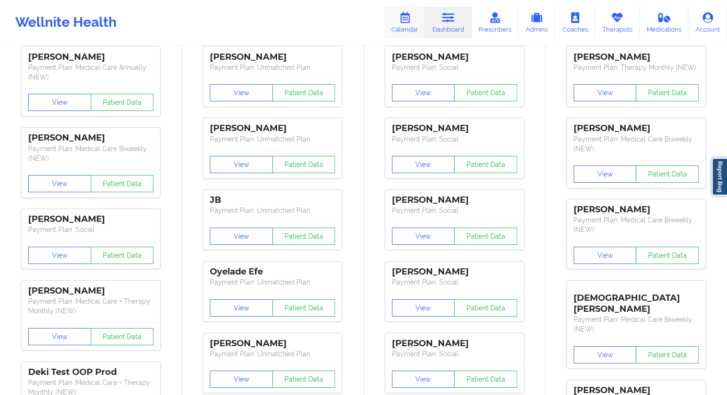
click at [405, 32] on link "Calendar" at bounding box center [404, 23] width 41 height 32
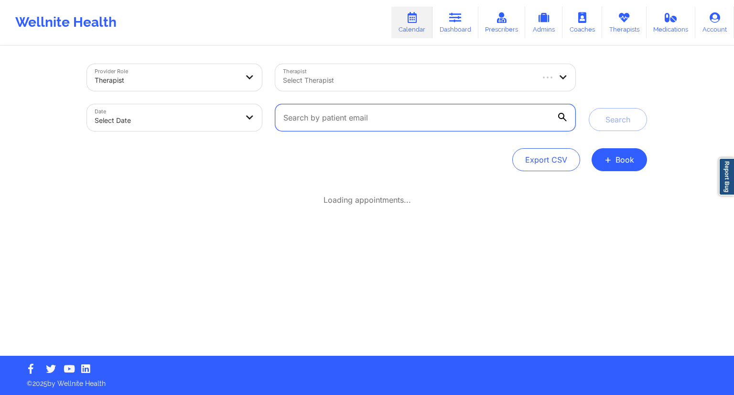
click at [313, 129] on input "text" at bounding box center [425, 117] width 300 height 27
paste input "[EMAIL_ADDRESS][DOMAIN_NAME]"
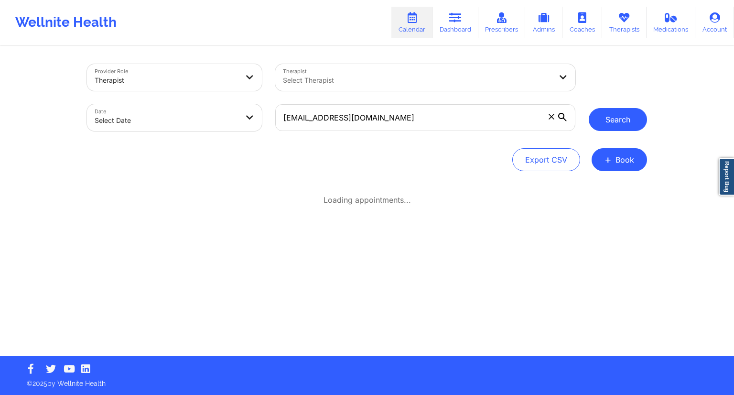
click at [607, 115] on button "Search" at bounding box center [618, 119] width 58 height 23
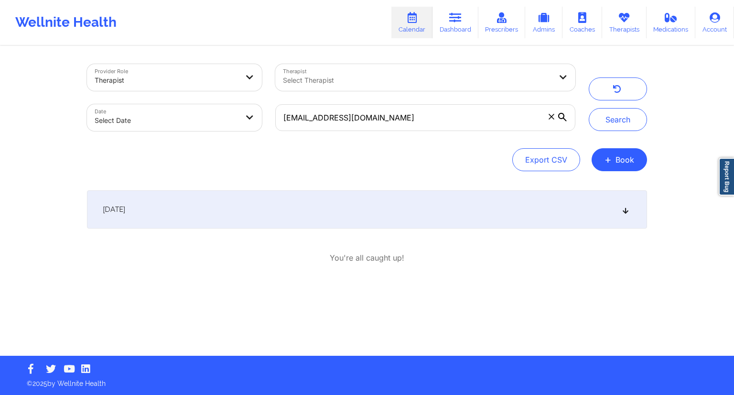
click at [260, 219] on div "[DATE]" at bounding box center [367, 209] width 560 height 38
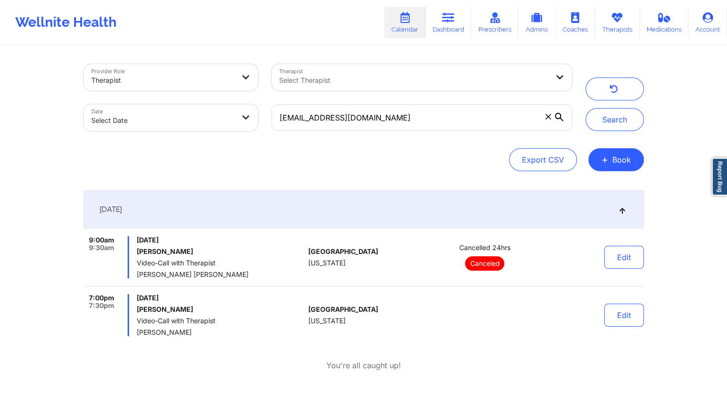
drag, startPoint x: 200, startPoint y: 333, endPoint x: 138, endPoint y: 332, distance: 62.1
click at [138, 332] on span "[PERSON_NAME]" at bounding box center [221, 332] width 168 height 8
click at [604, 308] on button "Edit" at bounding box center [624, 314] width 40 height 23
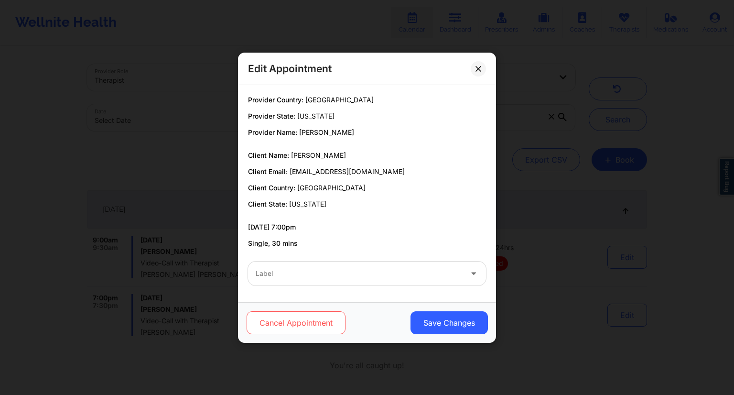
click at [281, 321] on button "Cancel Appointment" at bounding box center [296, 322] width 99 height 23
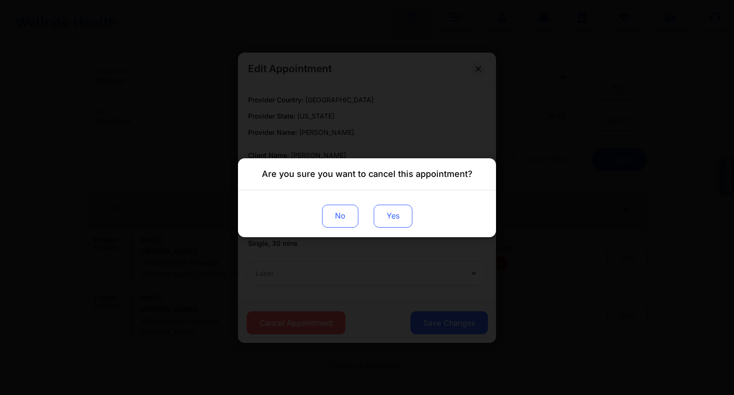
click at [391, 217] on button "Yes" at bounding box center [393, 215] width 39 height 23
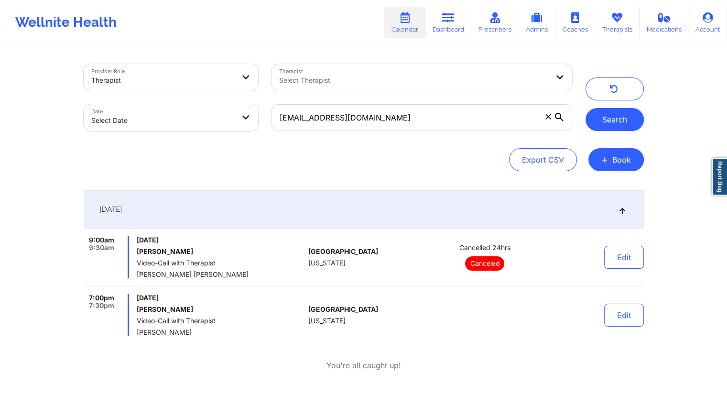
click at [602, 119] on button "Search" at bounding box center [614, 119] width 58 height 23
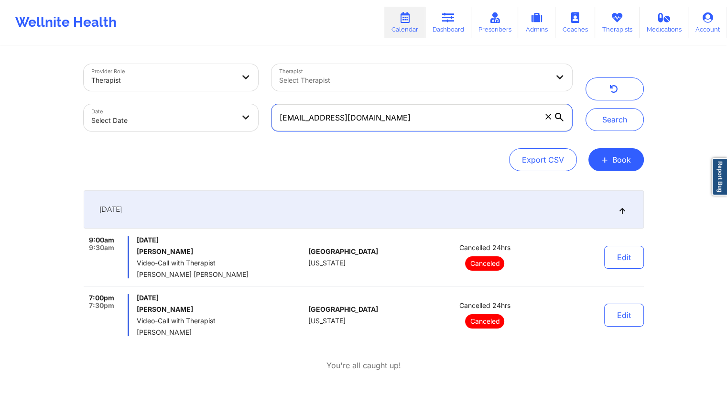
click at [391, 111] on input "[EMAIL_ADDRESS][DOMAIN_NAME]" at bounding box center [421, 117] width 300 height 27
paste input "trhenley@nisource"
type input "[EMAIL_ADDRESS][DOMAIN_NAME]"
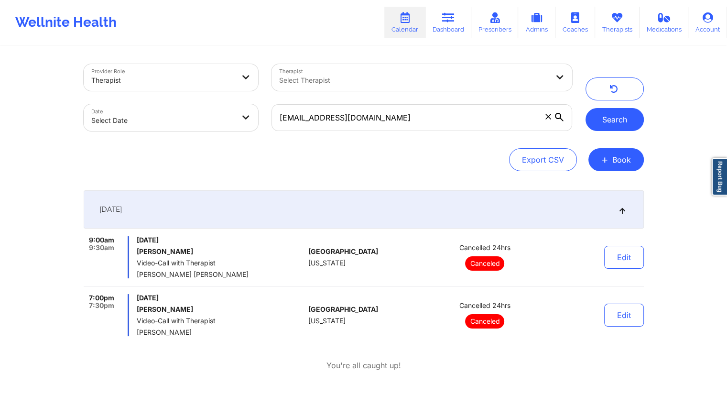
click at [598, 117] on button "Search" at bounding box center [614, 119] width 58 height 23
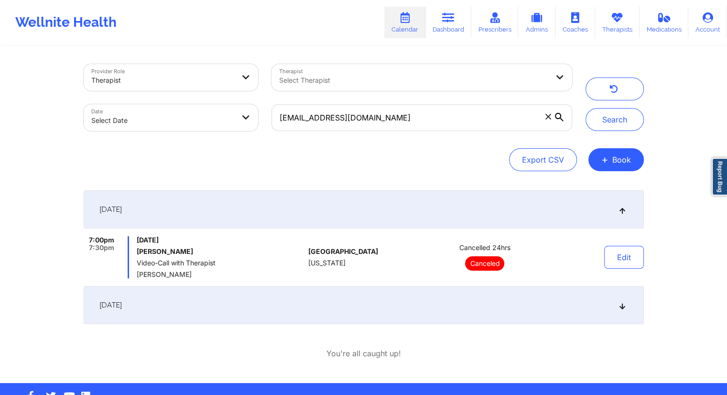
click at [266, 265] on span "Video-Call with Therapist" at bounding box center [221, 263] width 168 height 8
click at [214, 306] on div "[DATE]" at bounding box center [364, 305] width 560 height 38
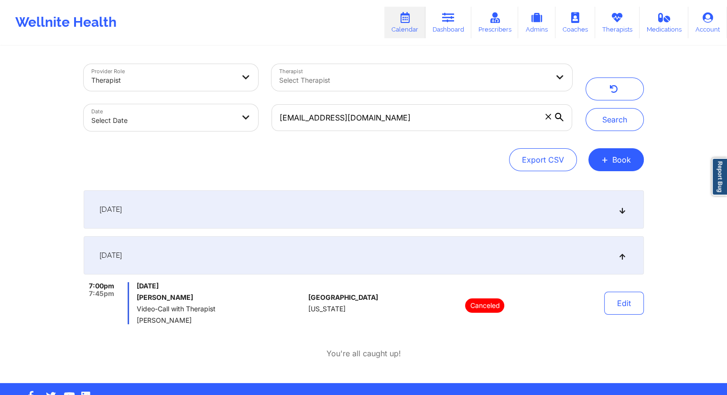
click at [250, 220] on div "[DATE]" at bounding box center [364, 209] width 560 height 38
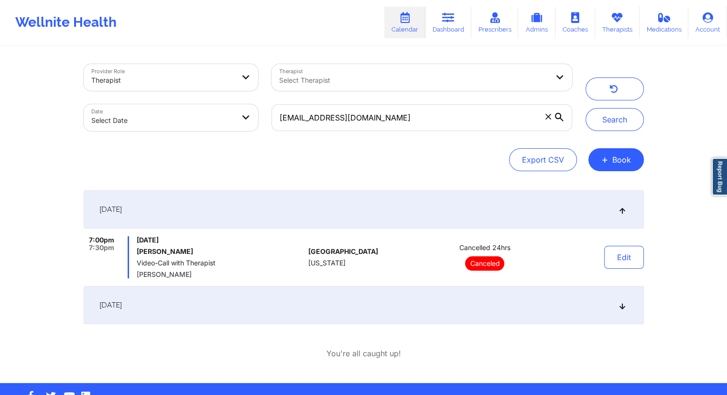
click at [236, 303] on div "[DATE]" at bounding box center [364, 305] width 560 height 38
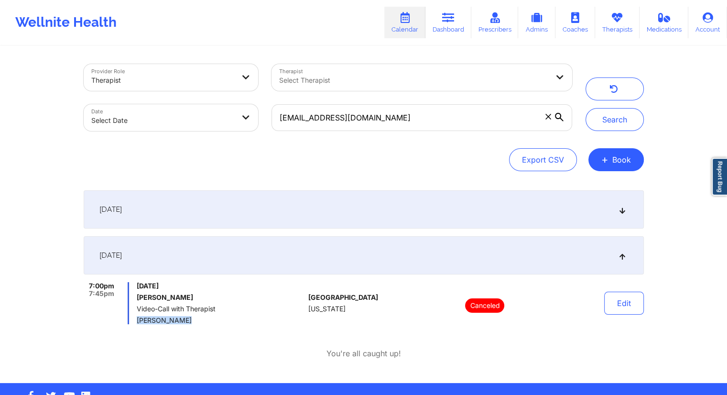
drag, startPoint x: 193, startPoint y: 323, endPoint x: 138, endPoint y: 319, distance: 55.6
click at [138, 319] on span "[PERSON_NAME]" at bounding box center [221, 320] width 168 height 8
drag, startPoint x: 204, startPoint y: 296, endPoint x: 139, endPoint y: 296, distance: 65.0
click at [139, 296] on h6 "[PERSON_NAME]" at bounding box center [221, 297] width 168 height 8
click at [249, 349] on div "You're all caught up!" at bounding box center [364, 353] width 560 height 11
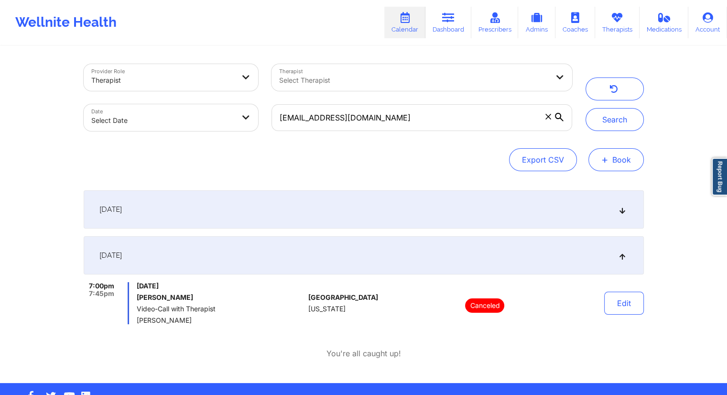
click at [610, 161] on button "+ Book" at bounding box center [615, 159] width 55 height 23
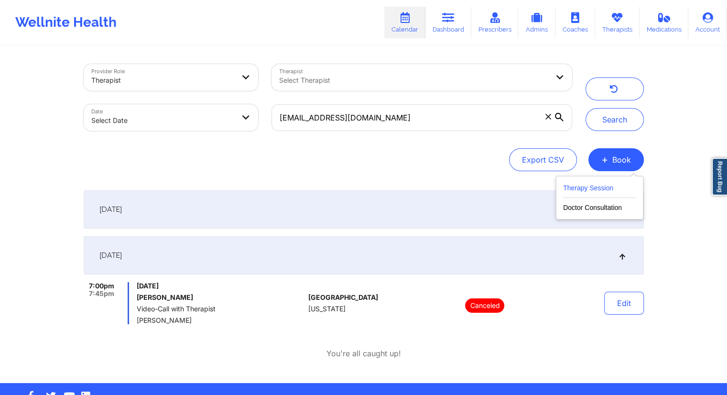
click at [597, 186] on button "Therapy Session" at bounding box center [599, 190] width 73 height 16
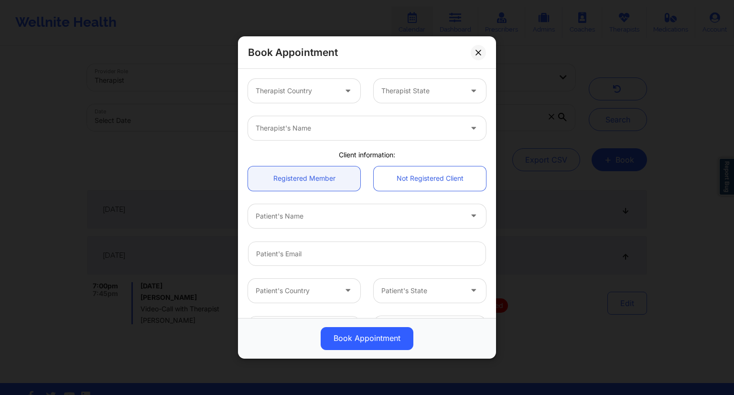
click at [306, 96] on div "Therapist Country" at bounding box center [292, 91] width 89 height 24
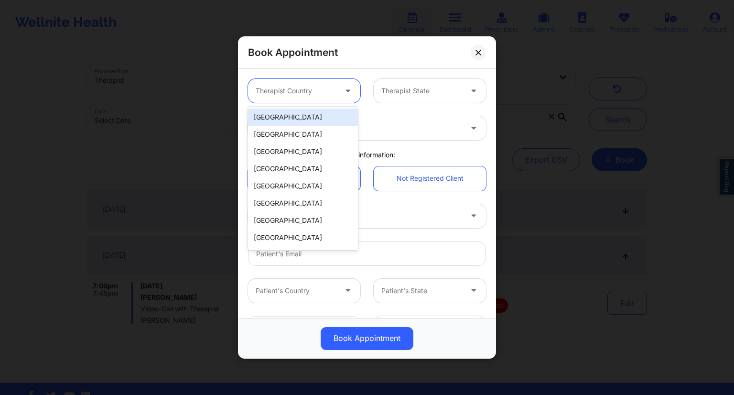
click at [365, 107] on div "9 results available. Use Up and Down to choose options, press Enter to select t…" at bounding box center [366, 90] width 251 height 37
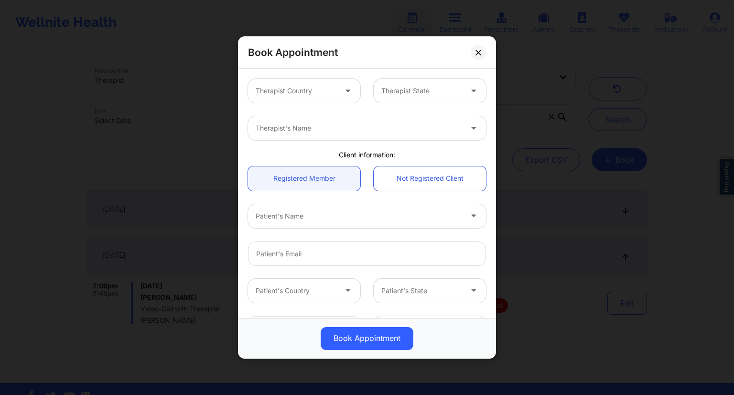
click at [318, 131] on div at bounding box center [359, 127] width 206 height 11
click at [269, 127] on input "[PERSON_NAME]" at bounding box center [274, 128] width 36 height 10
type input "[PERSON_NAME]"
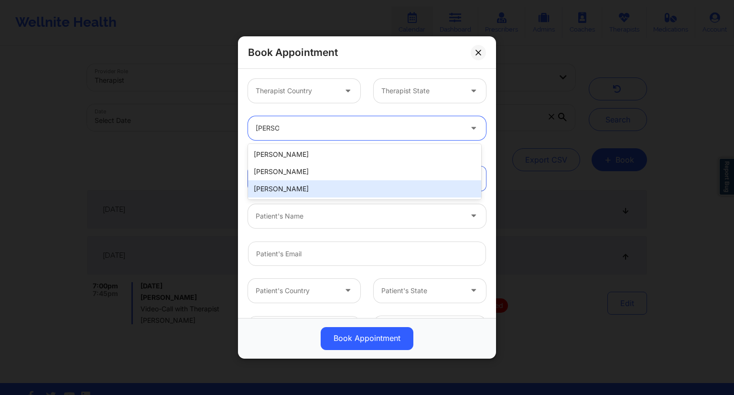
click at [293, 186] on div "[PERSON_NAME]" at bounding box center [364, 188] width 233 height 17
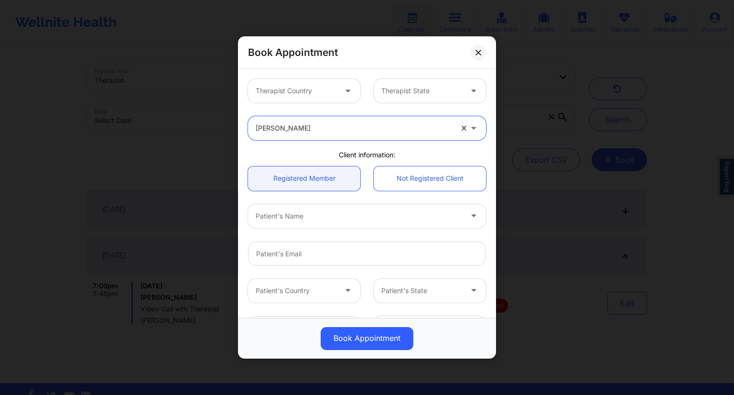
click at [317, 89] on div at bounding box center [296, 90] width 81 height 11
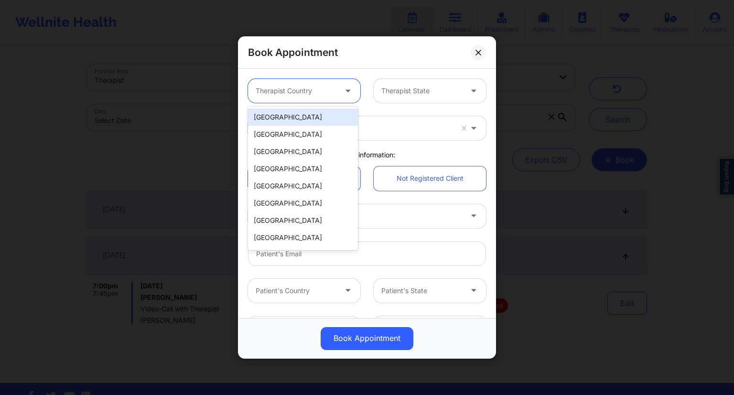
click at [290, 117] on div "[GEOGRAPHIC_DATA]" at bounding box center [303, 116] width 110 height 17
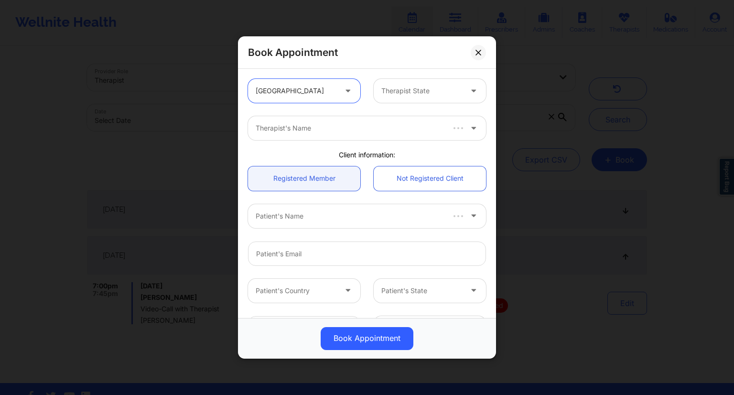
click at [399, 82] on div "Therapist State" at bounding box center [418, 91] width 89 height 24
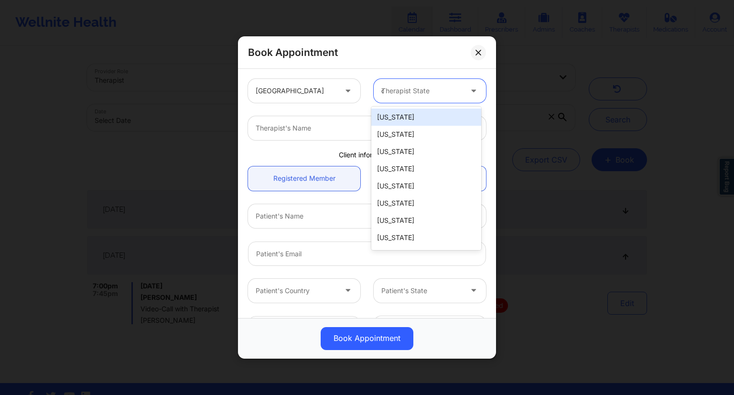
type input "oh"
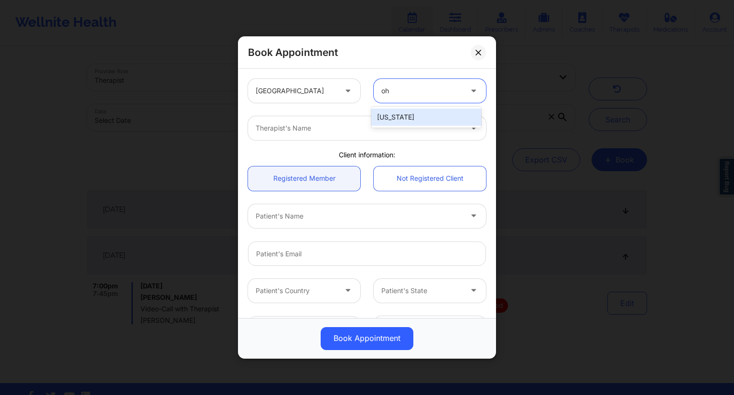
click at [397, 115] on div "[US_STATE]" at bounding box center [426, 116] width 110 height 17
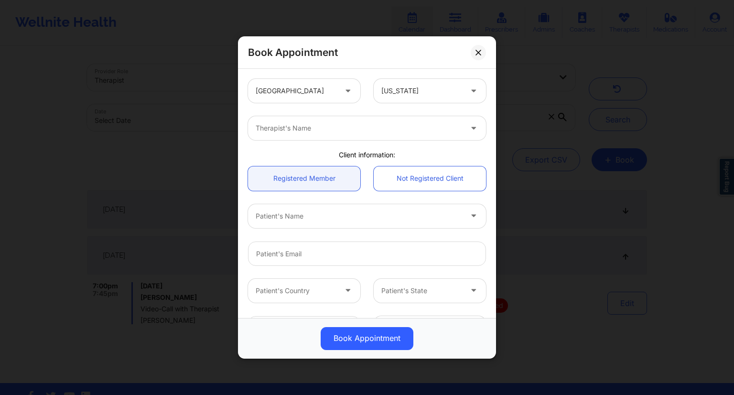
click at [374, 109] on div "Therapist's Name" at bounding box center [366, 127] width 251 height 37
click at [277, 222] on div "Patient's Name" at bounding box center [355, 216] width 215 height 24
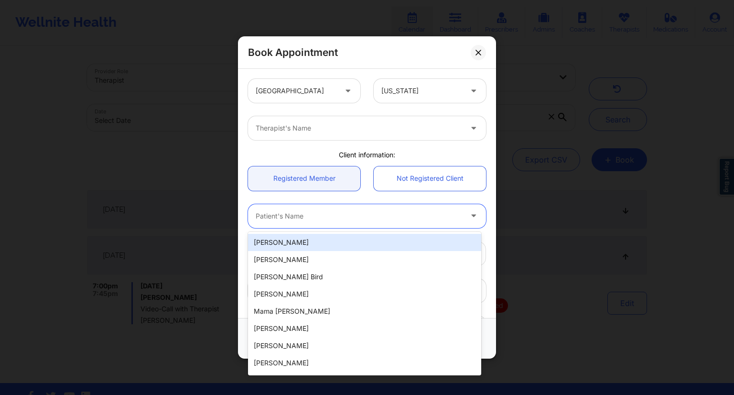
paste input "[PERSON_NAME]"
type input "[PERSON_NAME]"
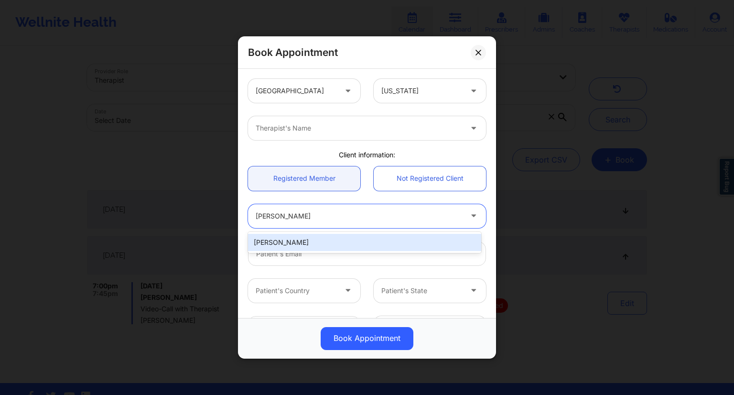
click at [315, 245] on div "[PERSON_NAME]" at bounding box center [364, 242] width 233 height 17
type input "[EMAIL_ADDRESS][DOMAIN_NAME]"
type input "[PHONE_NUMBER]"
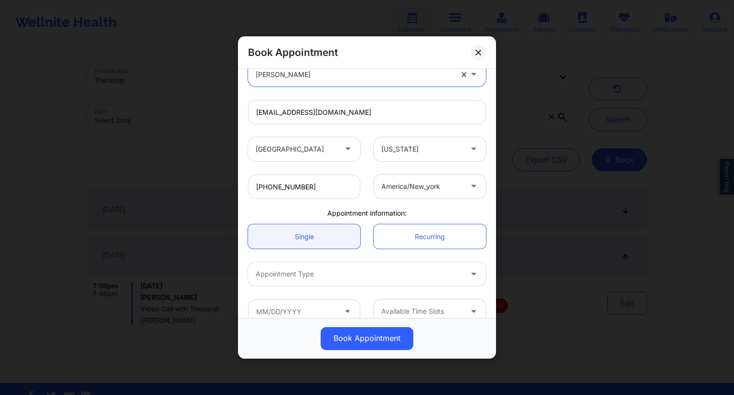
scroll to position [157, 0]
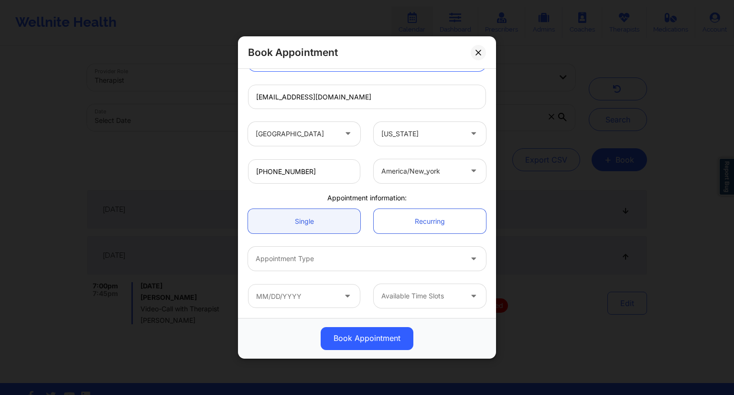
click at [450, 262] on div at bounding box center [359, 258] width 206 height 11
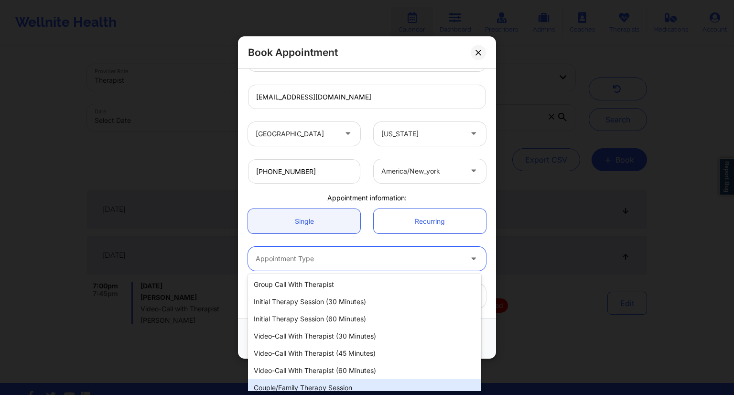
click at [321, 385] on div "Couple/Family Therapy Session" at bounding box center [364, 387] width 233 height 17
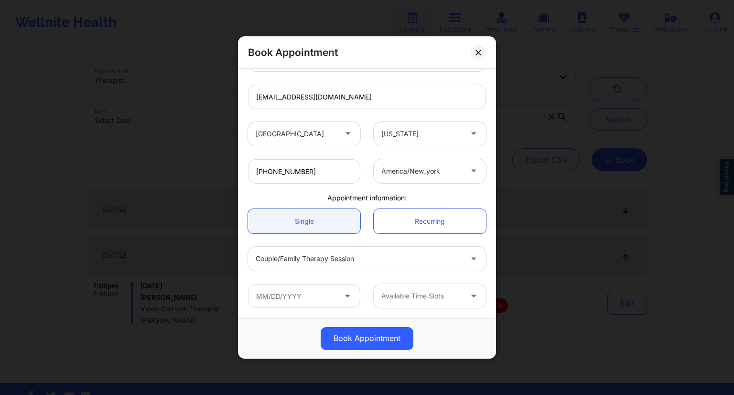
click at [487, 251] on div "Couple/Family Therapy Session" at bounding box center [366, 259] width 251 height 24
click at [305, 295] on input "text" at bounding box center [304, 296] width 112 height 24
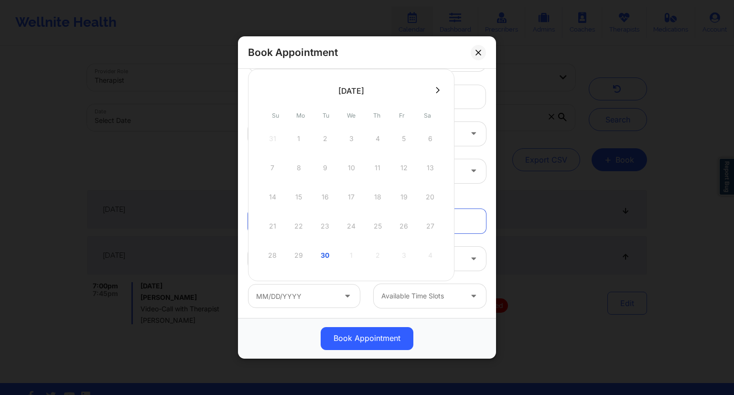
click at [435, 92] on button at bounding box center [438, 90] width 10 height 8
click at [374, 136] on div "2" at bounding box center [377, 138] width 24 height 27
type input "[DATE]"
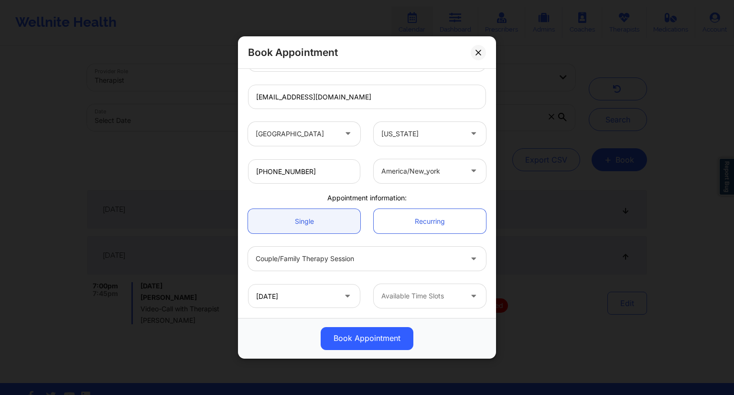
click at [343, 293] on icon at bounding box center [348, 294] width 10 height 8
click at [335, 297] on input "[DATE]" at bounding box center [304, 296] width 112 height 24
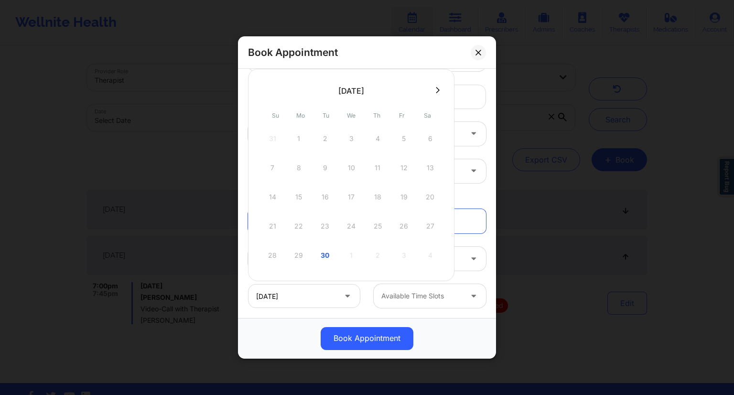
click at [438, 90] on icon at bounding box center [438, 89] width 4 height 7
click at [377, 140] on div "2" at bounding box center [377, 138] width 24 height 27
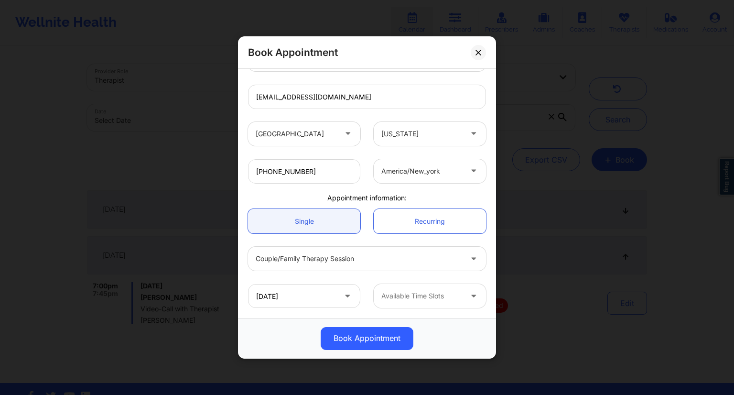
click at [426, 290] on div at bounding box center [421, 295] width 81 height 11
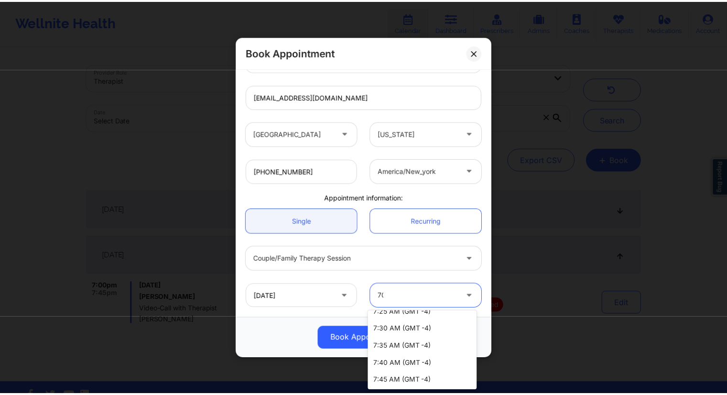
scroll to position [0, 0]
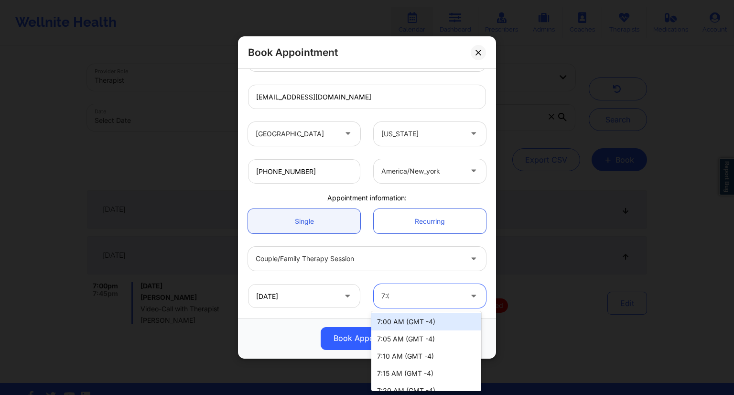
type input "7:00"
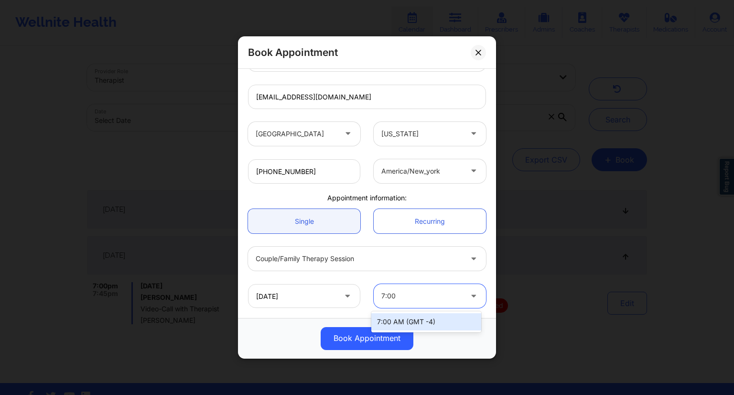
click at [449, 321] on div "7:00 AM (GMT -4)" at bounding box center [426, 321] width 110 height 17
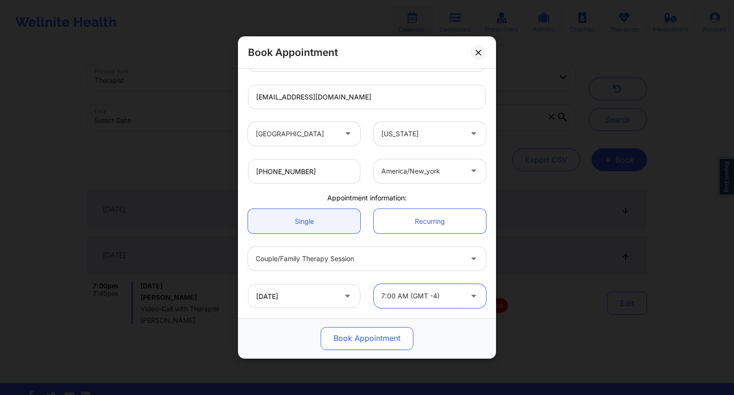
click at [366, 337] on button "Book Appointment" at bounding box center [367, 338] width 93 height 23
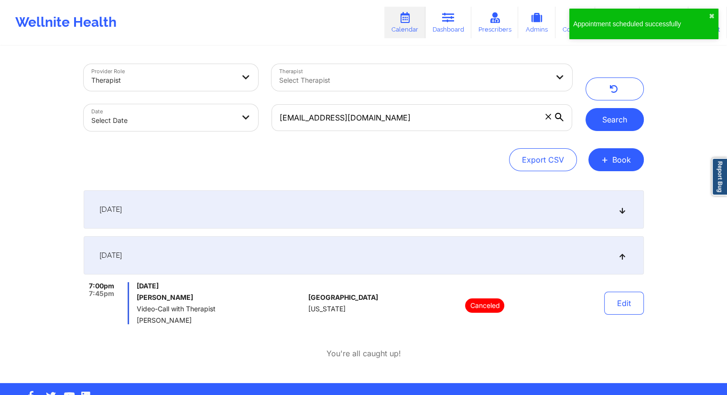
click at [608, 116] on button "Search" at bounding box center [614, 119] width 58 height 23
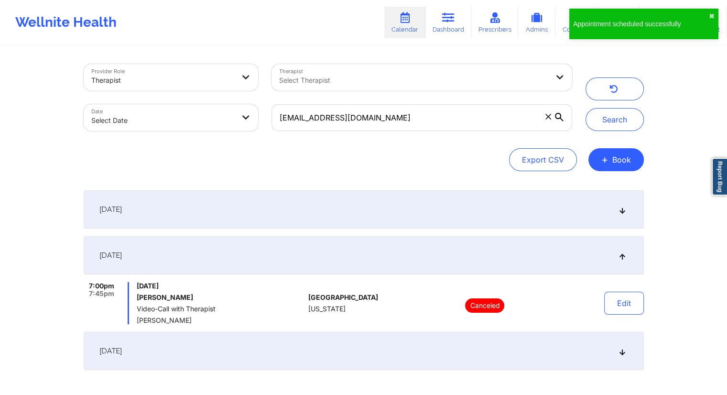
click at [199, 351] on div "[DATE]" at bounding box center [364, 351] width 560 height 38
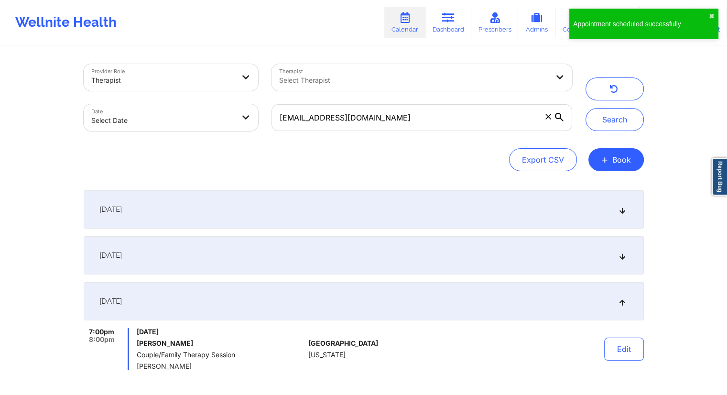
click at [231, 249] on div "[DATE]" at bounding box center [364, 255] width 560 height 38
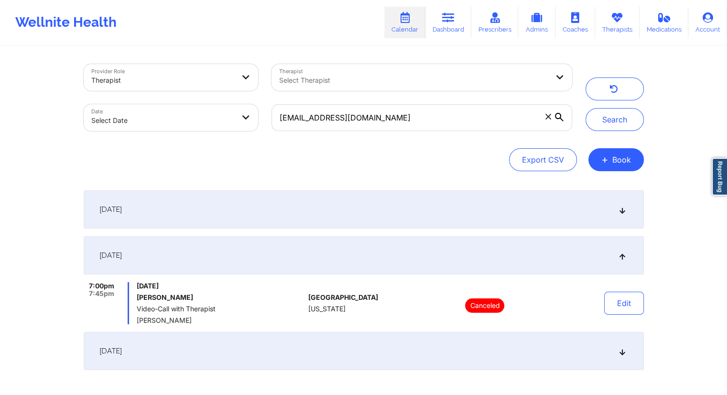
click at [193, 331] on div "[DATE] 7:00pm 7:30pm [DATE] [PERSON_NAME] Video-Call with Therapist [PERSON_NAM…" at bounding box center [364, 280] width 560 height 180
click at [196, 341] on div "[DATE]" at bounding box center [364, 351] width 560 height 38
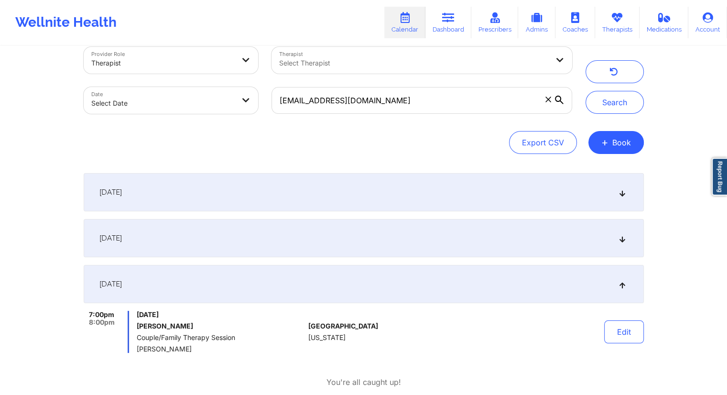
scroll to position [16, 0]
click at [448, 23] on link "Dashboard" at bounding box center [448, 23] width 46 height 32
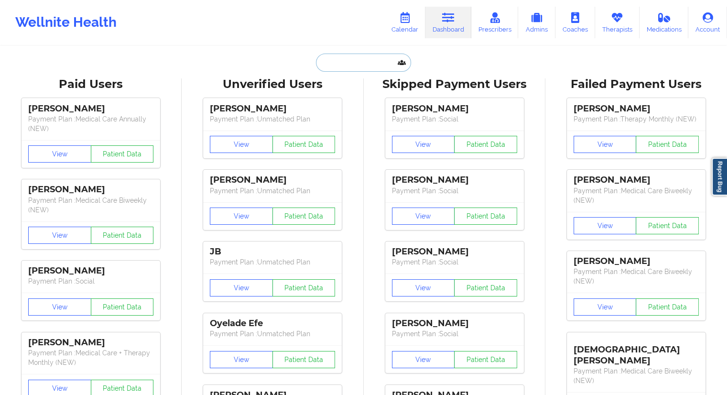
click at [325, 67] on input "text" at bounding box center [363, 63] width 95 height 18
paste input "[EMAIL_ADDRESS][DOMAIN_NAME]"
type input "[EMAIL_ADDRESS][DOMAIN_NAME]"
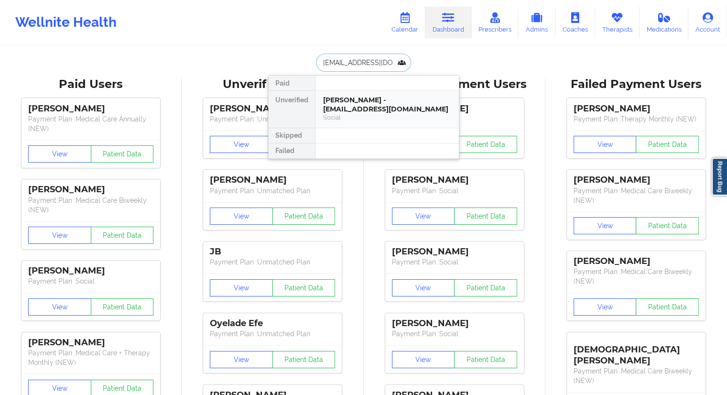
click at [332, 99] on div "[PERSON_NAME] - [EMAIL_ADDRESS][DOMAIN_NAME]" at bounding box center [387, 105] width 128 height 18
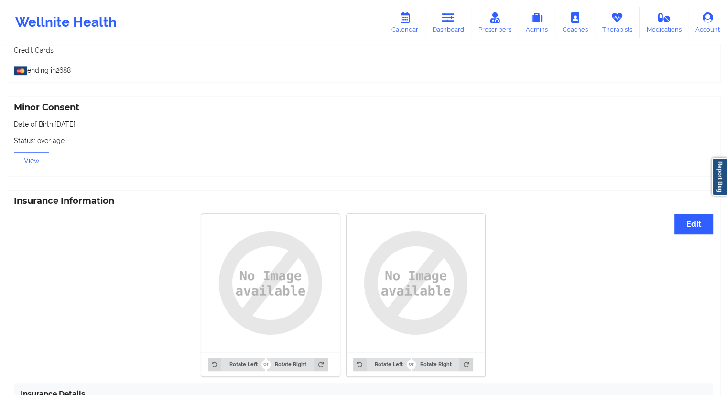
scroll to position [714, 0]
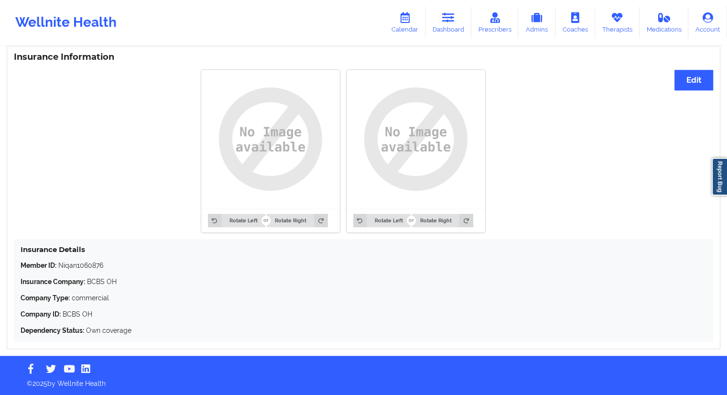
click at [104, 258] on div "Insurance Details Member ID: Niqan1060876 Insurance Company: BCBS OH Company Ty…" at bounding box center [363, 290] width 699 height 103
drag, startPoint x: 106, startPoint y: 262, endPoint x: 59, endPoint y: 265, distance: 46.9
click at [59, 265] on p "Member ID: Niqan1060876" at bounding box center [364, 265] width 686 height 10
click at [405, 29] on link "Calendar" at bounding box center [404, 23] width 41 height 32
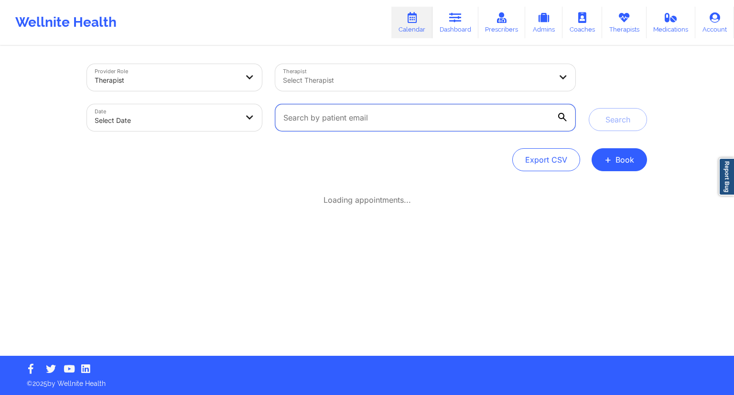
click at [375, 119] on input "text" at bounding box center [425, 117] width 300 height 27
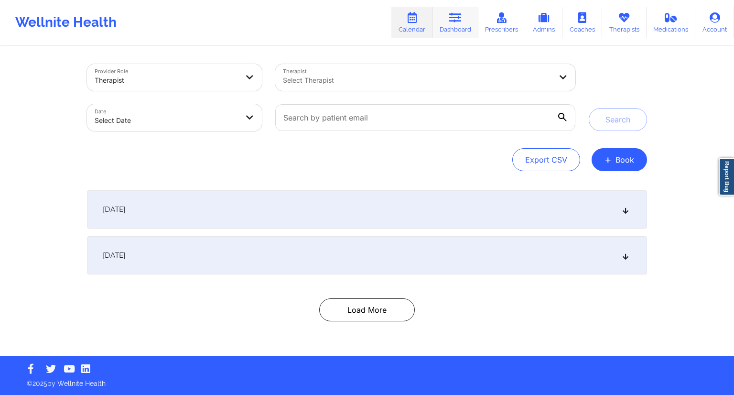
click at [451, 20] on icon at bounding box center [455, 17] width 12 height 11
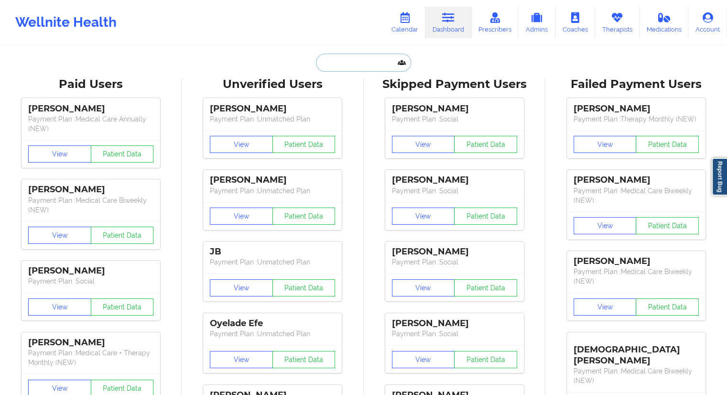
click at [341, 69] on input "text" at bounding box center [363, 63] width 95 height 18
paste input "[EMAIL_ADDRESS][DOMAIN_NAME]"
type input "[EMAIL_ADDRESS][DOMAIN_NAME]"
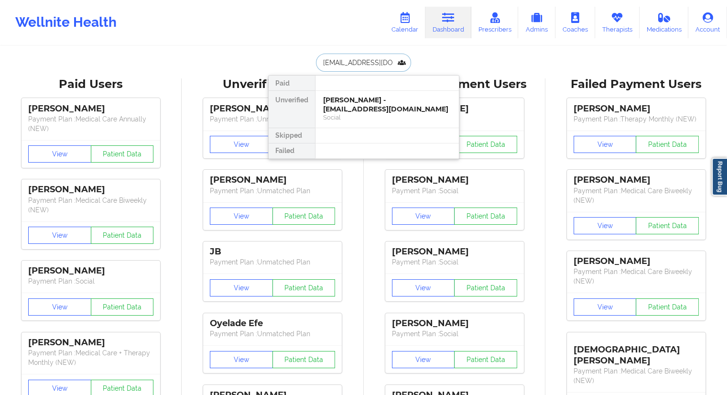
scroll to position [0, 4]
click at [349, 107] on div "[PERSON_NAME] - [EMAIL_ADDRESS][DOMAIN_NAME]" at bounding box center [387, 105] width 128 height 18
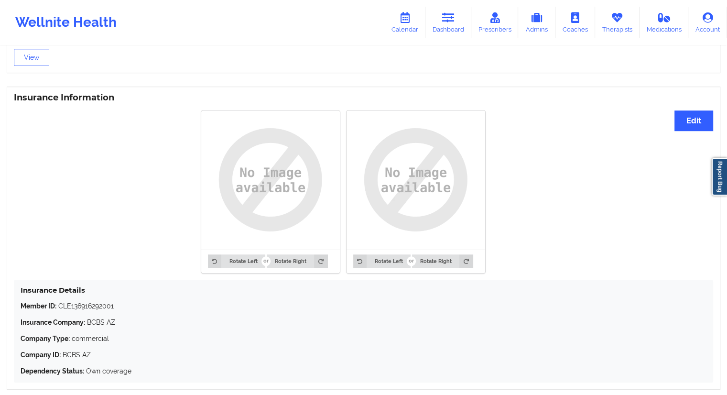
scroll to position [714, 0]
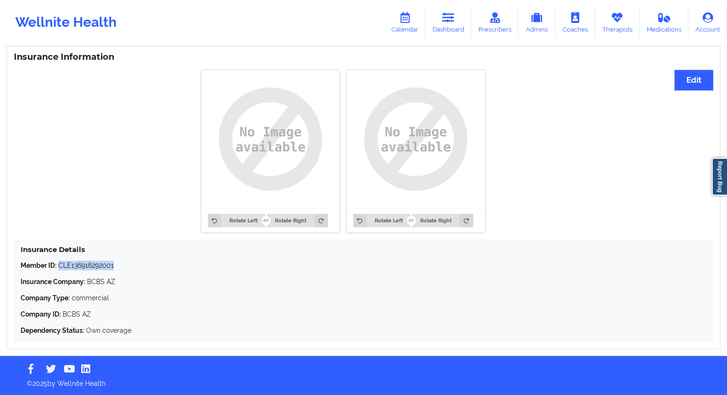
drag, startPoint x: 106, startPoint y: 262, endPoint x: 59, endPoint y: 262, distance: 46.3
click at [59, 262] on p "Member ID: CLE136916292001" at bounding box center [364, 265] width 686 height 10
drag, startPoint x: 453, startPoint y: 21, endPoint x: 445, endPoint y: 24, distance: 8.0
click at [453, 21] on icon at bounding box center [448, 17] width 12 height 11
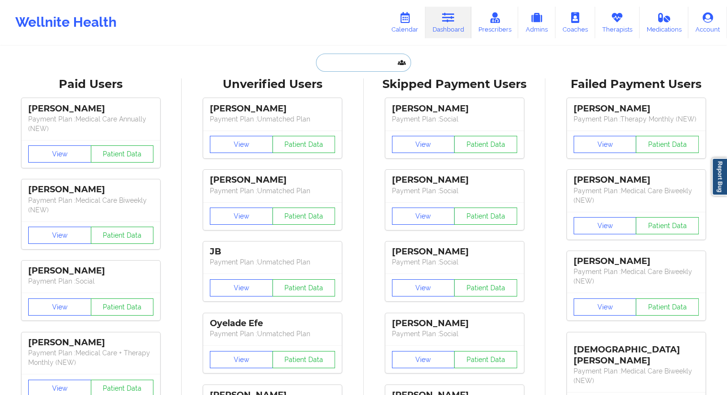
click at [333, 69] on input "text" at bounding box center [363, 63] width 95 height 18
paste input "[EMAIL_ADDRESS][DOMAIN_NAME]"
type input "[EMAIL_ADDRESS][DOMAIN_NAME]"
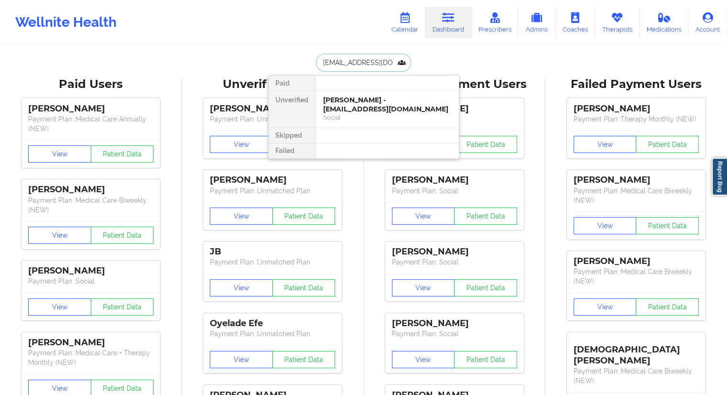
scroll to position [0, 14]
click at [339, 102] on div "[PERSON_NAME] [PERSON_NAME] - [EMAIL_ADDRESS][DOMAIN_NAME]" at bounding box center [387, 105] width 128 height 18
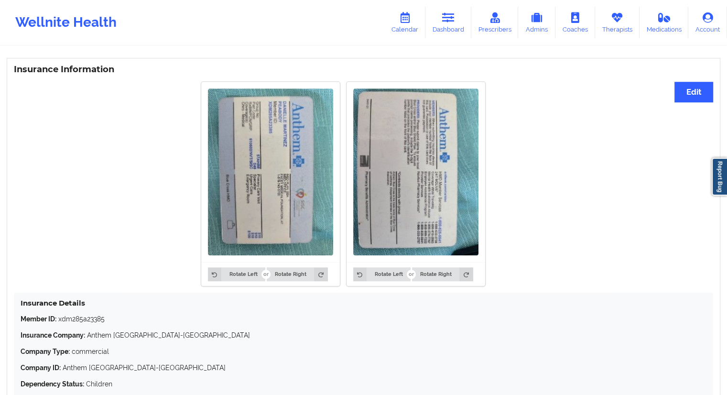
scroll to position [715, 0]
